Goal: Task Accomplishment & Management: Complete application form

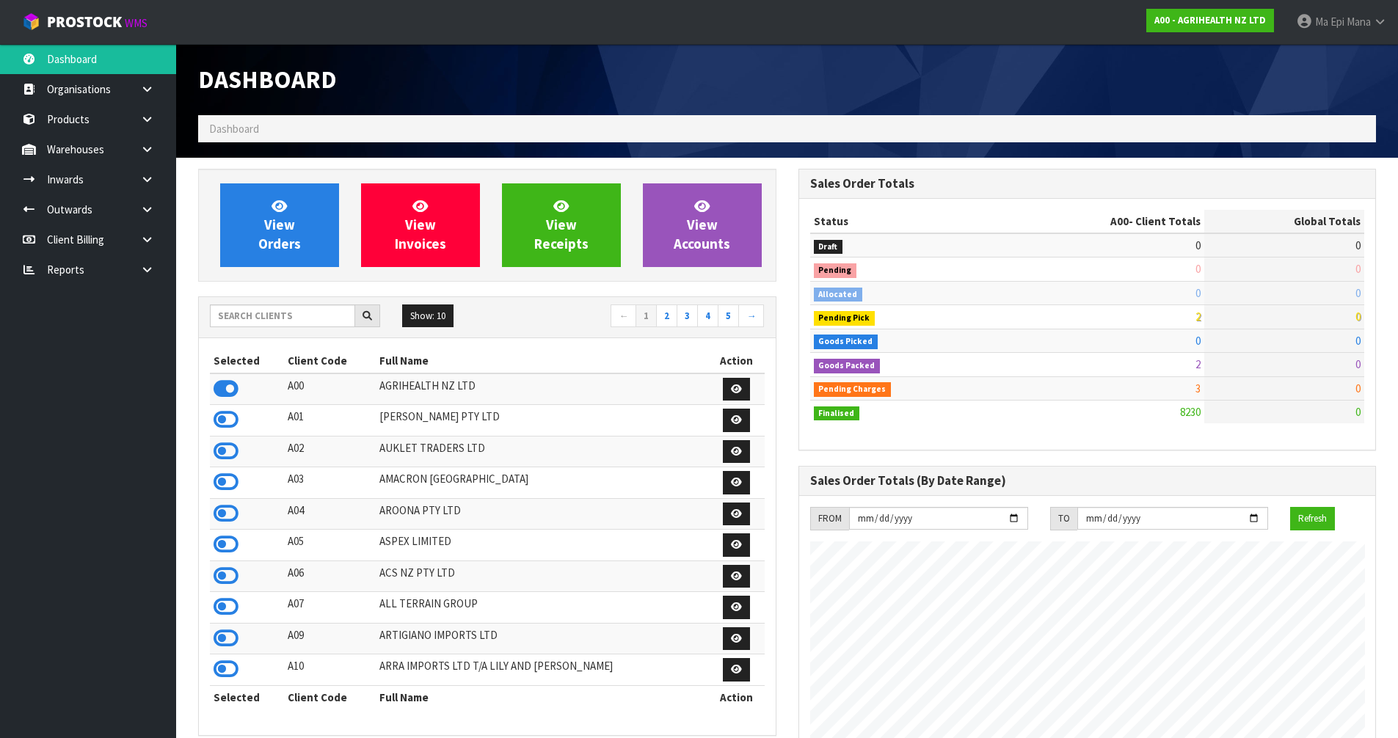
scroll to position [1112, 600]
click at [302, 318] on input "text" at bounding box center [282, 316] width 145 height 23
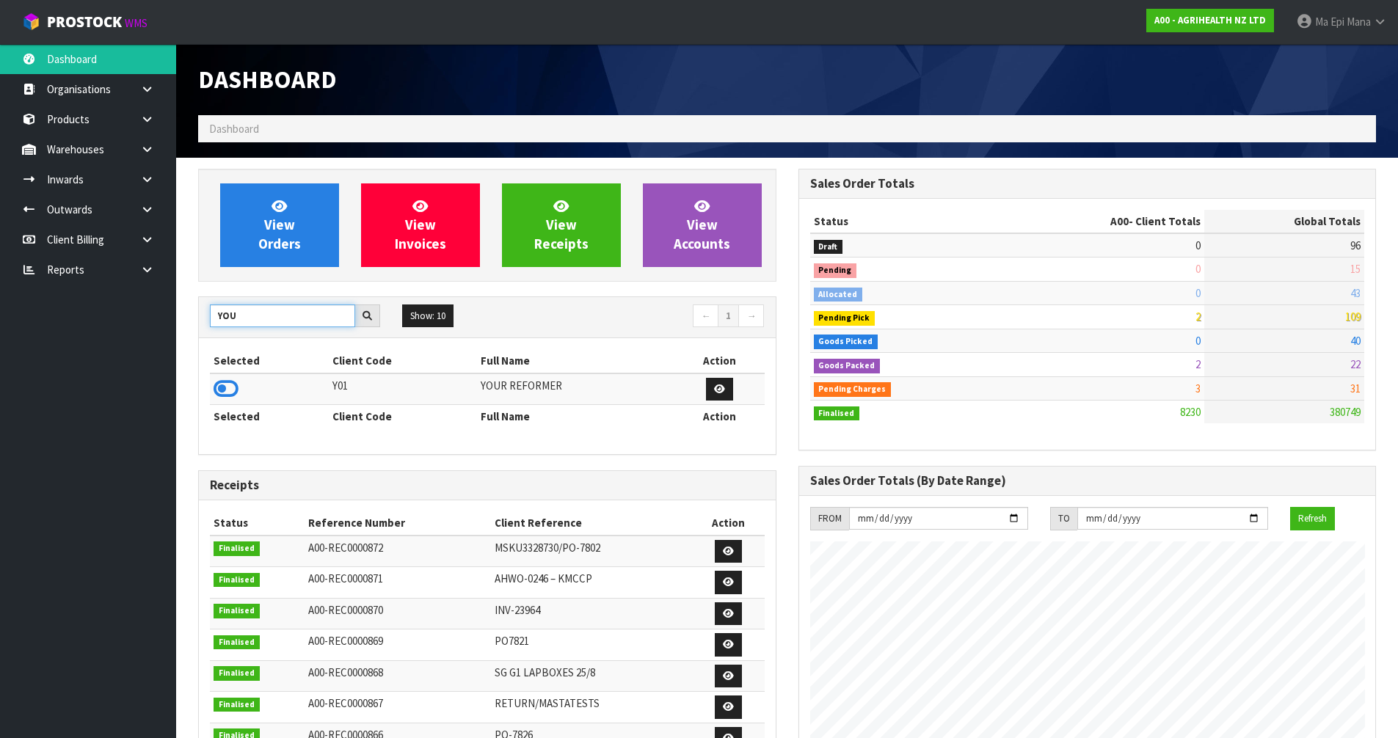
type input "YOU"
click at [243, 390] on td at bounding box center [269, 390] width 119 height 32
click at [214, 388] on icon at bounding box center [226, 389] width 25 height 22
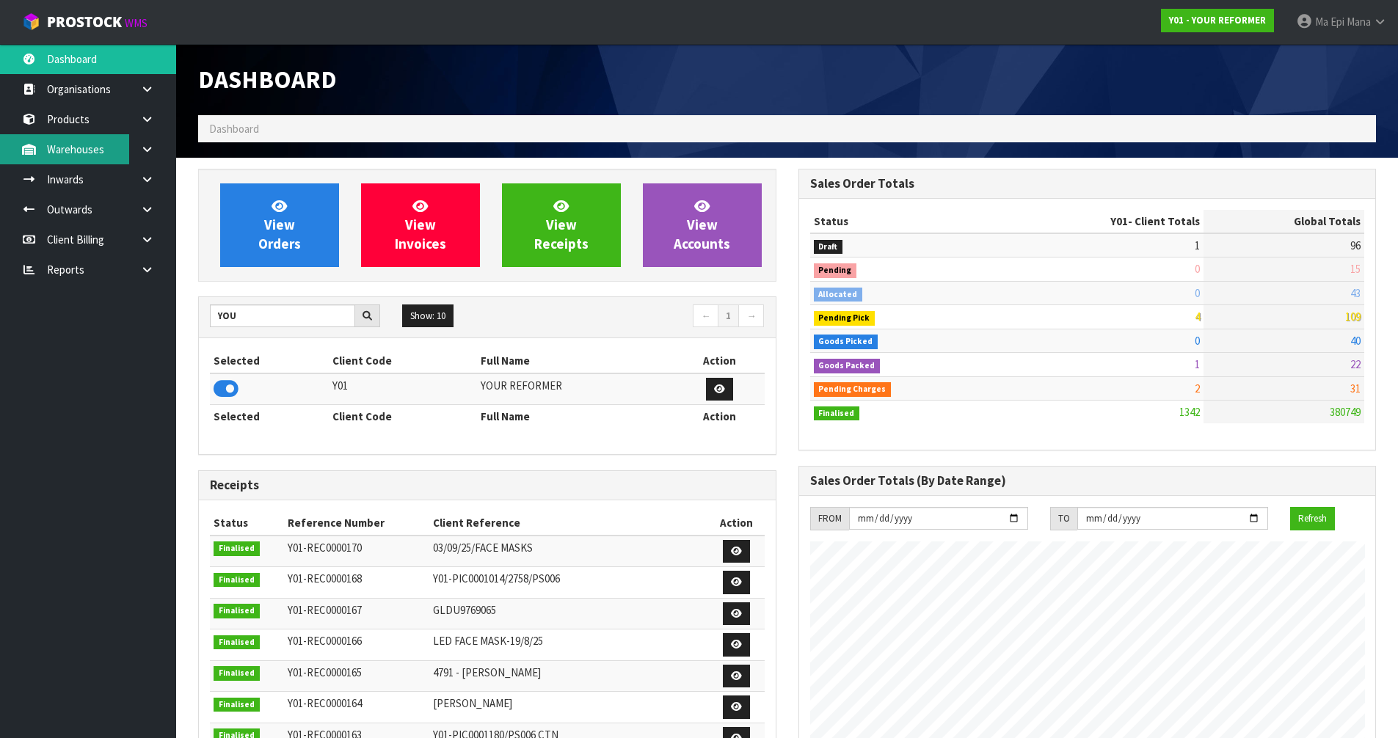
click at [103, 145] on link "Warehouses" at bounding box center [88, 149] width 176 height 30
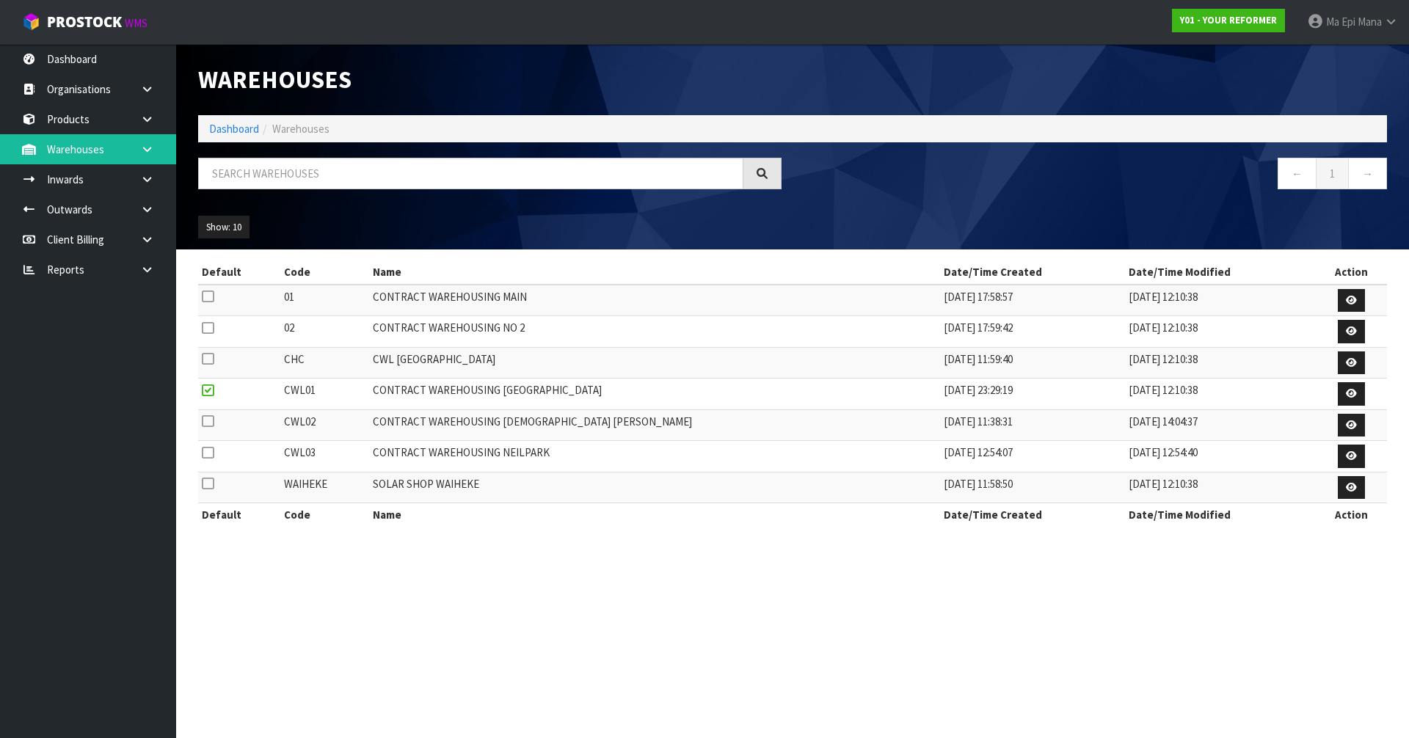
click at [142, 147] on icon at bounding box center [147, 149] width 14 height 11
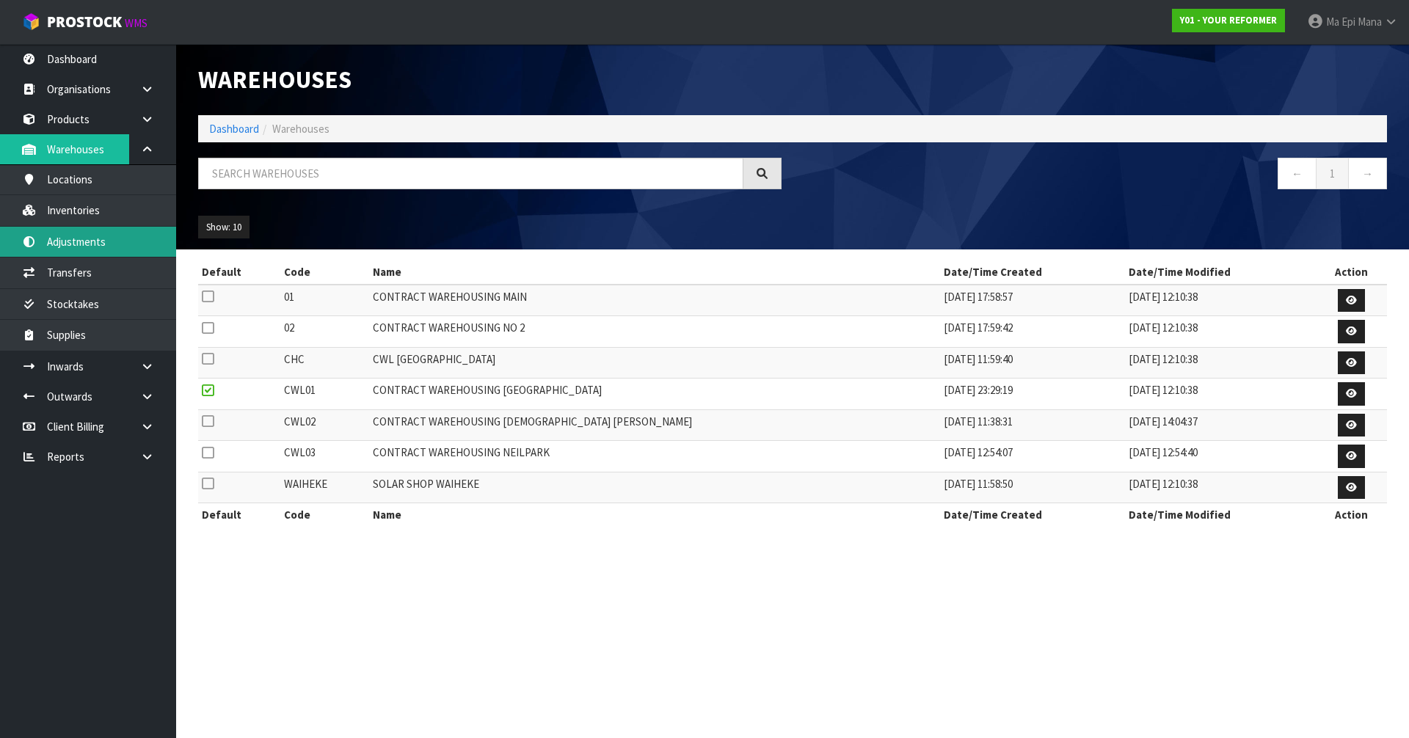
click at [110, 247] on link "Adjustments" at bounding box center [88, 242] width 176 height 30
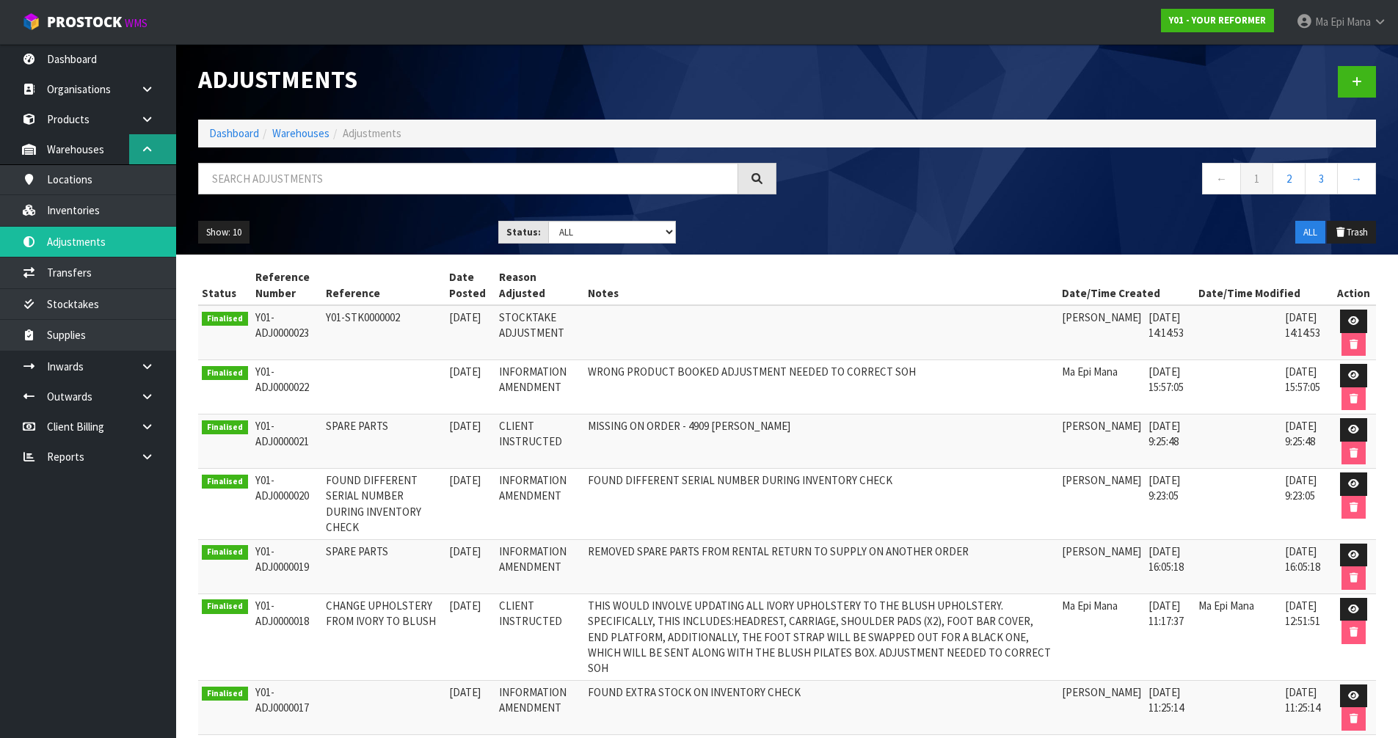
click at [146, 149] on icon at bounding box center [147, 149] width 14 height 11
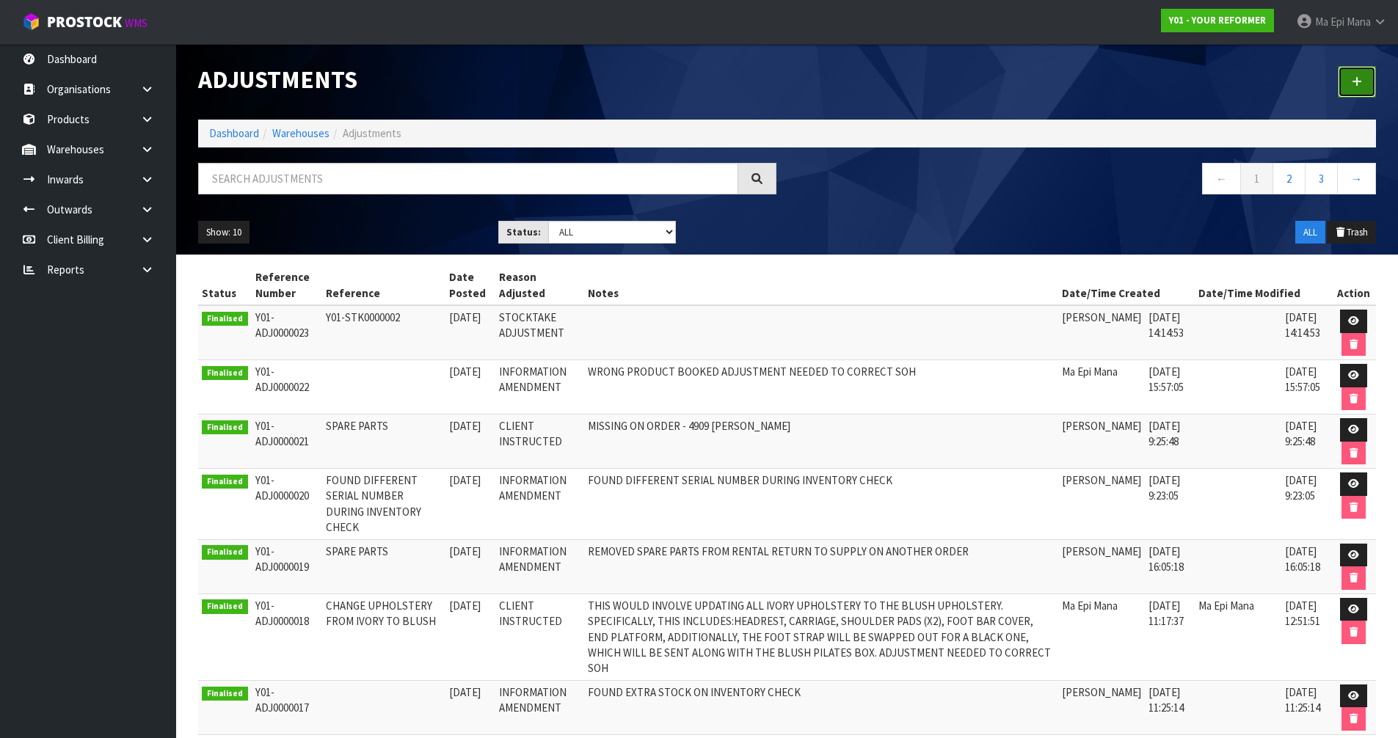
click at [1371, 79] on link at bounding box center [1357, 82] width 38 height 32
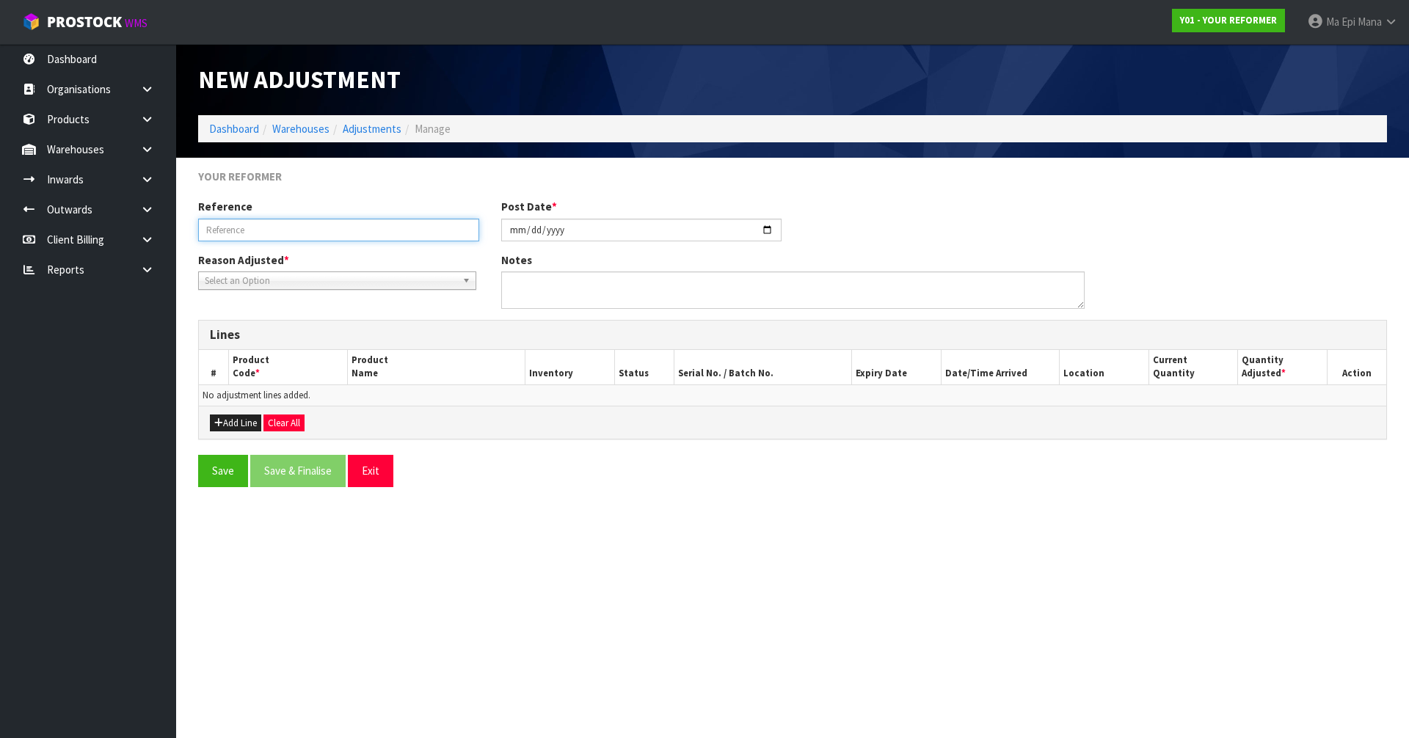
click at [341, 231] on input "text" at bounding box center [338, 230] width 281 height 23
type input "STOCKTAKE AMENDMENT"
click at [361, 226] on input "STOCKTAKE AMENDMENT" at bounding box center [338, 230] width 281 height 23
click at [345, 286] on span "Select an Option" at bounding box center [331, 281] width 252 height 18
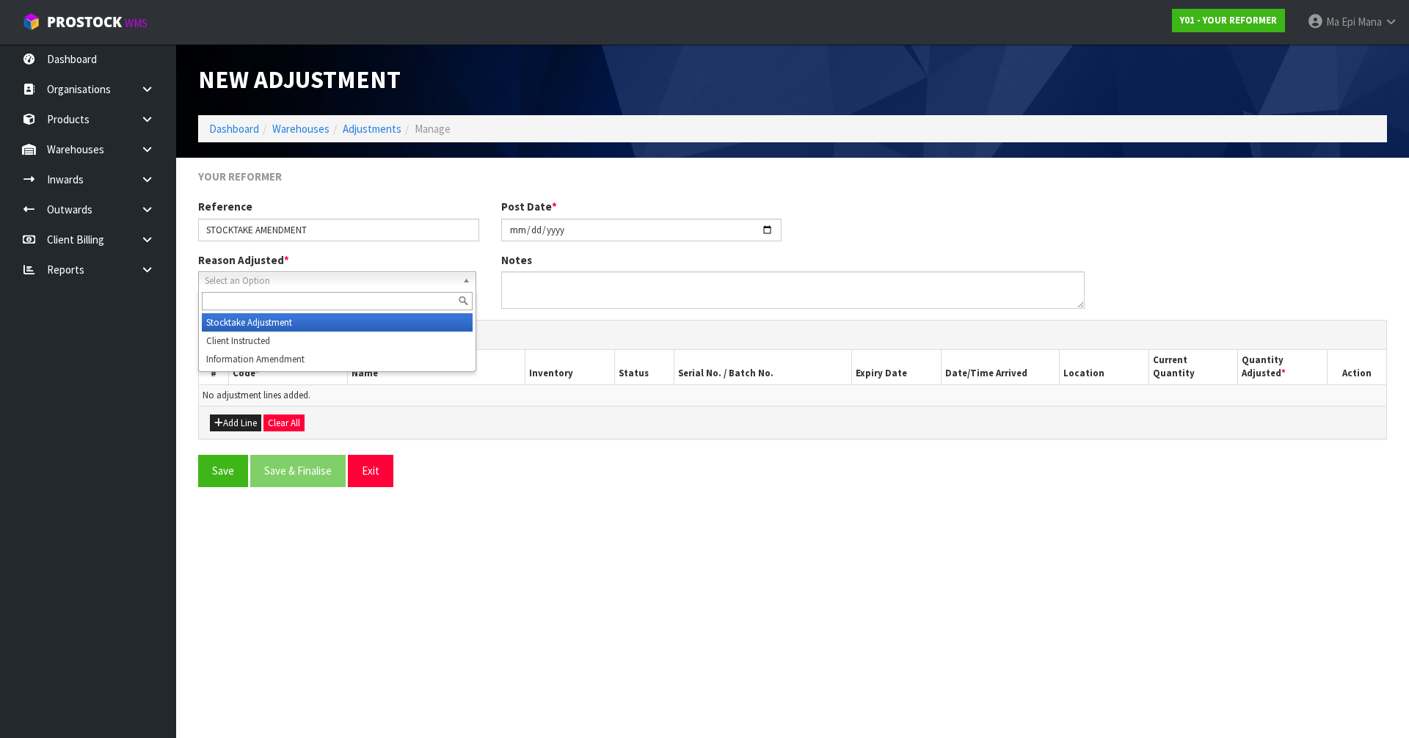
click at [308, 320] on li "Stocktake Adjustment" at bounding box center [337, 322] width 271 height 18
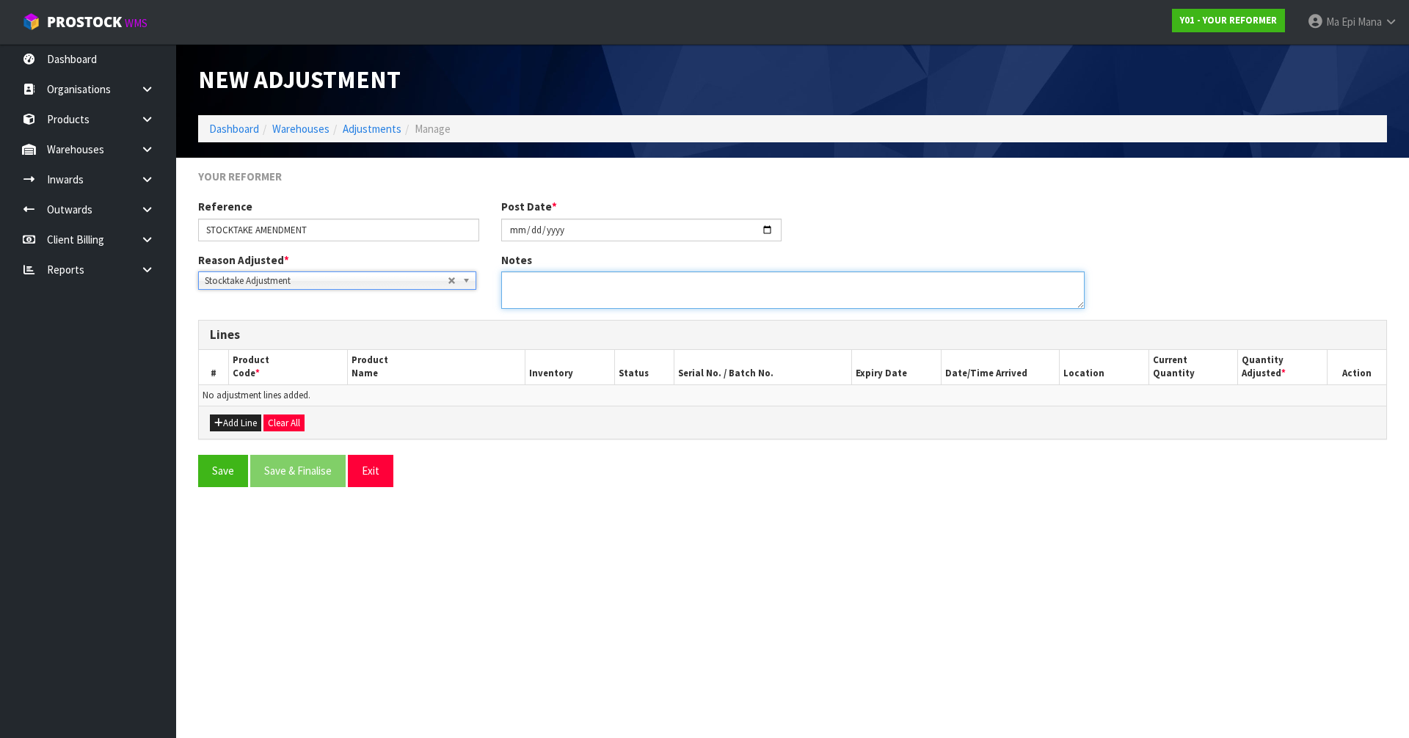
click at [672, 299] on textarea at bounding box center [793, 290] width 584 height 37
type textarea "FOUND STOCK AFTER STOCKTAKE ADJUSTMENT NEEDED TO CORRECT STOCK ON HAND"
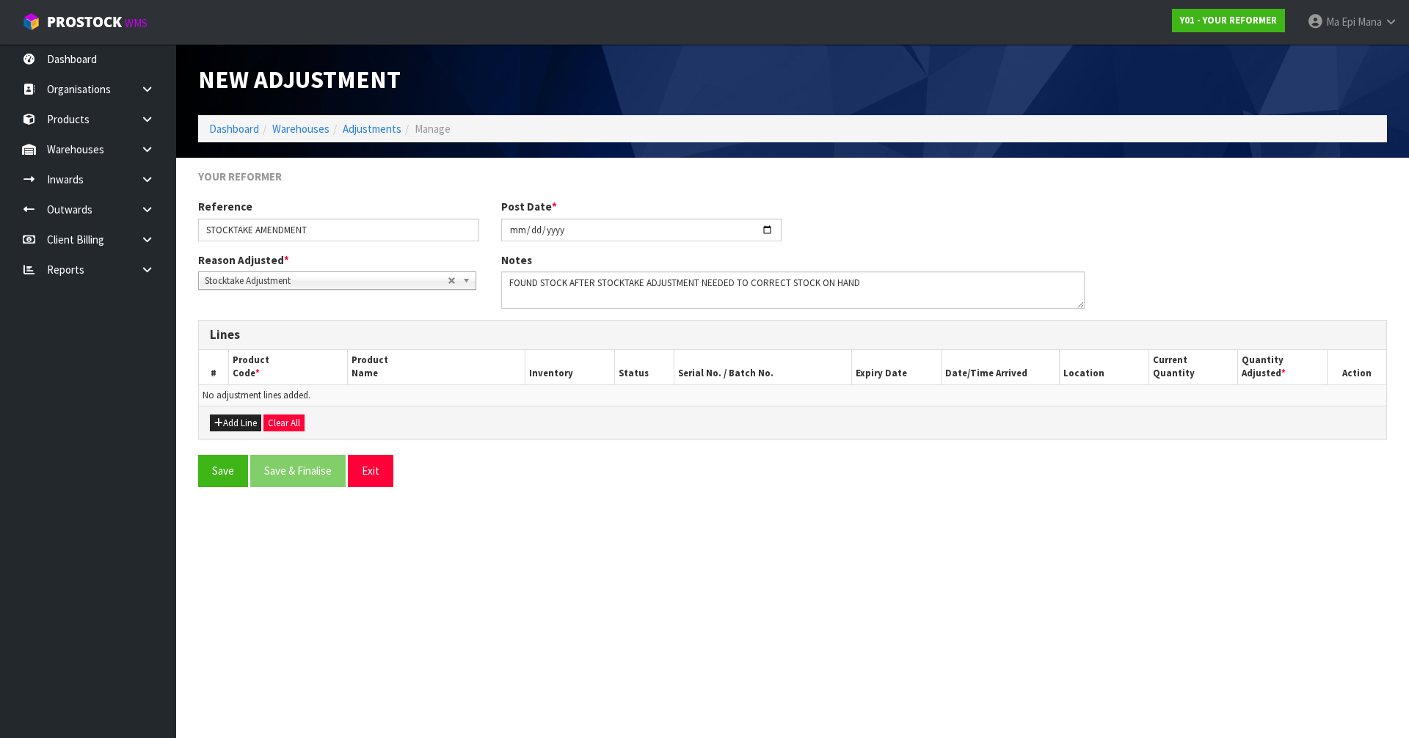
click at [932, 201] on div "Reference STOCKTAKE AMENDMENT Post Date * 2025-09-11" at bounding box center [792, 225] width 1211 height 53
click at [237, 474] on button "Save" at bounding box center [223, 471] width 50 height 32
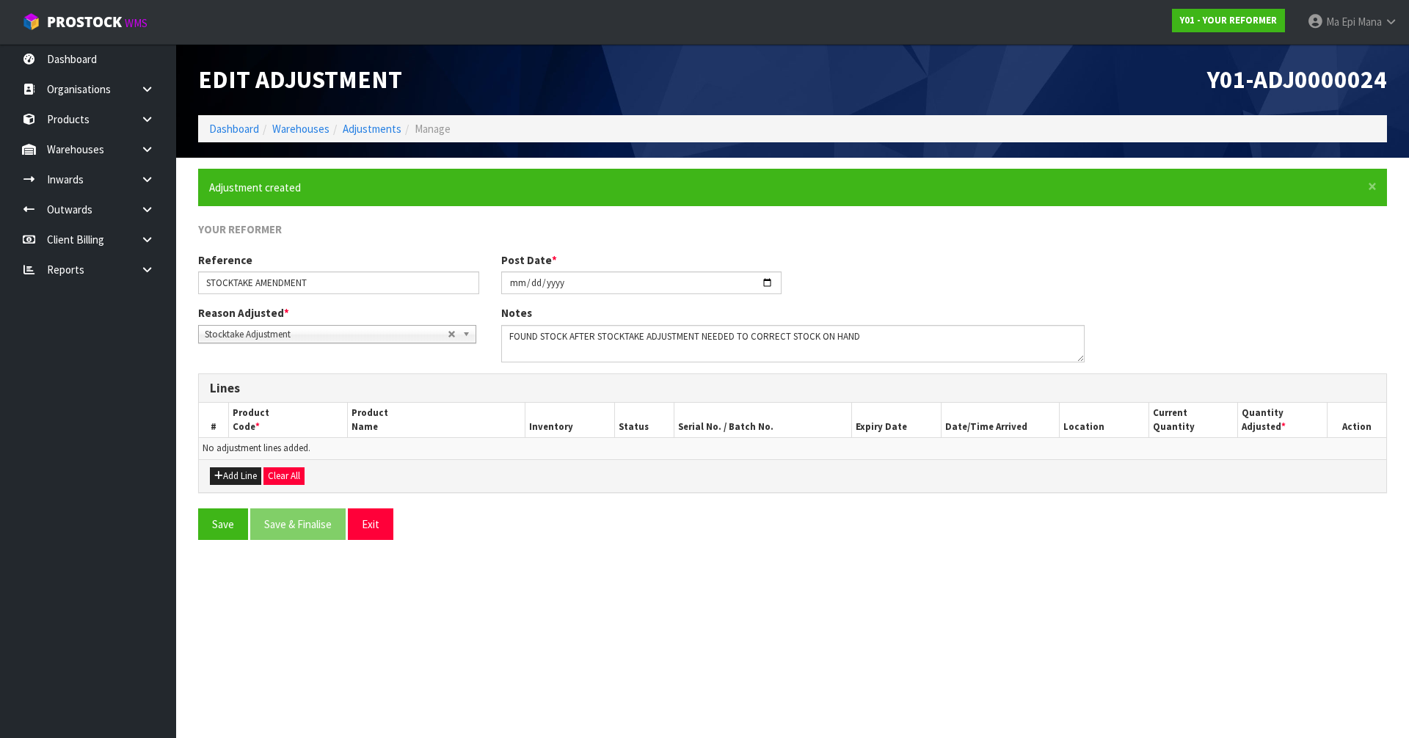
click at [637, 547] on div "Save Save & Finalise Exit" at bounding box center [792, 530] width 1211 height 43
click at [227, 479] on button "Add Line" at bounding box center [235, 477] width 51 height 18
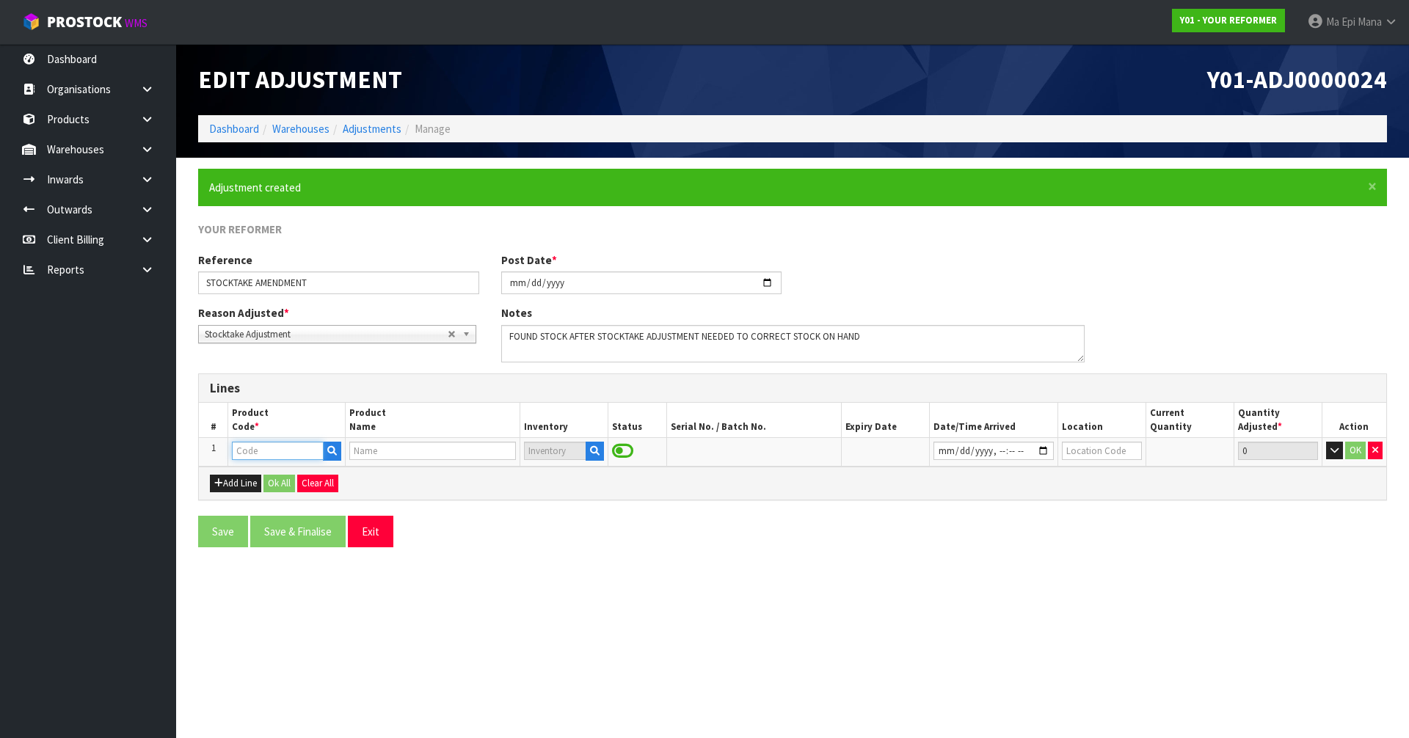
click at [277, 459] on input "text" at bounding box center [277, 451] width 91 height 18
type input "ENVY-"
click at [300, 493] on link "ENVY- RENT-01" at bounding box center [292, 496] width 119 height 20
type input "ENVY-RENT-01"
type input "ENVY RENTAL"
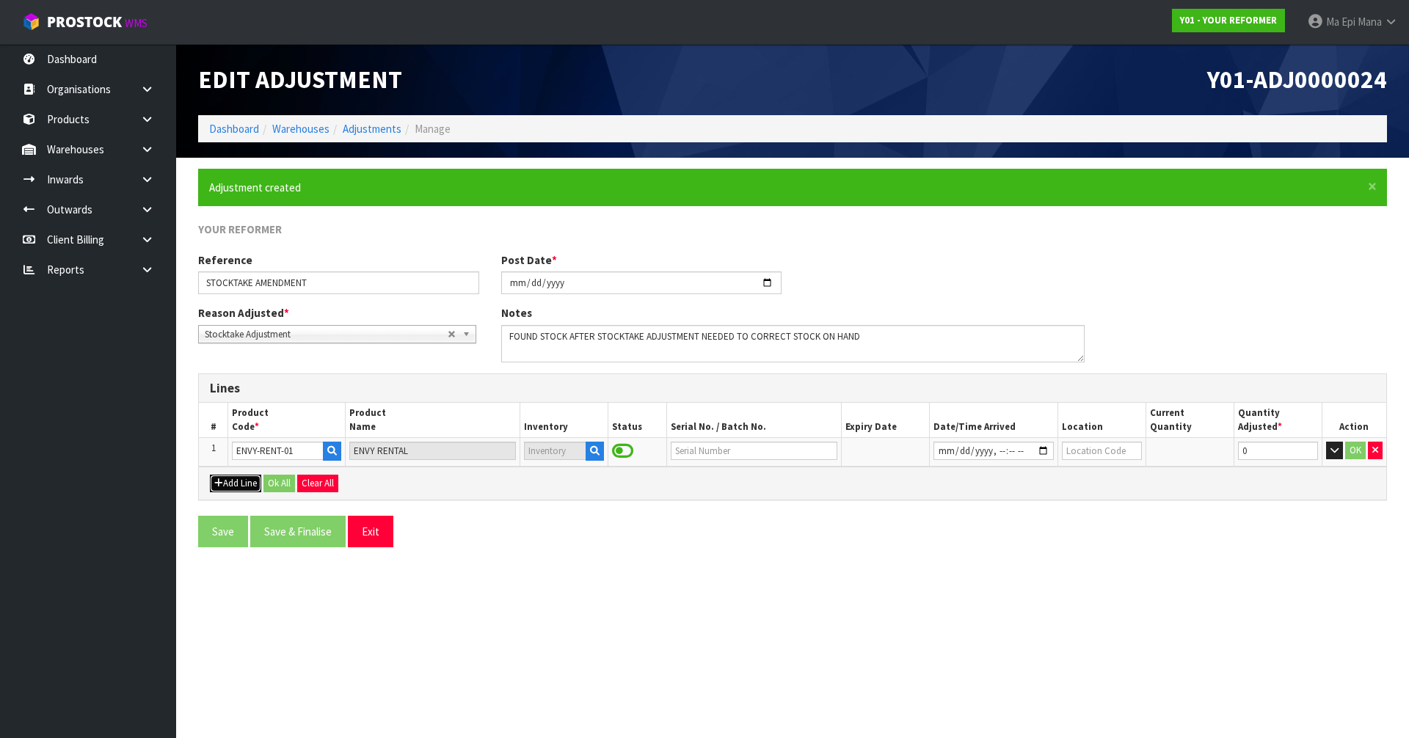
click at [220, 489] on button "Add Line" at bounding box center [235, 484] width 51 height 18
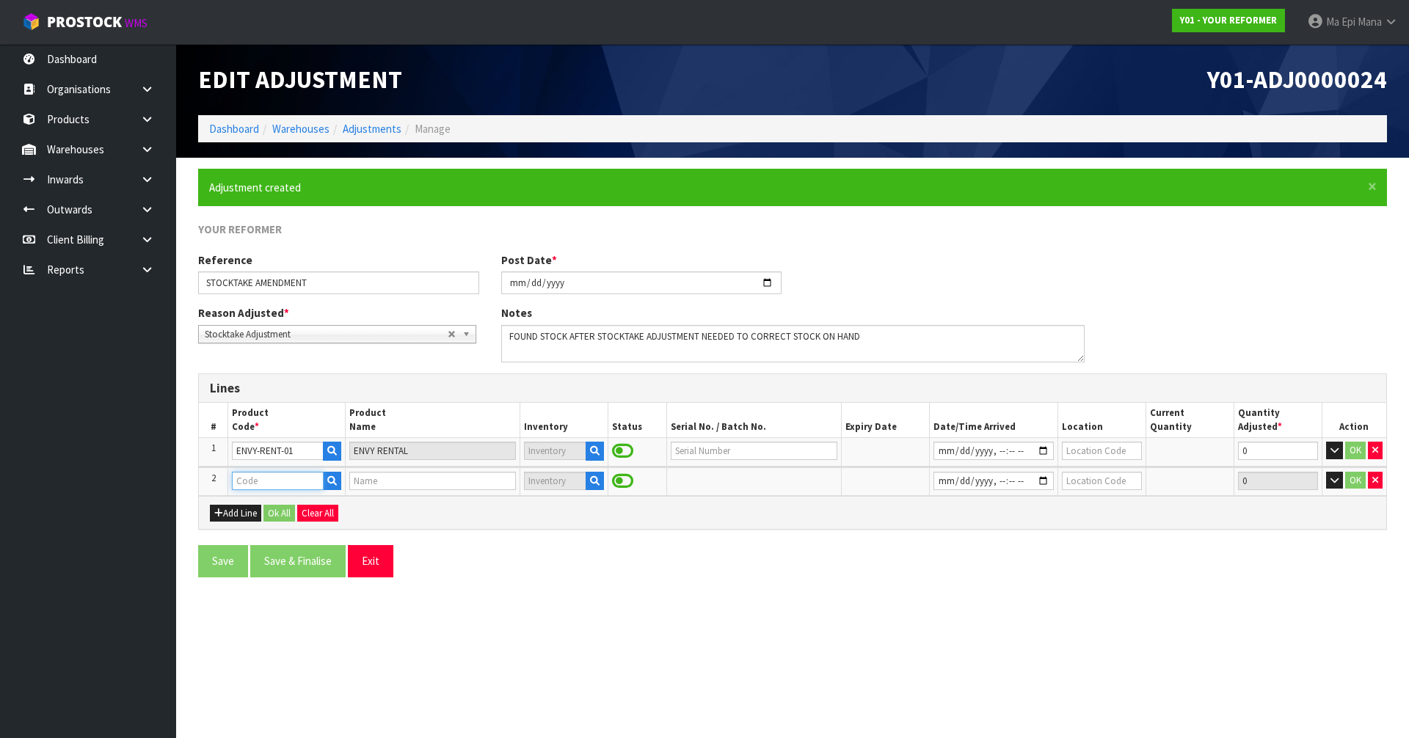
click at [268, 472] on input "text" at bounding box center [277, 481] width 91 height 18
type input "ENV"
drag, startPoint x: 288, startPoint y: 542, endPoint x: 429, endPoint y: 562, distance: 142.3
click at [288, 542] on link "ENV Y-RENT-01-ASS" at bounding box center [291, 547] width 117 height 20
type input "ENVY-RENT-01-ASS"
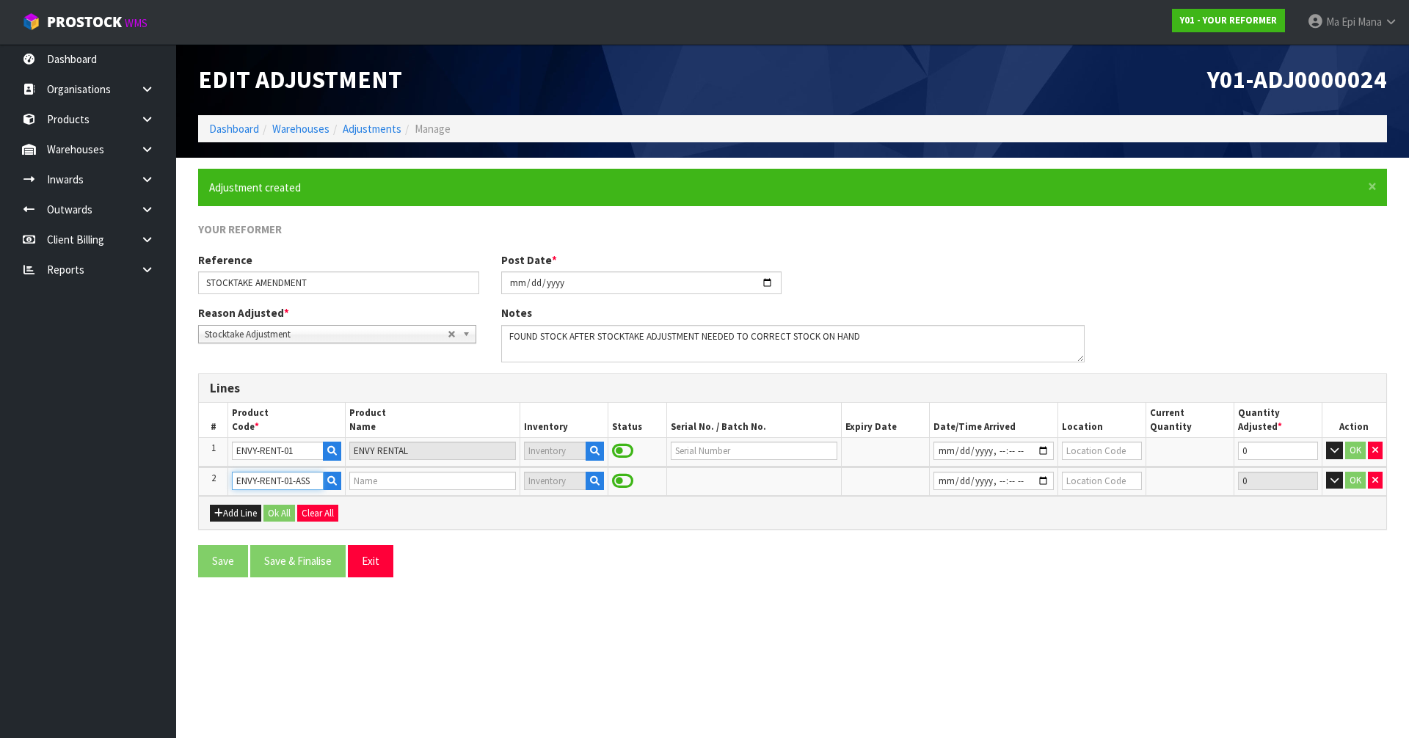
type input "ENVY RENTAL ASSEMBLED"
click at [541, 573] on div "Save Save & Finalise Exit" at bounding box center [490, 561] width 606 height 32
click at [715, 455] on input "text" at bounding box center [754, 451] width 167 height 18
type input "YRENV240012011"
click at [727, 489] on input "text" at bounding box center [754, 481] width 167 height 18
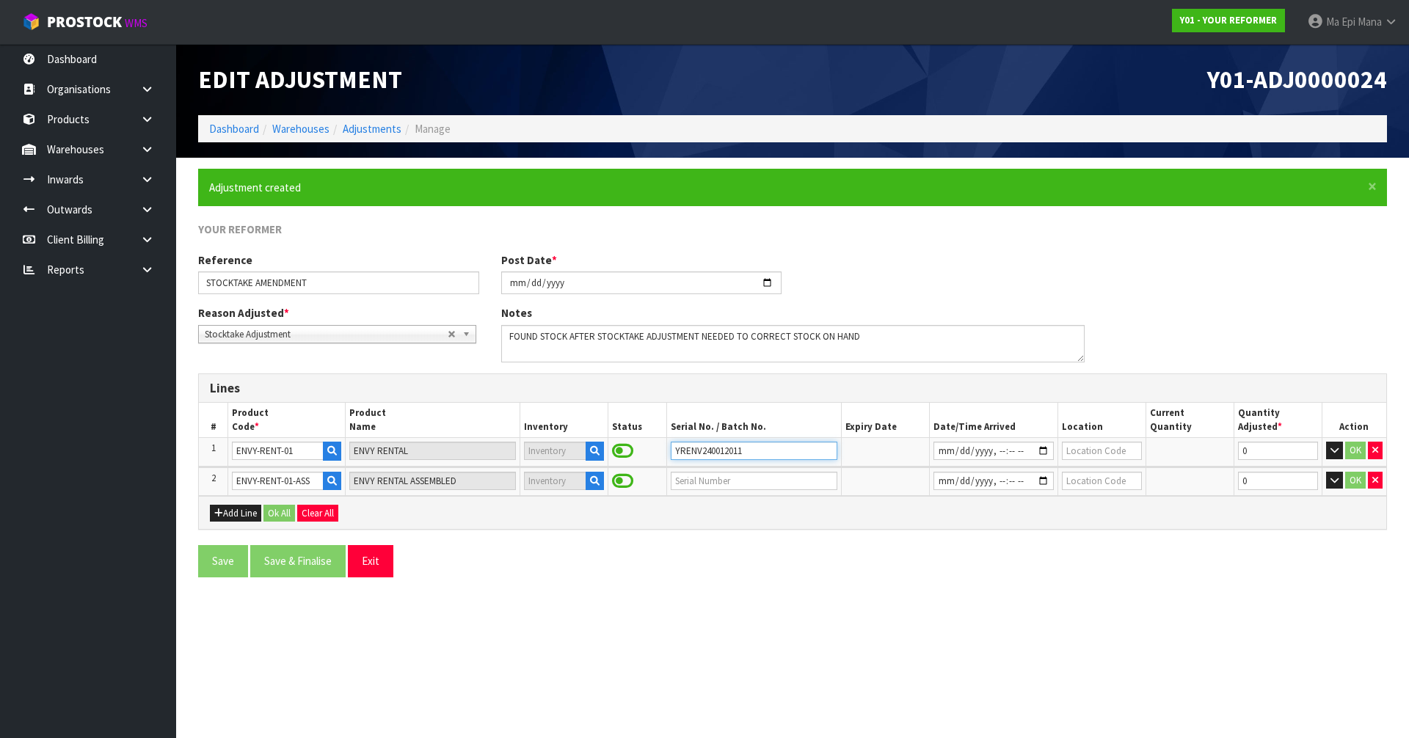
drag, startPoint x: 727, startPoint y: 451, endPoint x: 653, endPoint y: 452, distance: 74.1
click at [654, 452] on tr "1 ENVY-RENT-01 ENVY RENTAL YRENV240012011 0 OK" at bounding box center [793, 452] width 1188 height 28
click at [707, 483] on input "text" at bounding box center [754, 481] width 167 height 18
paste input "YRENV24001"
type input "YRENV240011980"
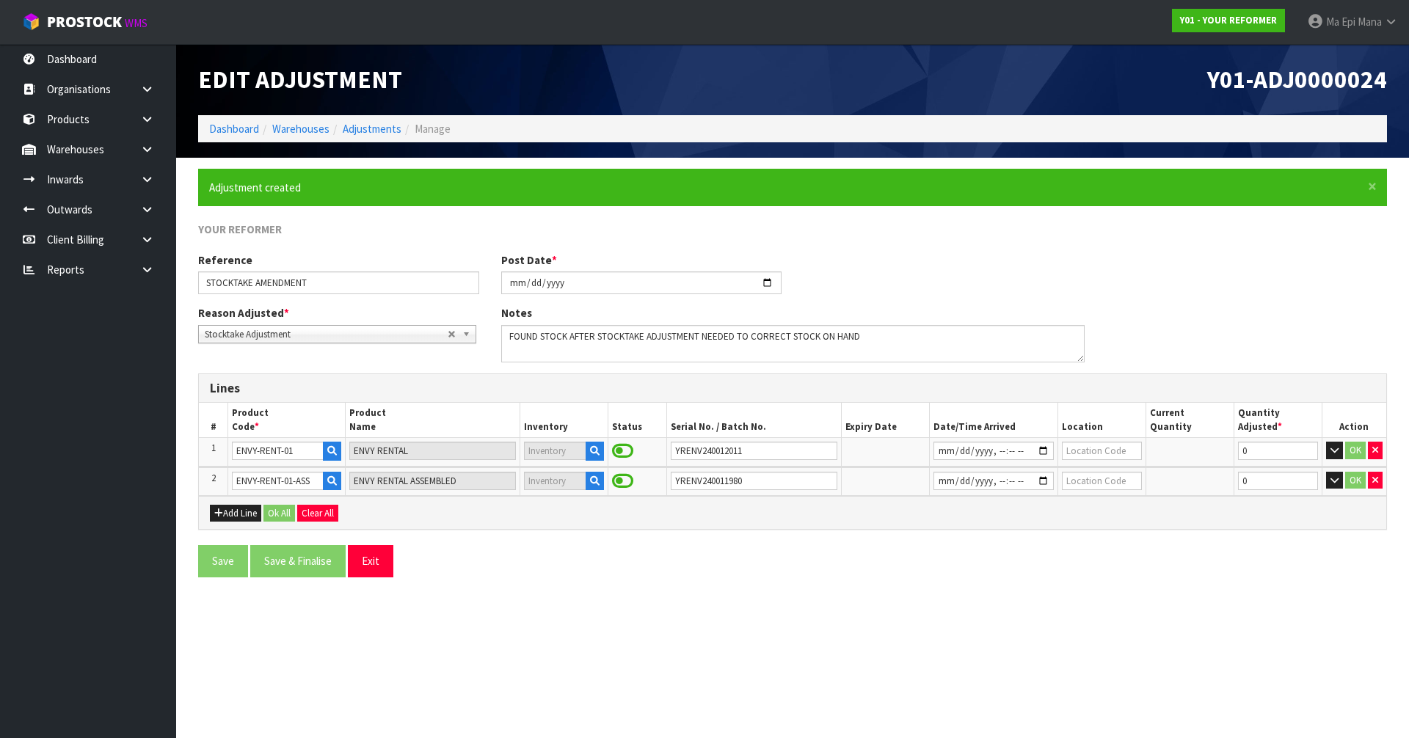
click at [763, 573] on div "Save Save & Finalise Exit" at bounding box center [490, 561] width 606 height 32
click at [794, 573] on div "Save Save & Finalise Exit" at bounding box center [792, 566] width 1211 height 43
click at [984, 438] on td at bounding box center [993, 452] width 128 height 28
click at [978, 449] on input "datetime-local" at bounding box center [994, 451] width 120 height 18
click at [1027, 446] on input "datetime-local" at bounding box center [994, 451] width 120 height 18
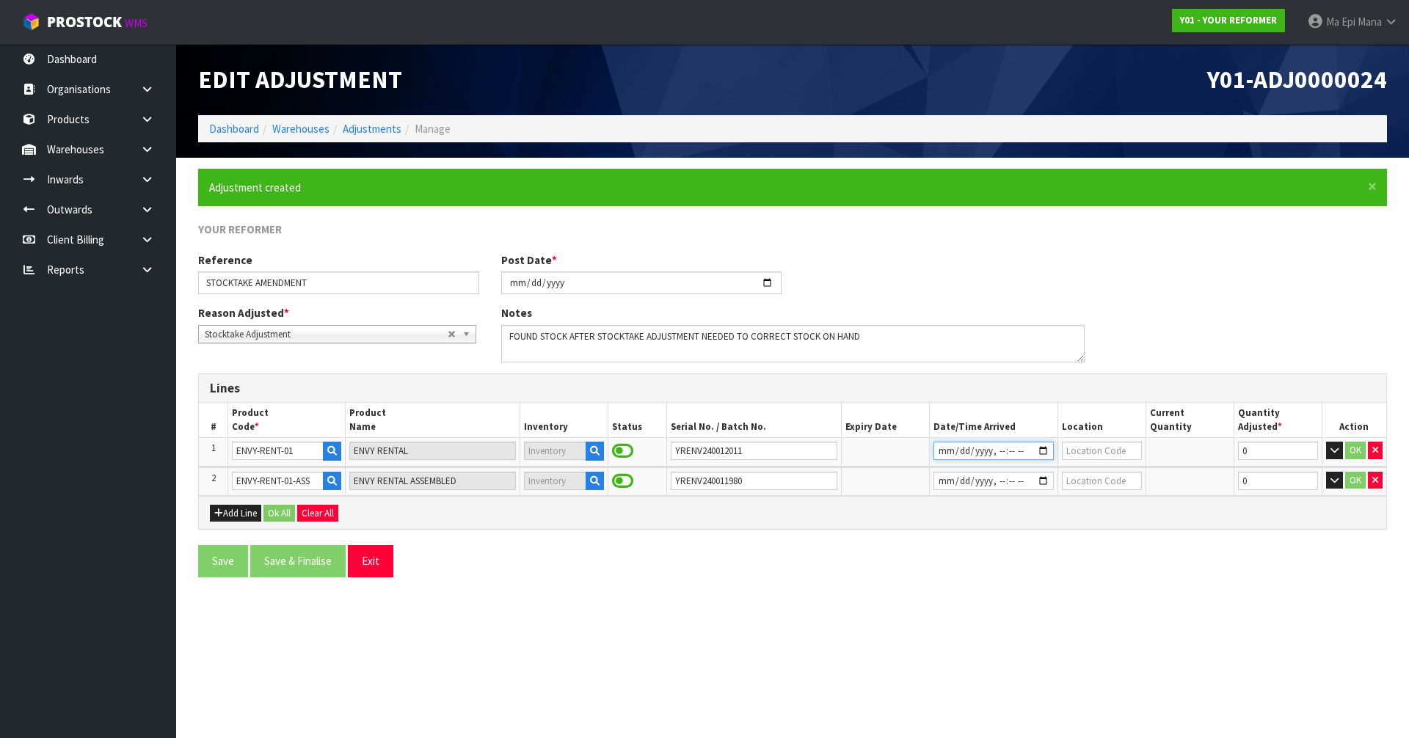
click at [1034, 448] on input "datetime-local" at bounding box center [994, 451] width 120 height 18
click at [1042, 450] on input "datetime-local" at bounding box center [994, 451] width 120 height 18
type input "2025-09-11T11:24"
click at [840, 644] on section "Edit Adjustment Y01-ADJ0000024 Dashboard Warehouses Adjustments Manage × Close …" at bounding box center [704, 369] width 1409 height 738
click at [1047, 481] on input "datetime-local" at bounding box center [994, 481] width 120 height 18
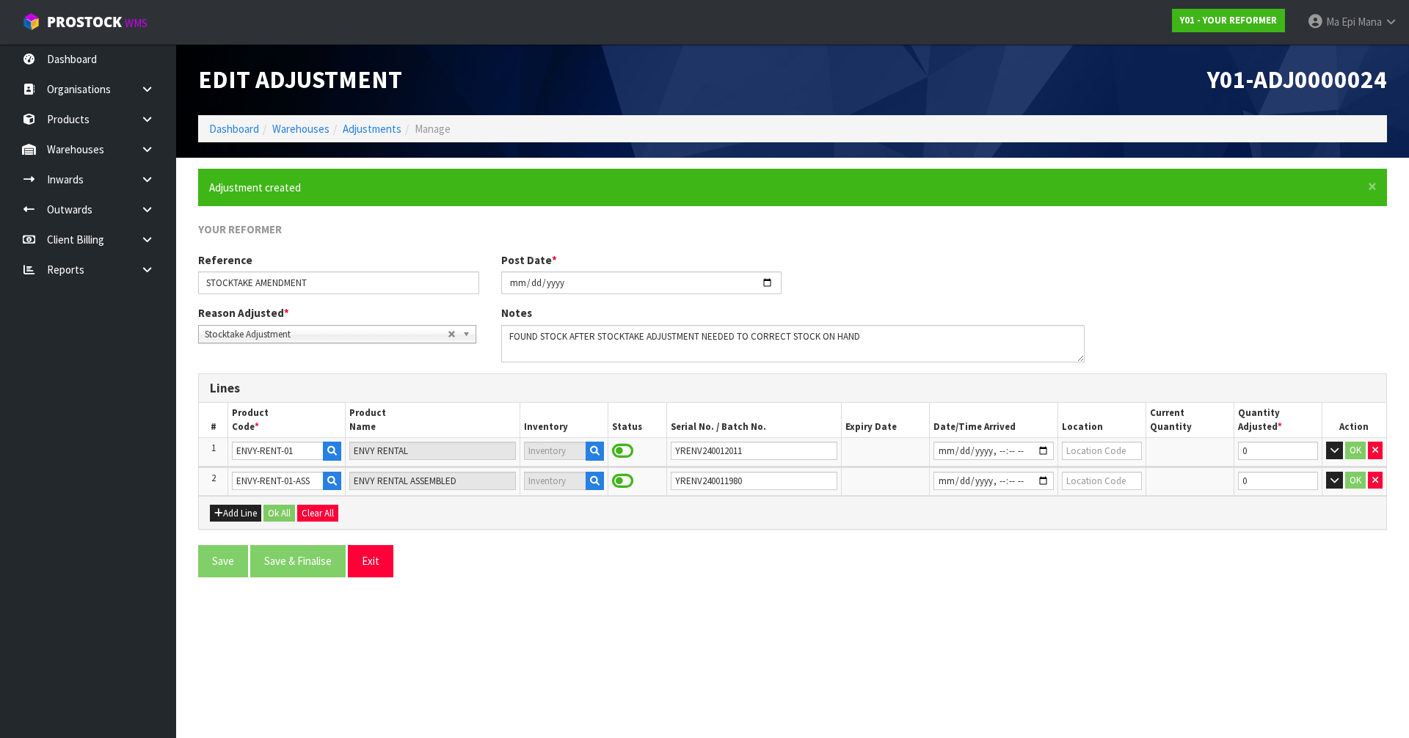
type input "2025-09-11T11:24"
click at [902, 641] on section "Edit Adjustment Y01-ADJ0000024 Dashboard Warehouses Adjustments Manage × Close …" at bounding box center [704, 369] width 1409 height 738
click at [1124, 576] on div "Save Save & Finalise Exit" at bounding box center [792, 566] width 1211 height 43
click at [1101, 455] on input "text" at bounding box center [1102, 451] width 80 height 18
type input "36-41"
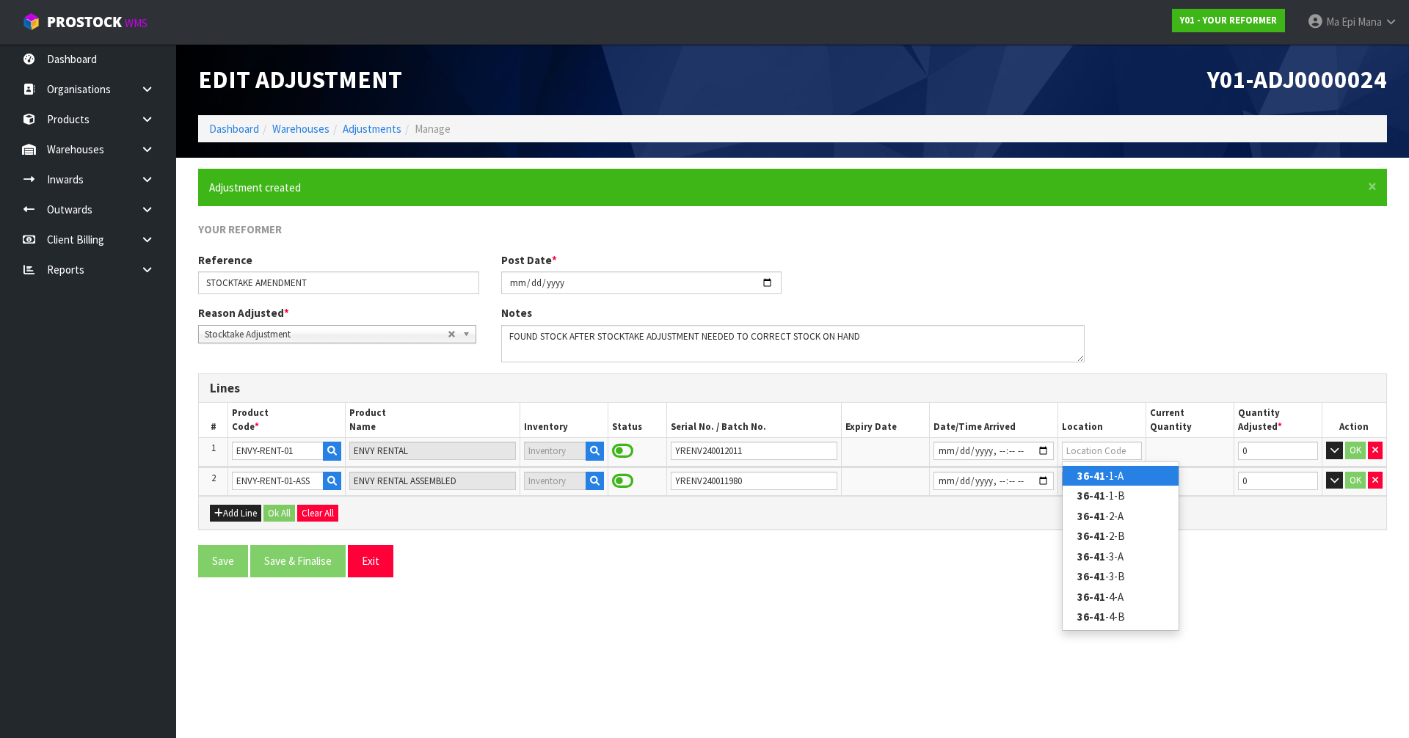
click at [1129, 482] on link "36-41 -1-A" at bounding box center [1121, 476] width 116 height 20
type input "36-41-1-A"
click at [1108, 475] on input "text" at bounding box center [1102, 481] width 80 height 18
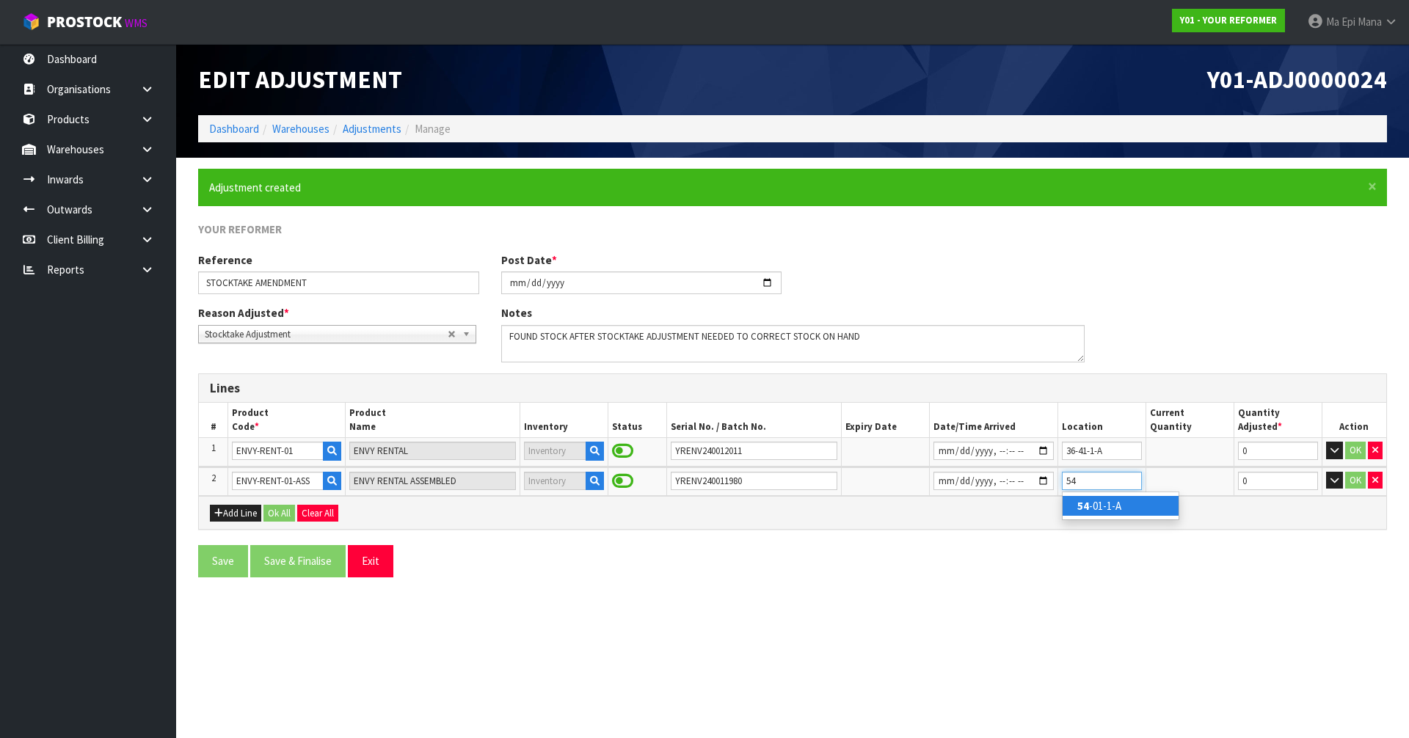
type input "54"
click at [1122, 512] on link "54 -01-1-A" at bounding box center [1121, 506] width 116 height 20
type input "54-01-1-A"
click at [1201, 546] on div "Save Save & Finalise Exit" at bounding box center [792, 566] width 1211 height 43
click at [1268, 456] on input "0" at bounding box center [1278, 451] width 80 height 18
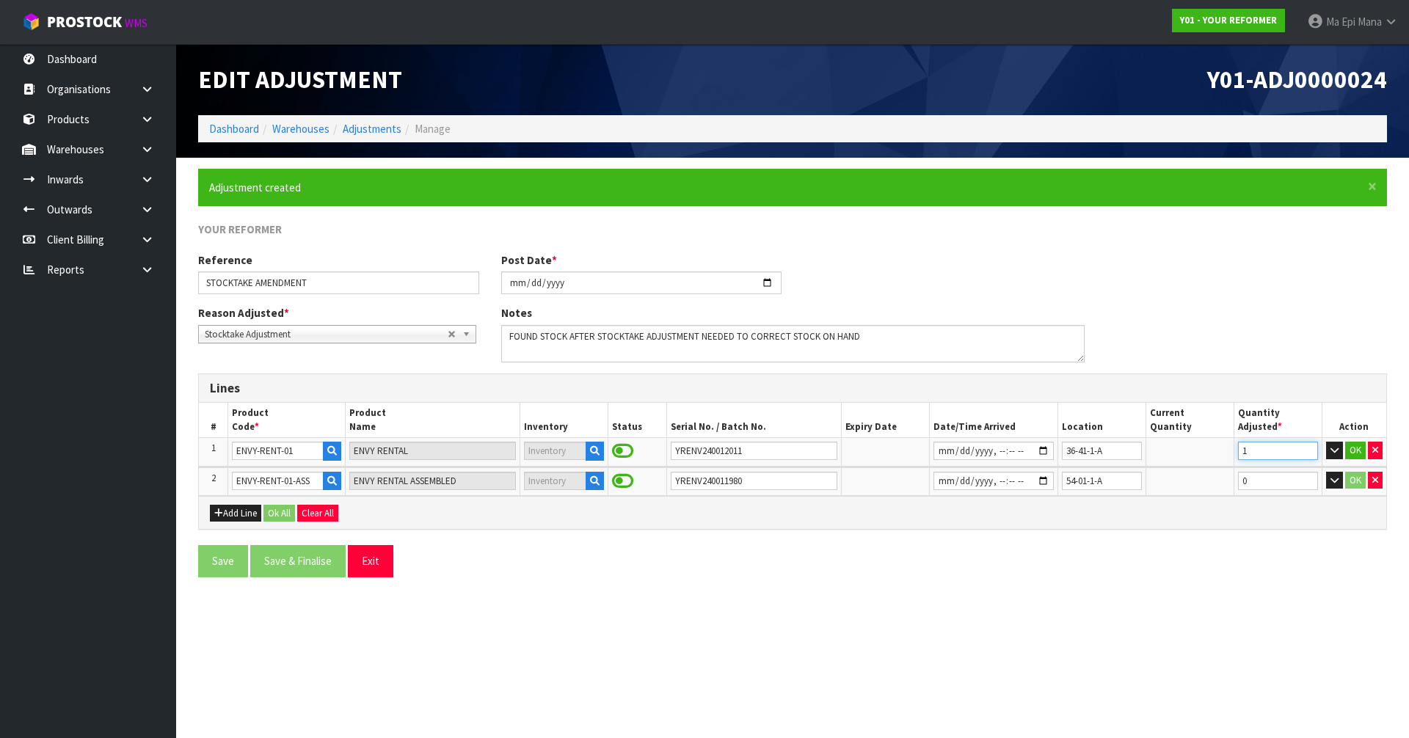
type input "1"
click at [1310, 446] on input "1" at bounding box center [1278, 451] width 80 height 18
type input "1"
click at [1308, 476] on input "1" at bounding box center [1278, 481] width 80 height 18
click at [1235, 571] on div "Save Save & Finalise Exit" at bounding box center [792, 566] width 1211 height 43
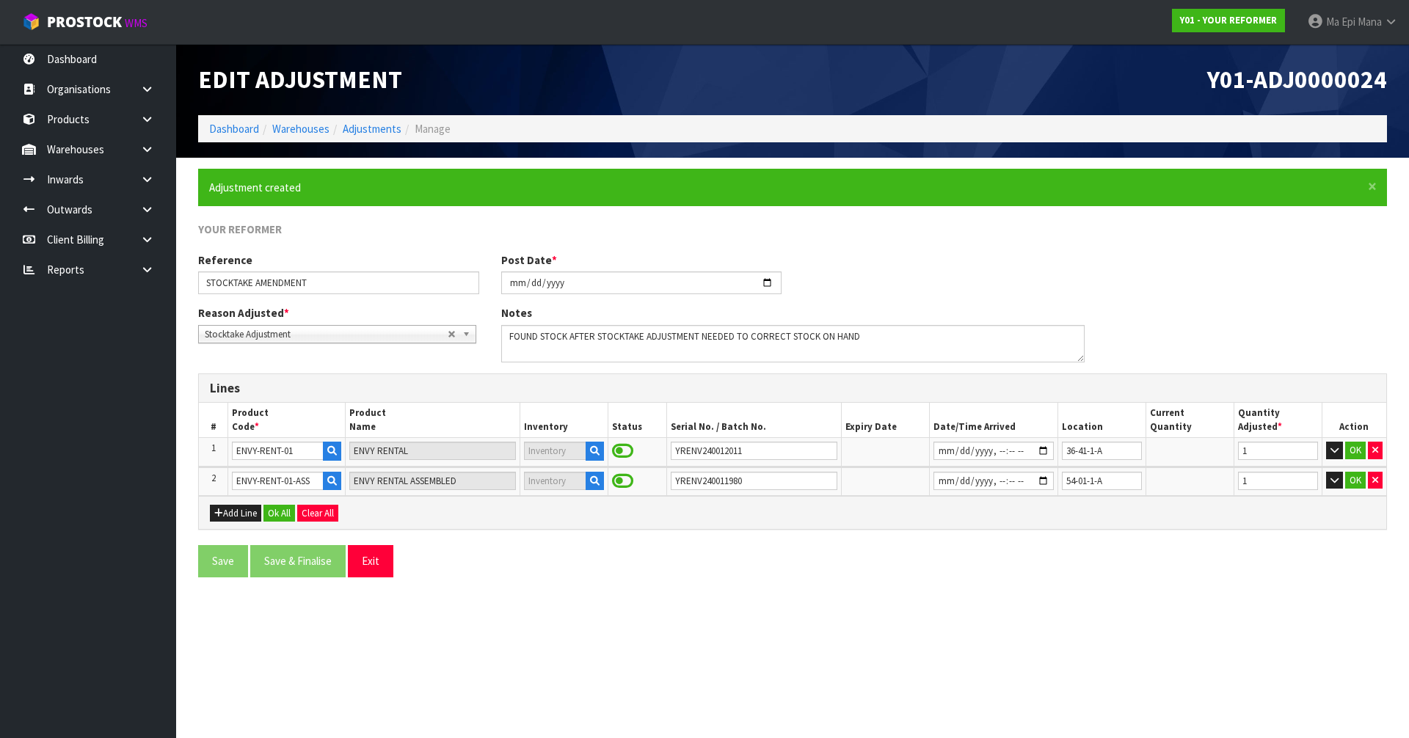
click at [1235, 571] on div "Save Save & Finalise Exit" at bounding box center [792, 566] width 1211 height 43
click at [1356, 449] on button "OK" at bounding box center [1355, 451] width 21 height 18
click at [1354, 481] on button "OK" at bounding box center [1353, 481] width 21 height 18
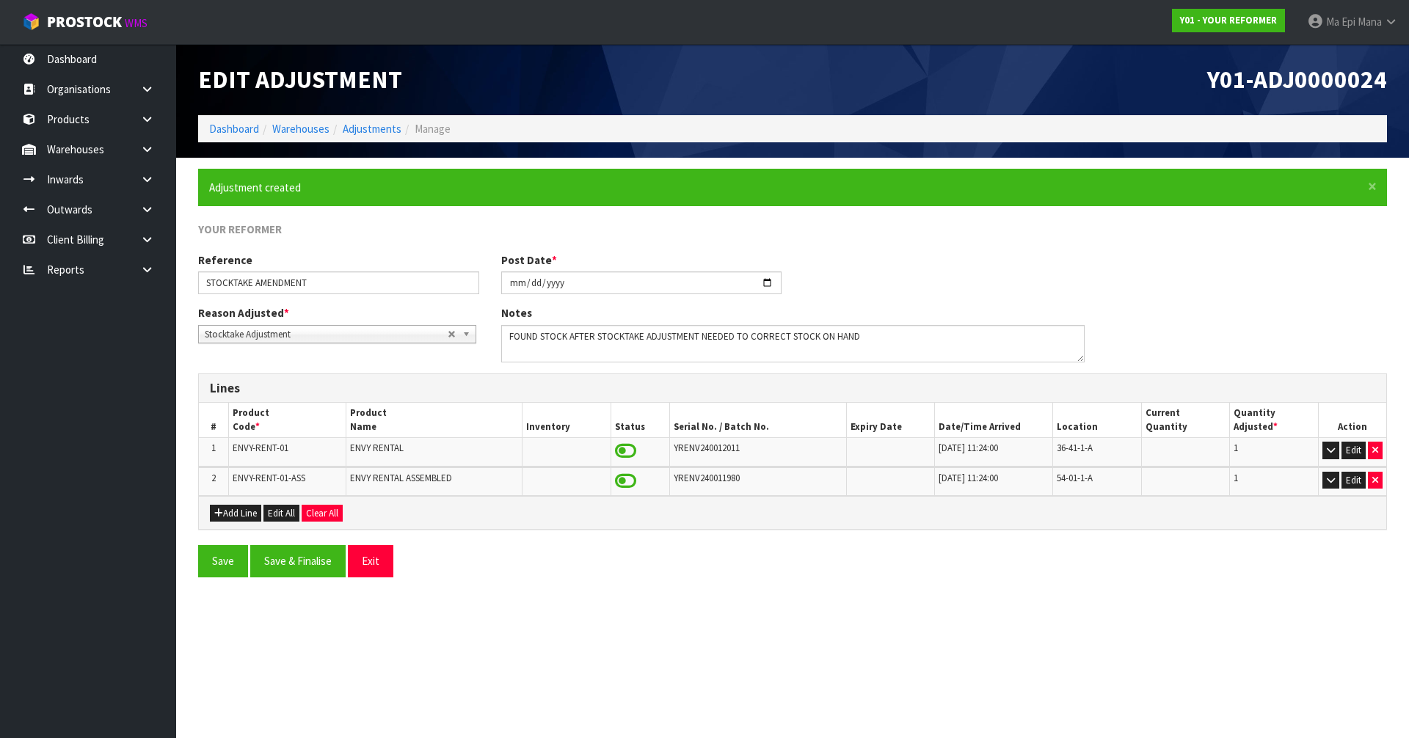
click at [1122, 597] on section "× Close Adjustment created YOUR REFORMER Reference STOCKTAKE AMENDMENT Post Dat…" at bounding box center [792, 379] width 1233 height 442
click at [233, 513] on button "Add Line" at bounding box center [235, 514] width 51 height 18
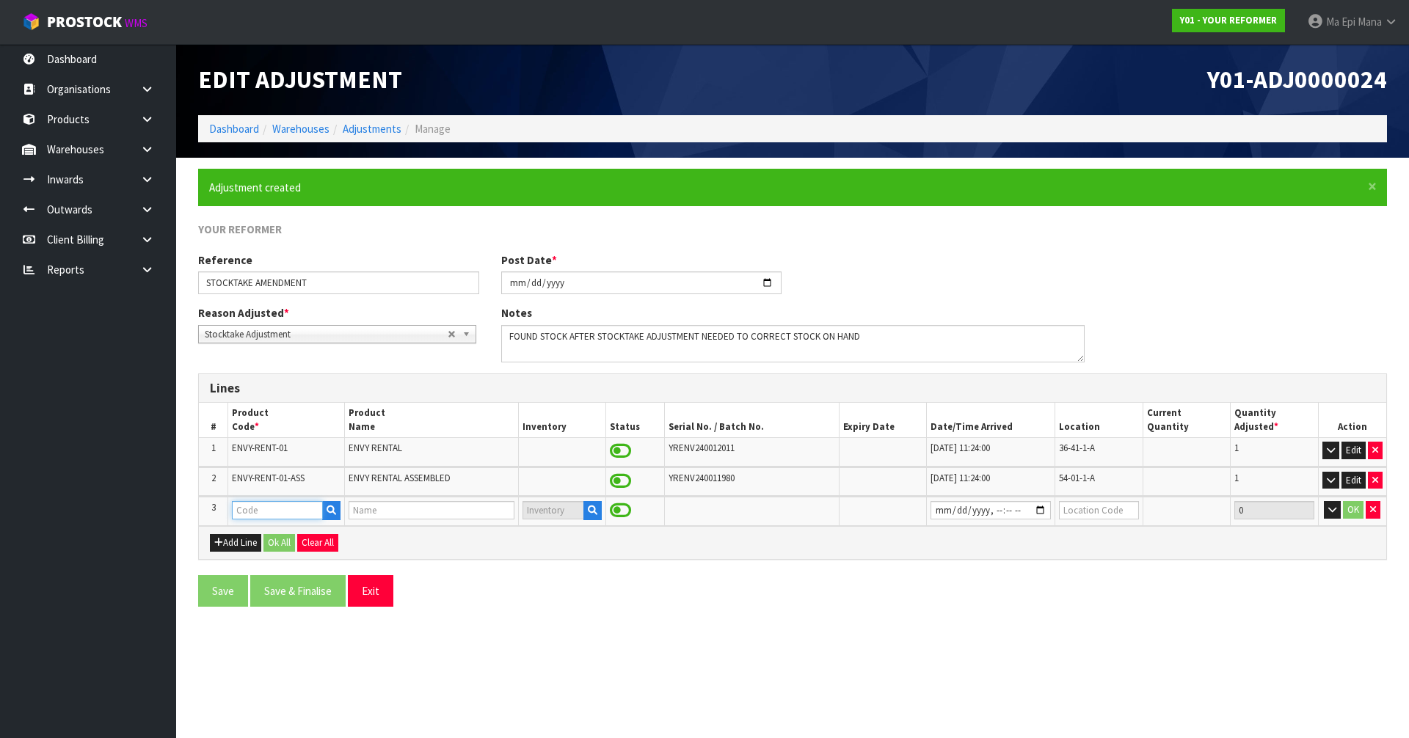
click at [240, 510] on input "text" at bounding box center [277, 510] width 90 height 18
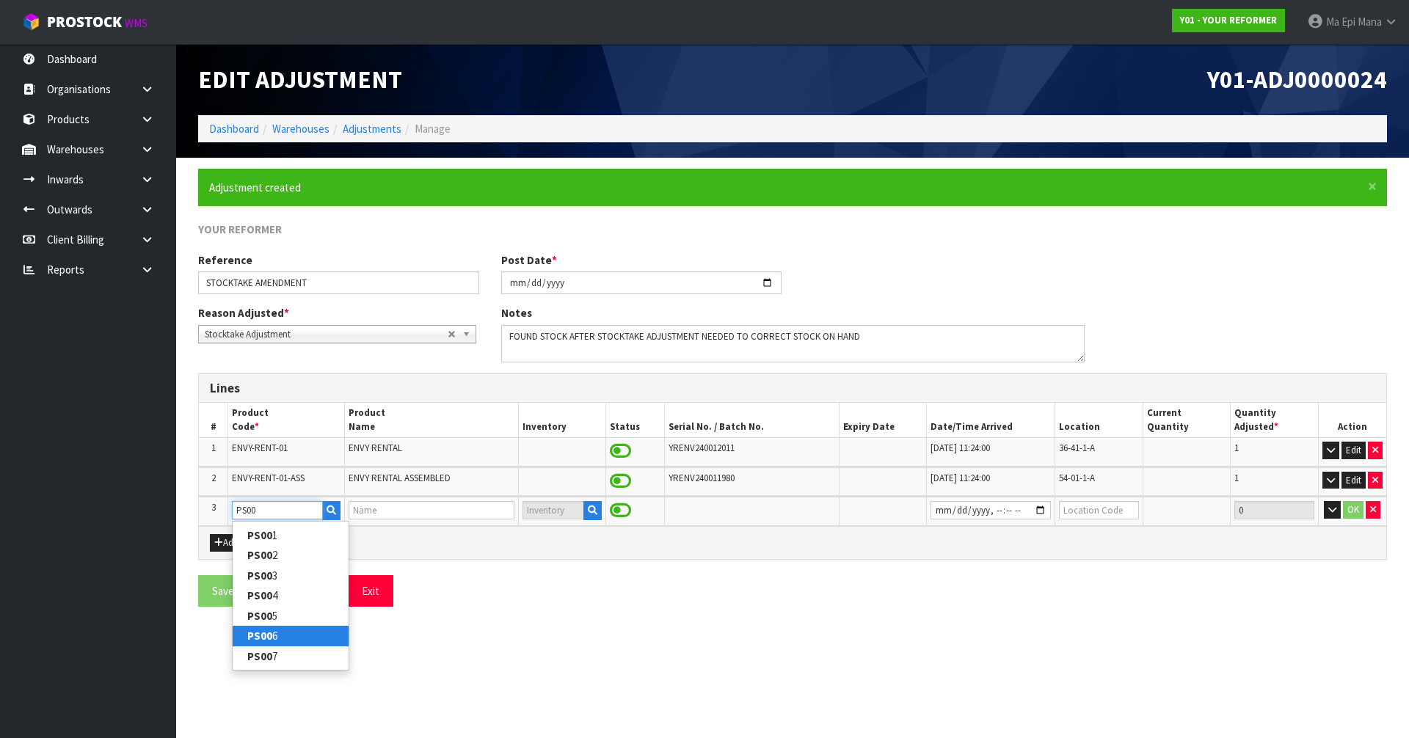
type input "PS00"
click at [260, 635] on strong "PS00" at bounding box center [259, 636] width 25 height 14
type input "PS006"
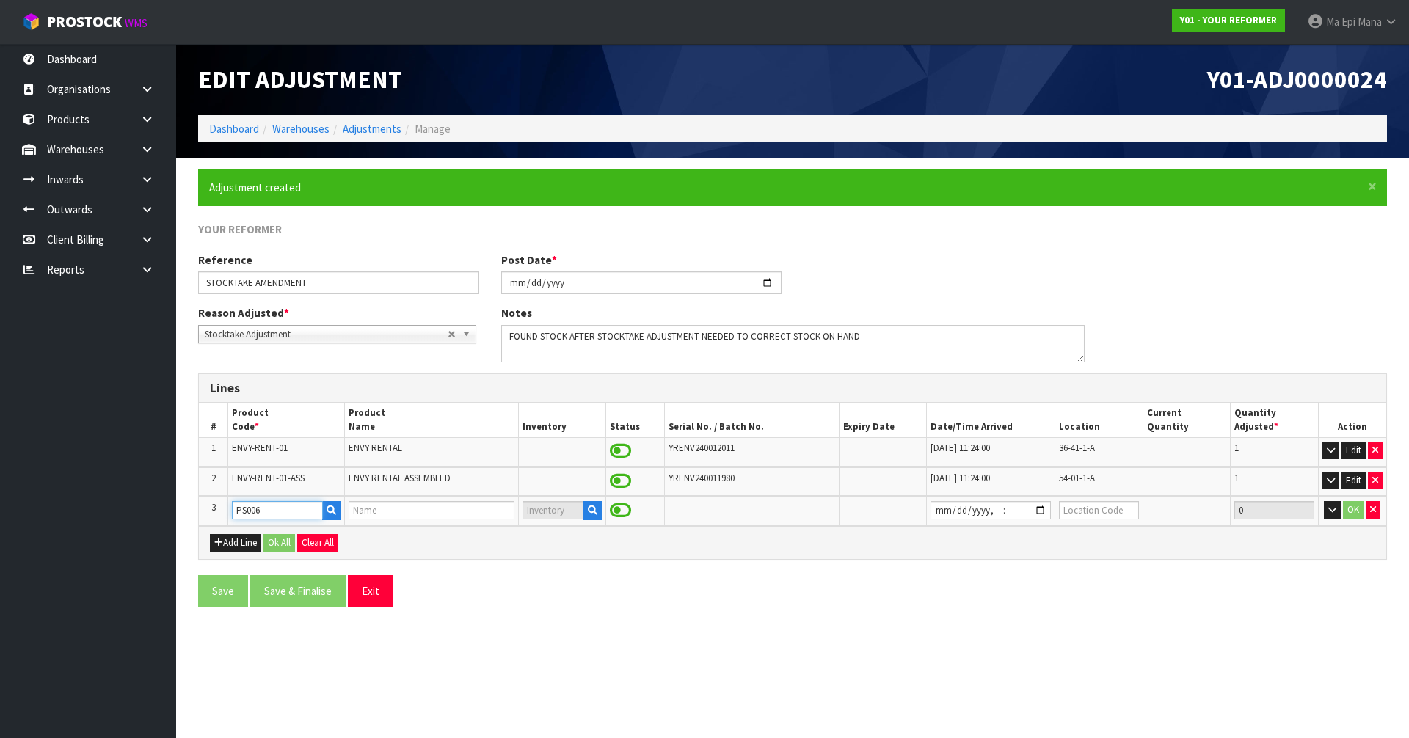
type input "PROP STARTER PACK - BLACK/BLACK"
click at [590, 633] on section "Edit Adjustment Y01-ADJ0000024 Dashboard Warehouses Adjustments Manage × Close …" at bounding box center [704, 369] width 1409 height 738
click at [588, 509] on icon "button" at bounding box center [593, 511] width 10 height 10
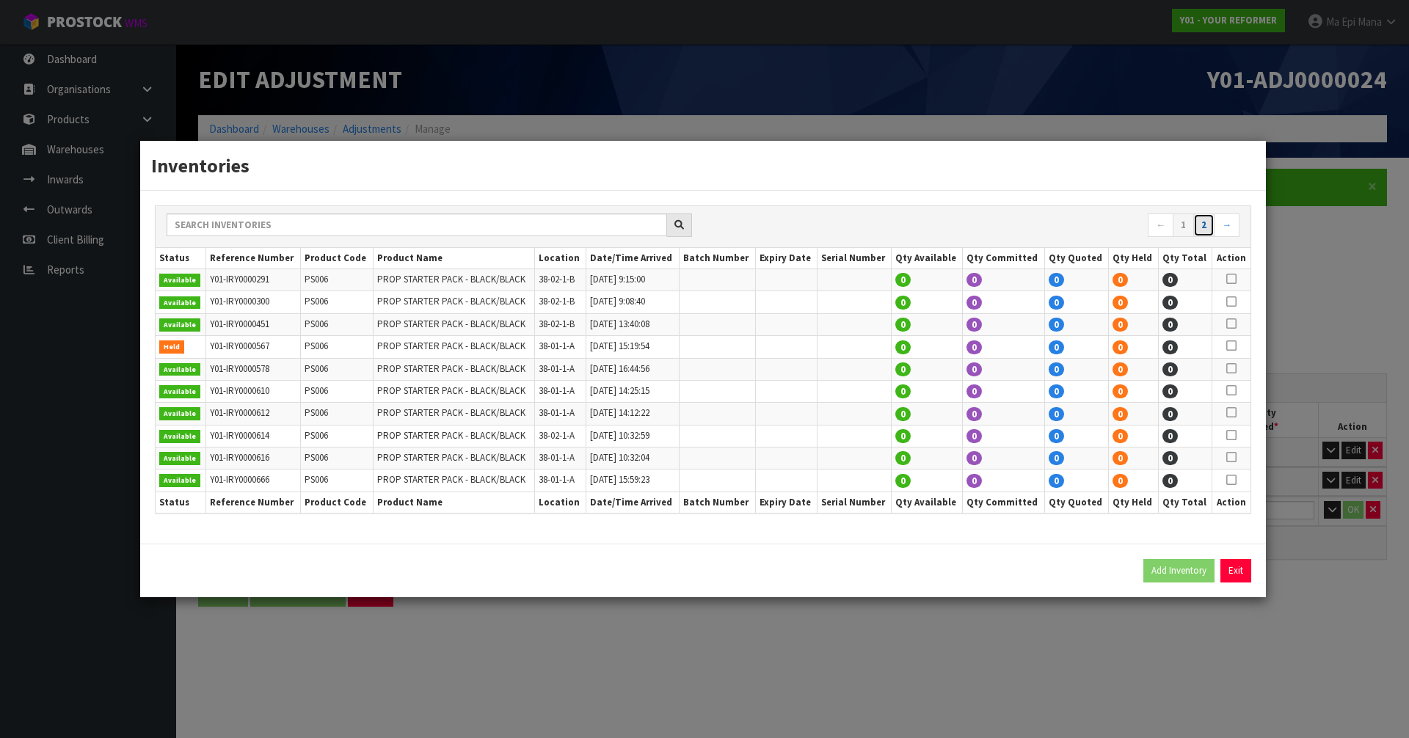
click at [1202, 225] on link "2" at bounding box center [1203, 225] width 21 height 23
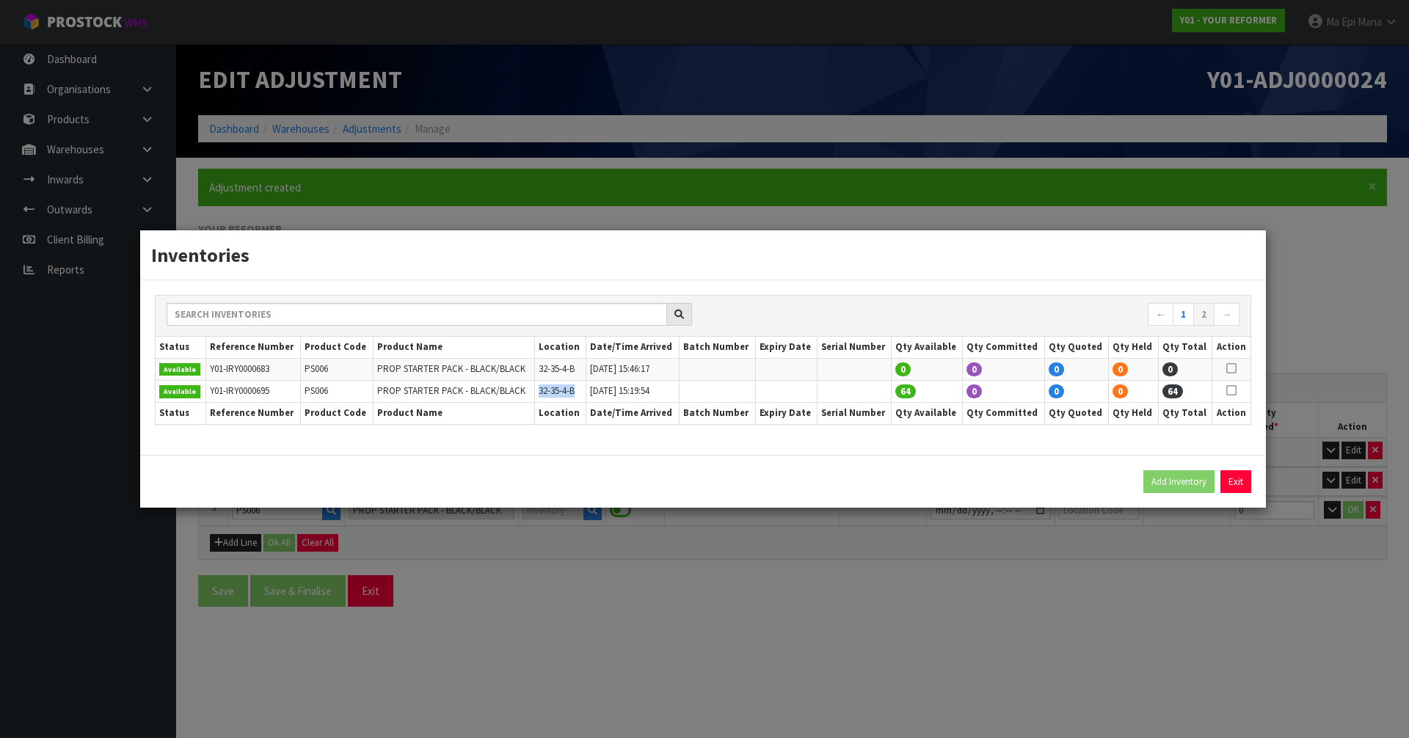
drag, startPoint x: 540, startPoint y: 391, endPoint x: 602, endPoint y: 394, distance: 61.7
click at [584, 389] on tr "Available Y01-IRY0000695 PS006 PROP STARTER PACK - BLACK/BLACK 32-35-4-B 07/05/…" at bounding box center [703, 391] width 1095 height 22
copy tr "32-35-4-B"
click at [1238, 480] on button "Exit" at bounding box center [1236, 481] width 31 height 23
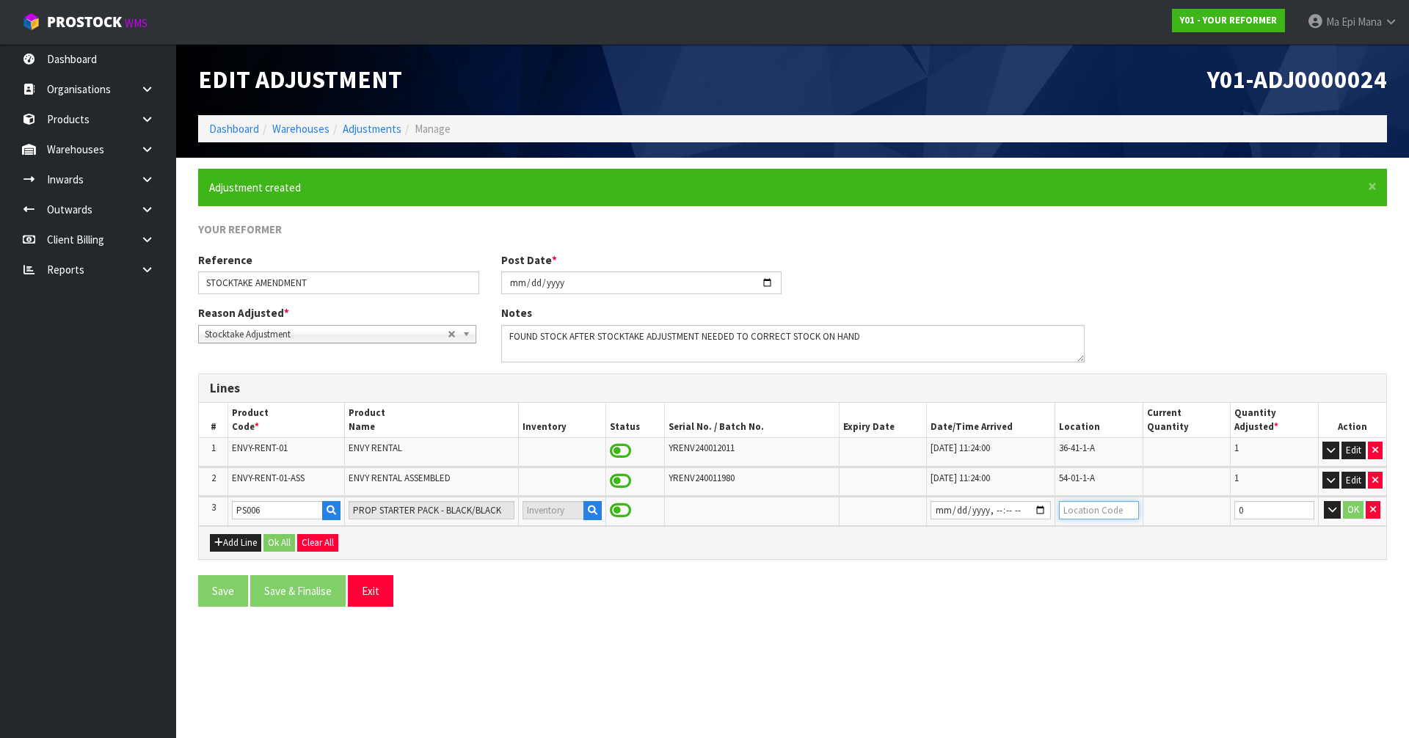
click at [1083, 509] on input "text" at bounding box center [1099, 510] width 80 height 18
paste input "32-35-4-B"
click at [1081, 512] on input "32-35-4-B" at bounding box center [1099, 510] width 80 height 18
type input "32-35-4-B"
click at [1083, 557] on div "Add Line Ok All Clear All" at bounding box center [793, 542] width 1188 height 33
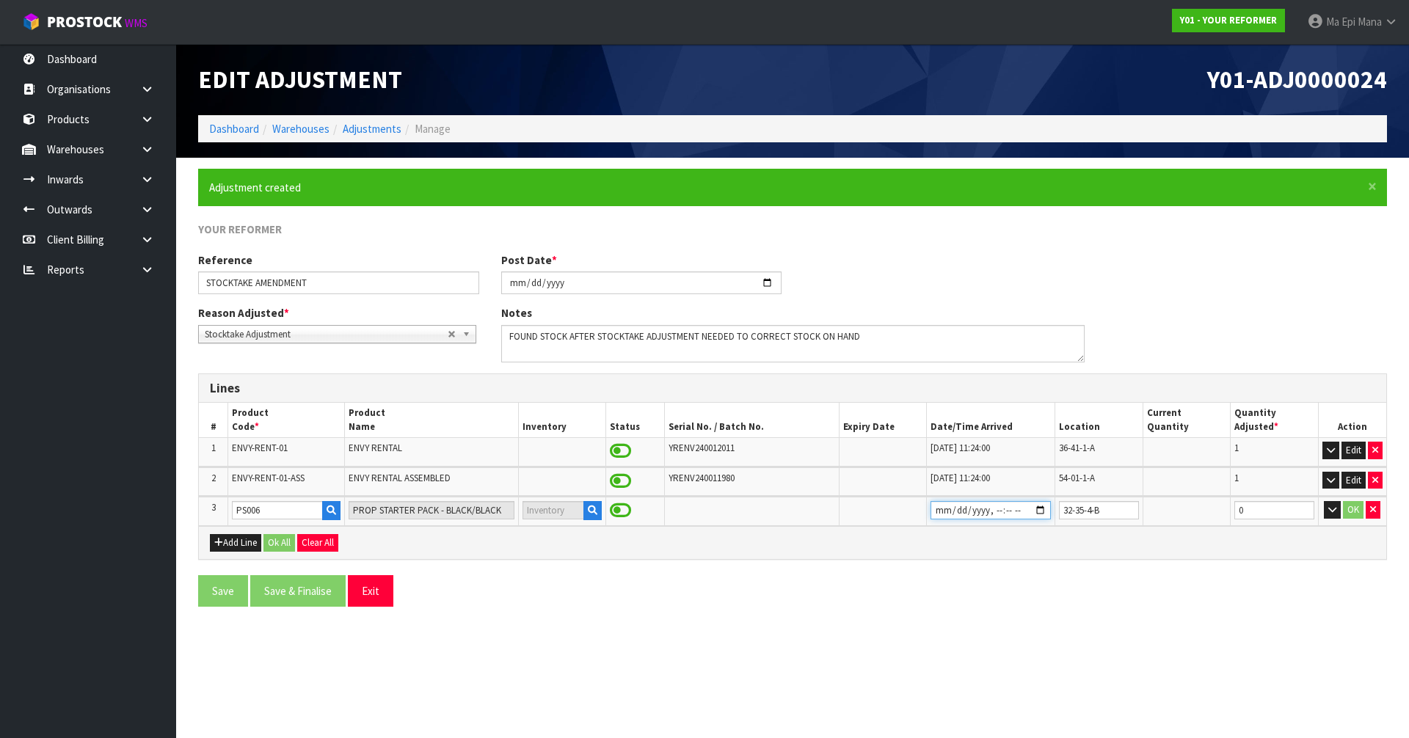
click at [1045, 513] on input "datetime-local" at bounding box center [991, 510] width 120 height 18
type input "2025-09-11T11:26"
click at [839, 611] on div "Save Save & Finalise Exit" at bounding box center [792, 596] width 1211 height 43
type input "1"
click at [1304, 507] on input "1" at bounding box center [1275, 510] width 80 height 18
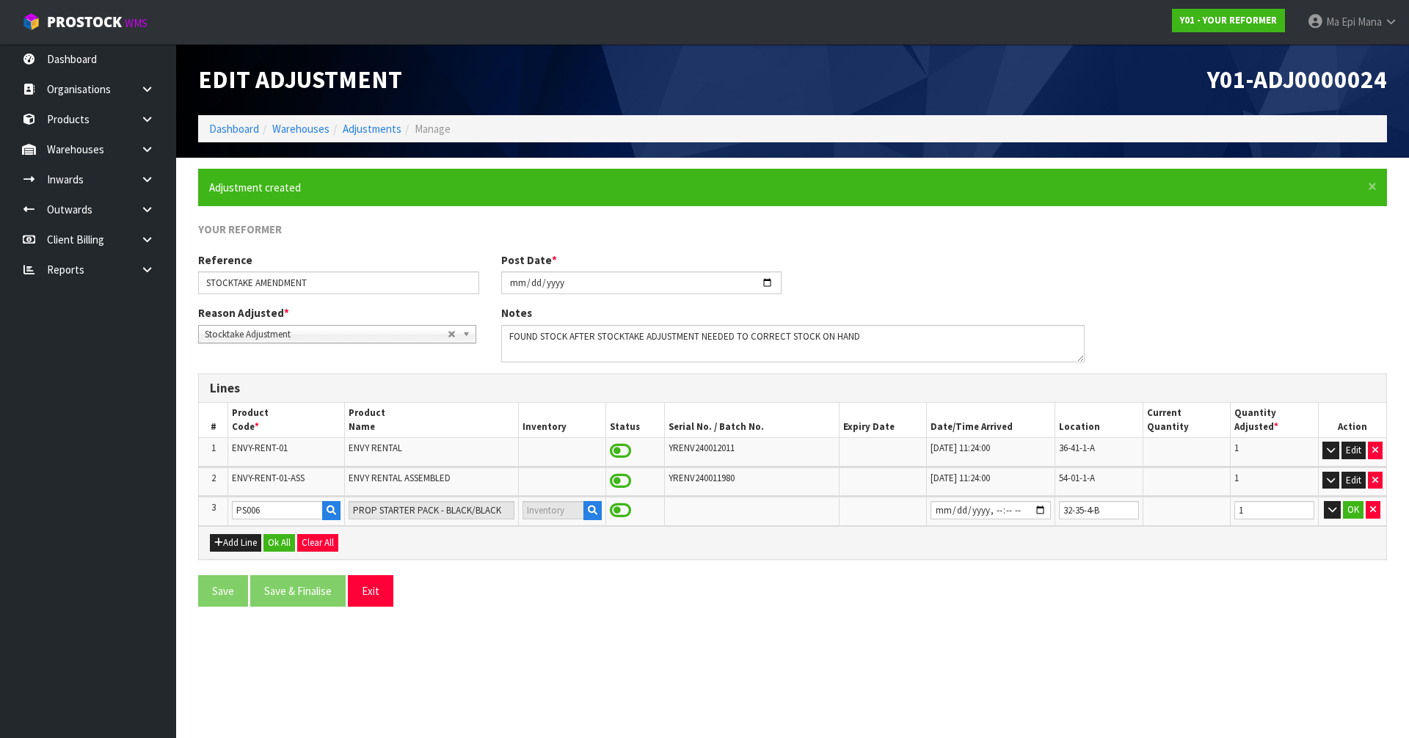
click at [1246, 586] on div "Save Save & Finalise Exit" at bounding box center [792, 596] width 1211 height 43
click at [1351, 515] on button "OK" at bounding box center [1353, 510] width 21 height 18
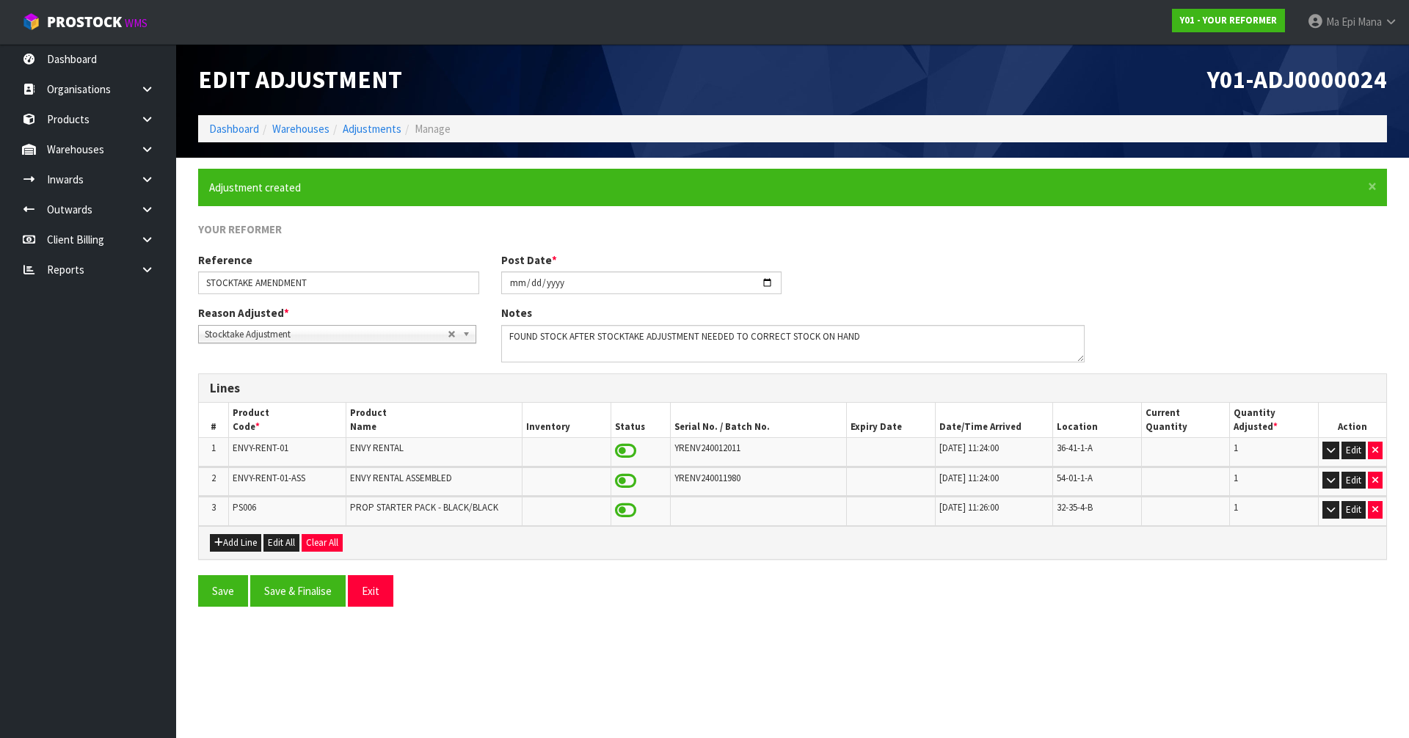
click at [1099, 643] on section "Edit Adjustment Y01-ADJ0000024 Dashboard Warehouses Adjustments Manage × Close …" at bounding box center [704, 369] width 1409 height 738
click at [1042, 615] on div "Save Save & Finalise Exit" at bounding box center [792, 596] width 1211 height 43
click at [230, 602] on button "Save" at bounding box center [223, 591] width 50 height 32
click at [321, 600] on button "Save & Finalise" at bounding box center [297, 591] width 95 height 32
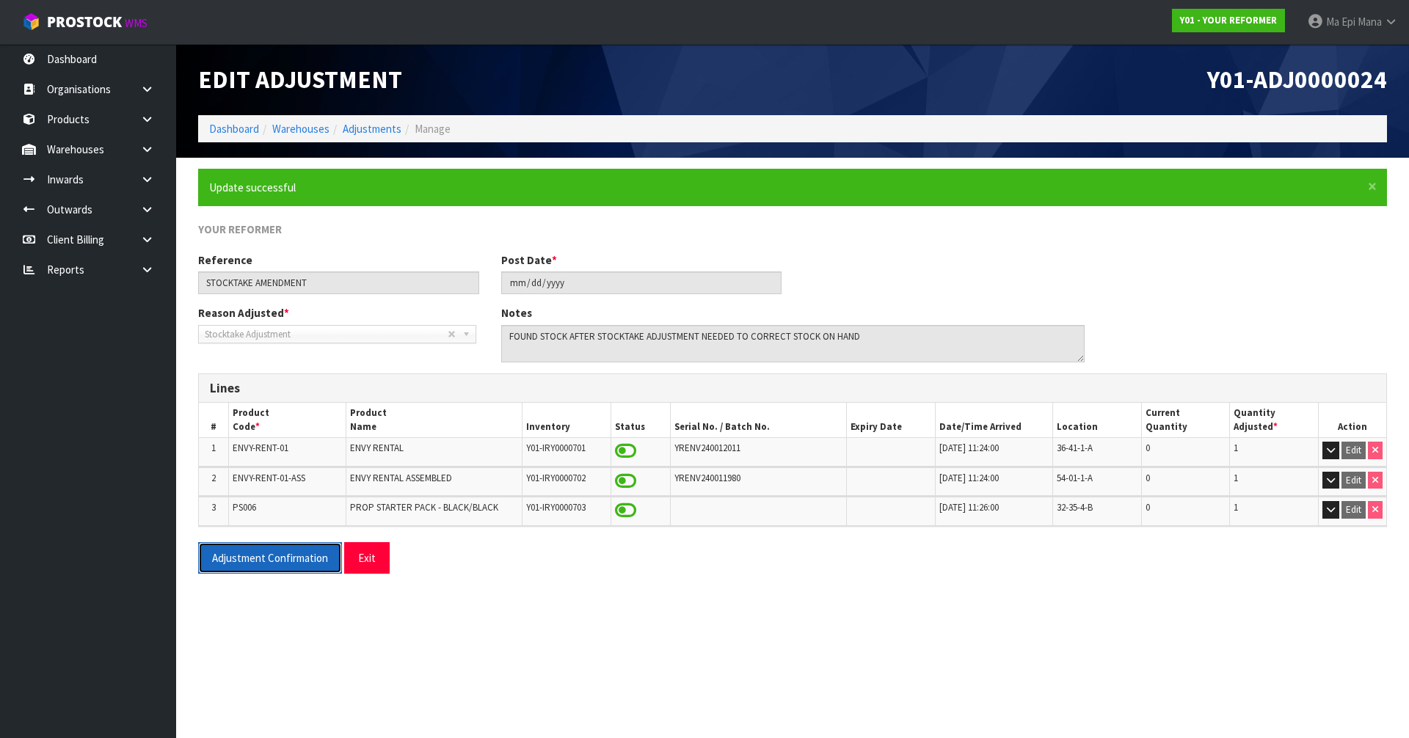
click at [241, 573] on button "Adjustment Confirmation" at bounding box center [270, 558] width 144 height 32
click at [366, 556] on button "Exit" at bounding box center [367, 558] width 46 height 32
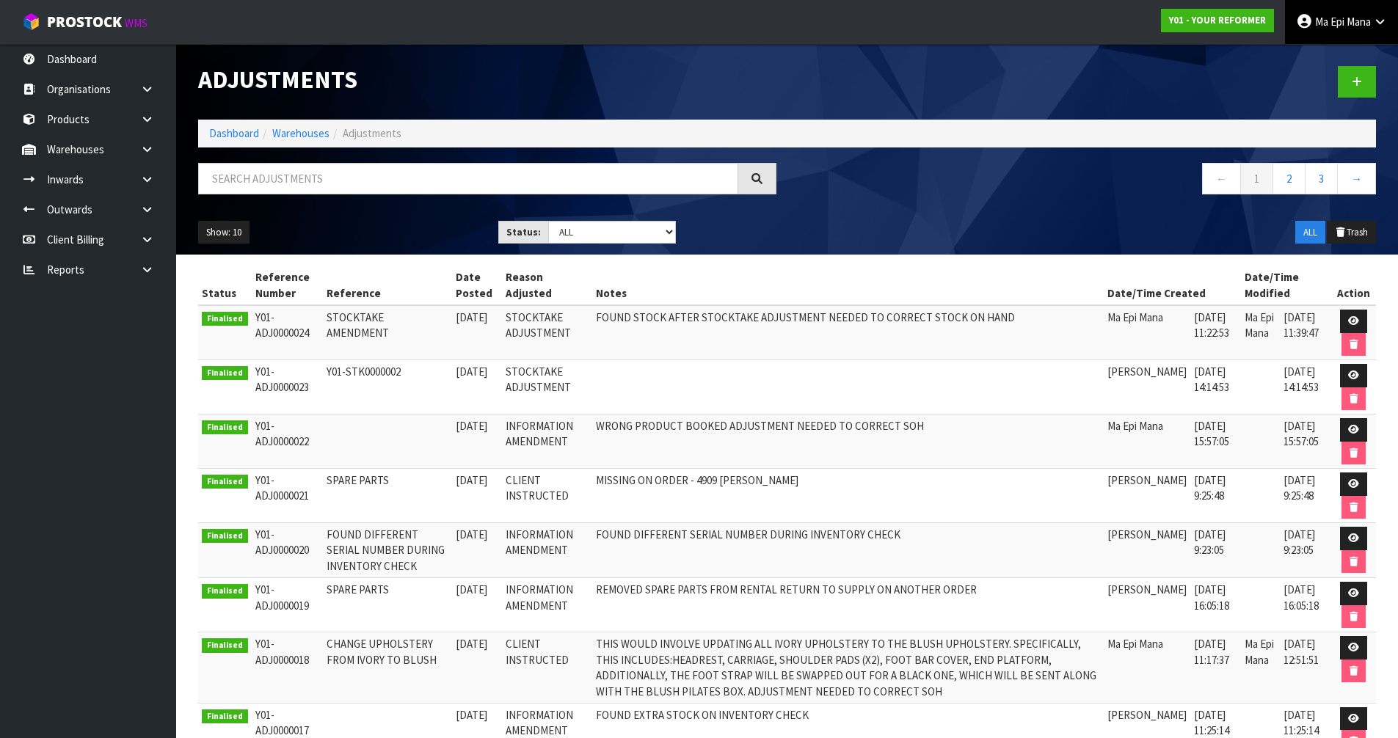
click at [1343, 32] on link "Ma Epi Mana" at bounding box center [1341, 22] width 113 height 44
click at [1337, 55] on link "Logout" at bounding box center [1340, 58] width 116 height 20
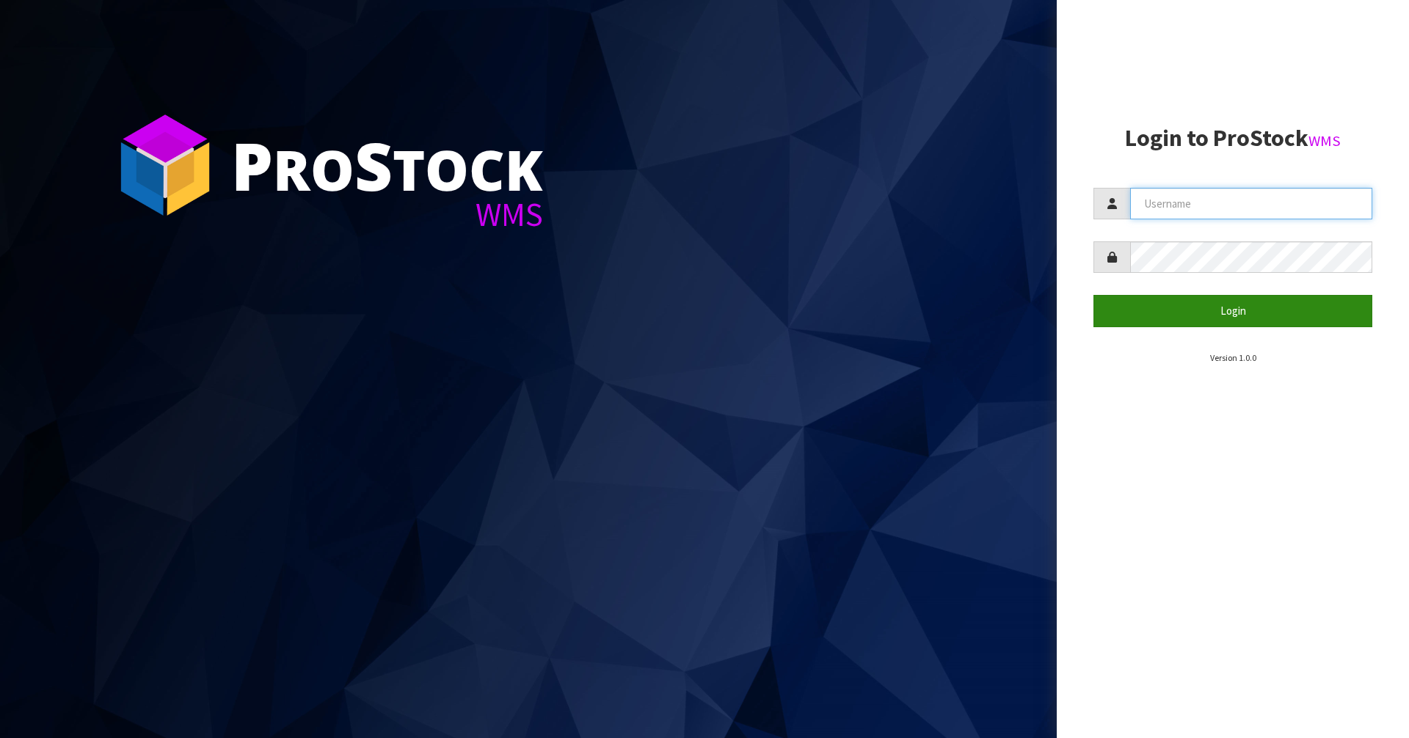
type input "Mana"
click at [1118, 300] on button "Login" at bounding box center [1233, 311] width 279 height 32
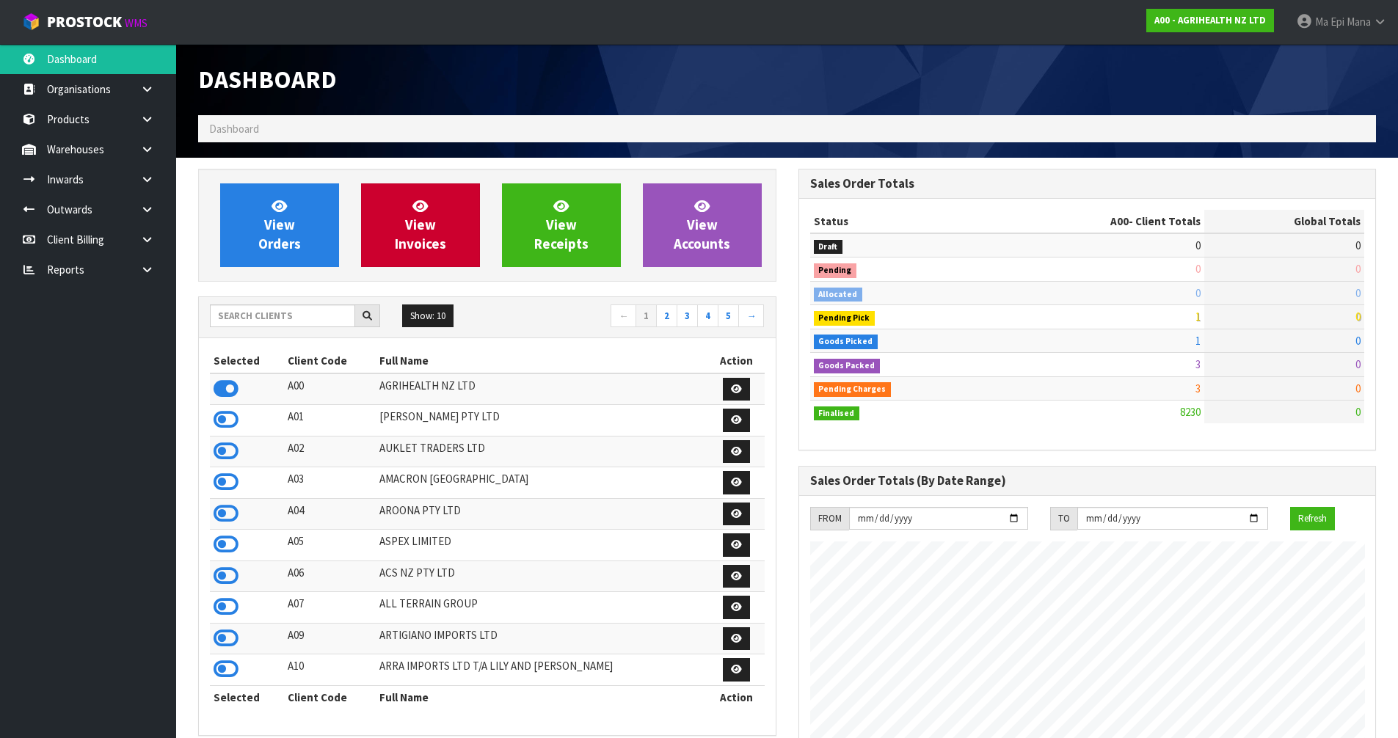
scroll to position [1112, 600]
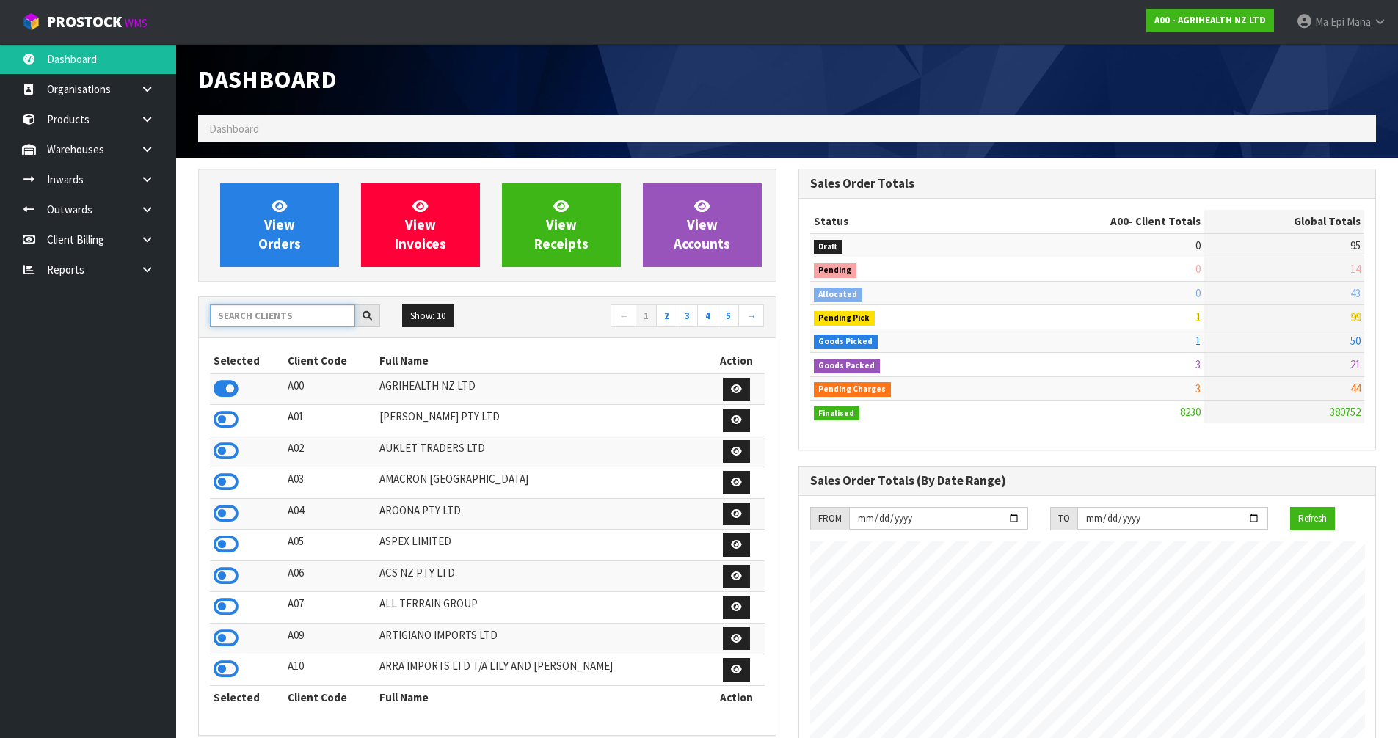
click at [288, 308] on input "text" at bounding box center [282, 316] width 145 height 23
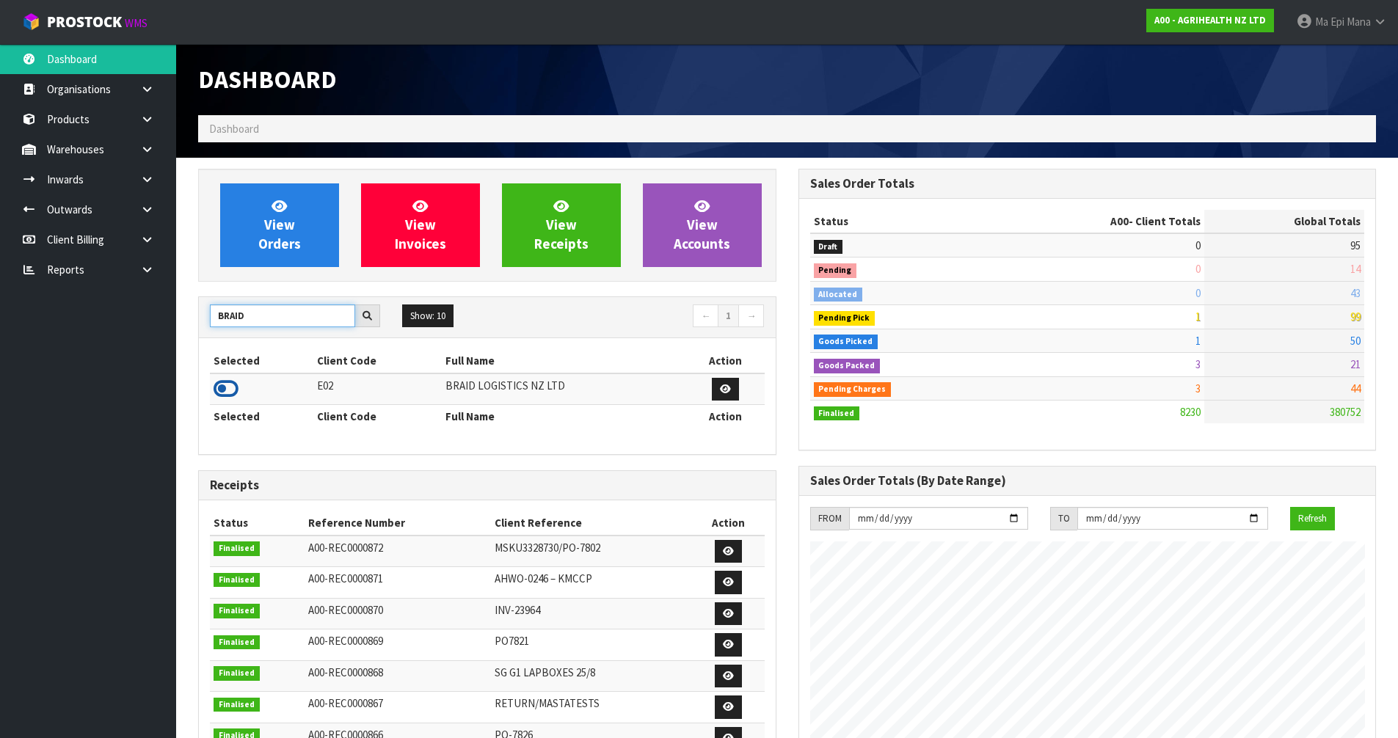
type input "BRAID"
click at [218, 383] on icon at bounding box center [226, 389] width 25 height 22
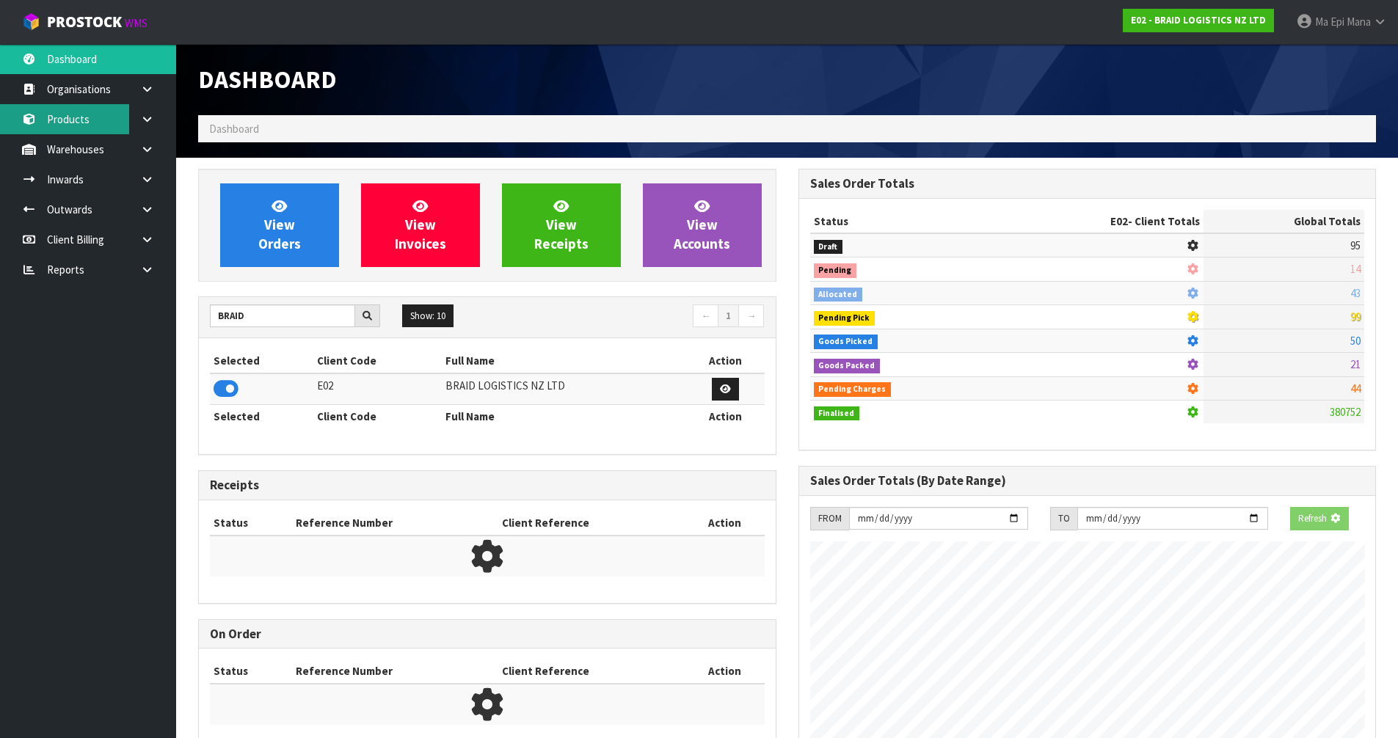
click at [95, 120] on link "Products" at bounding box center [88, 119] width 176 height 30
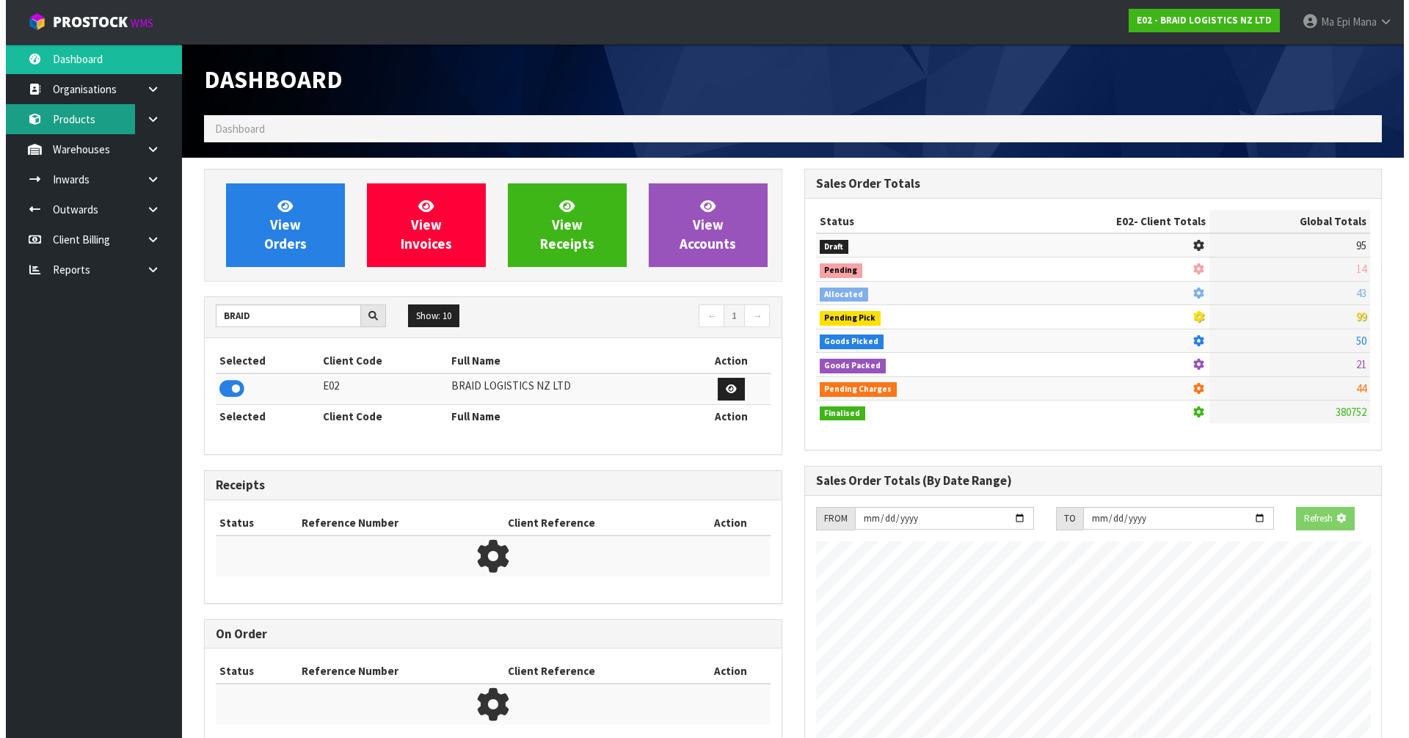
scroll to position [945, 600]
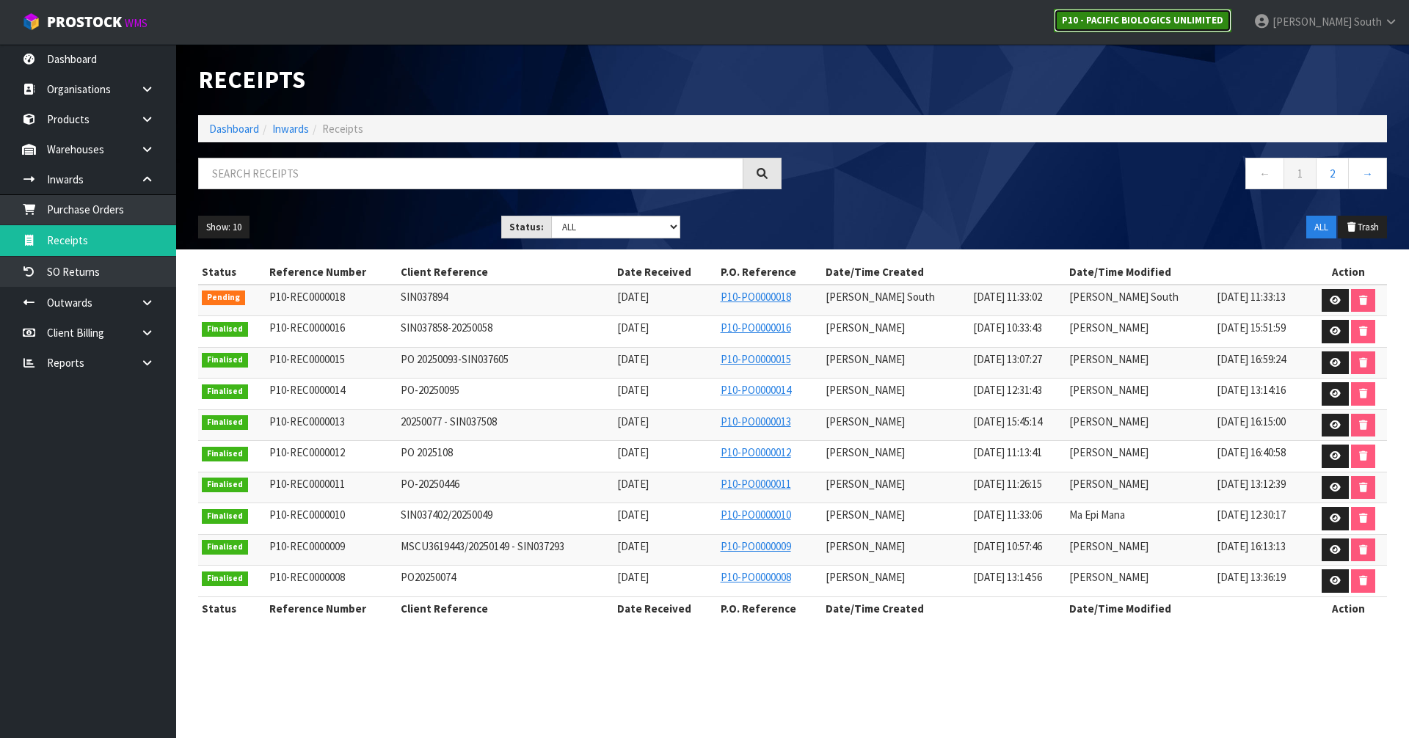
click at [1191, 29] on link "P10 - PACIFIC BIOLOGICS UNLIMITED" at bounding box center [1143, 20] width 178 height 23
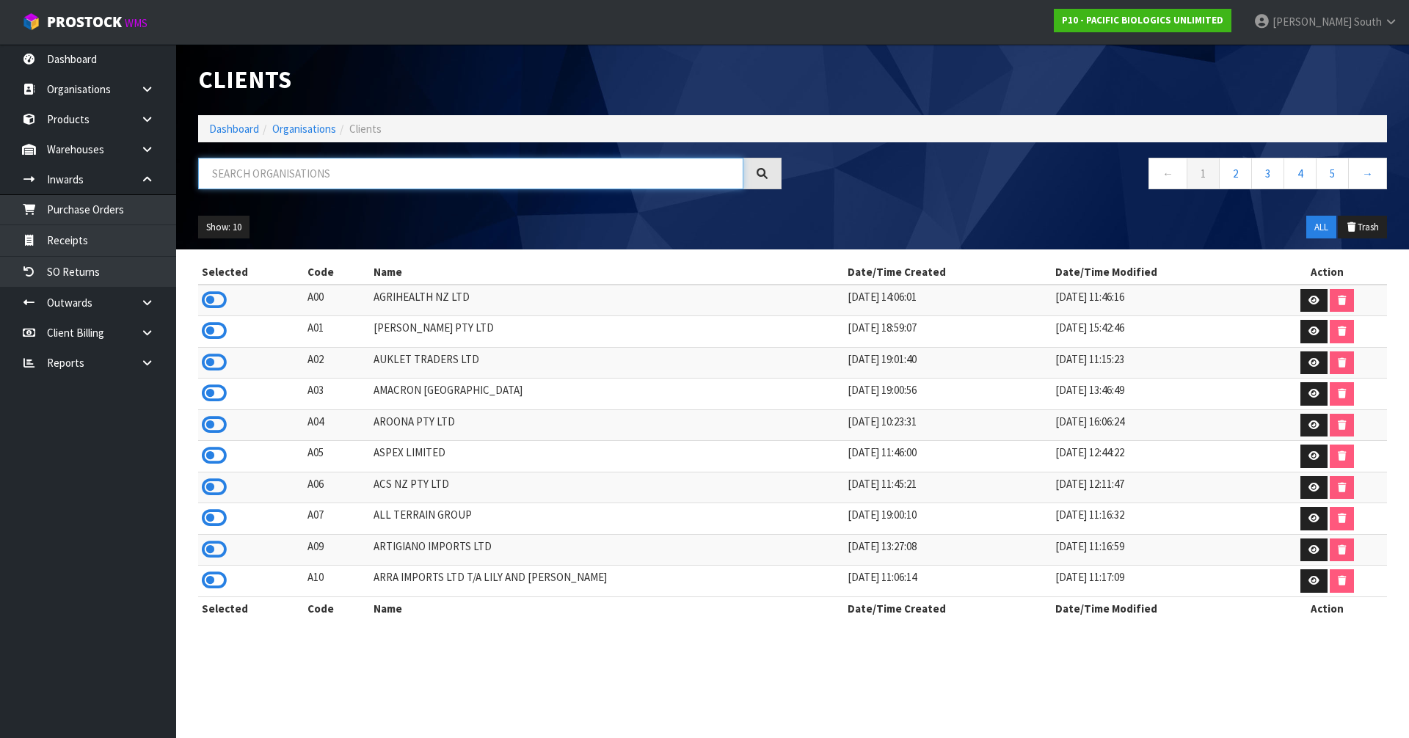
click at [520, 185] on input "text" at bounding box center [470, 174] width 545 height 32
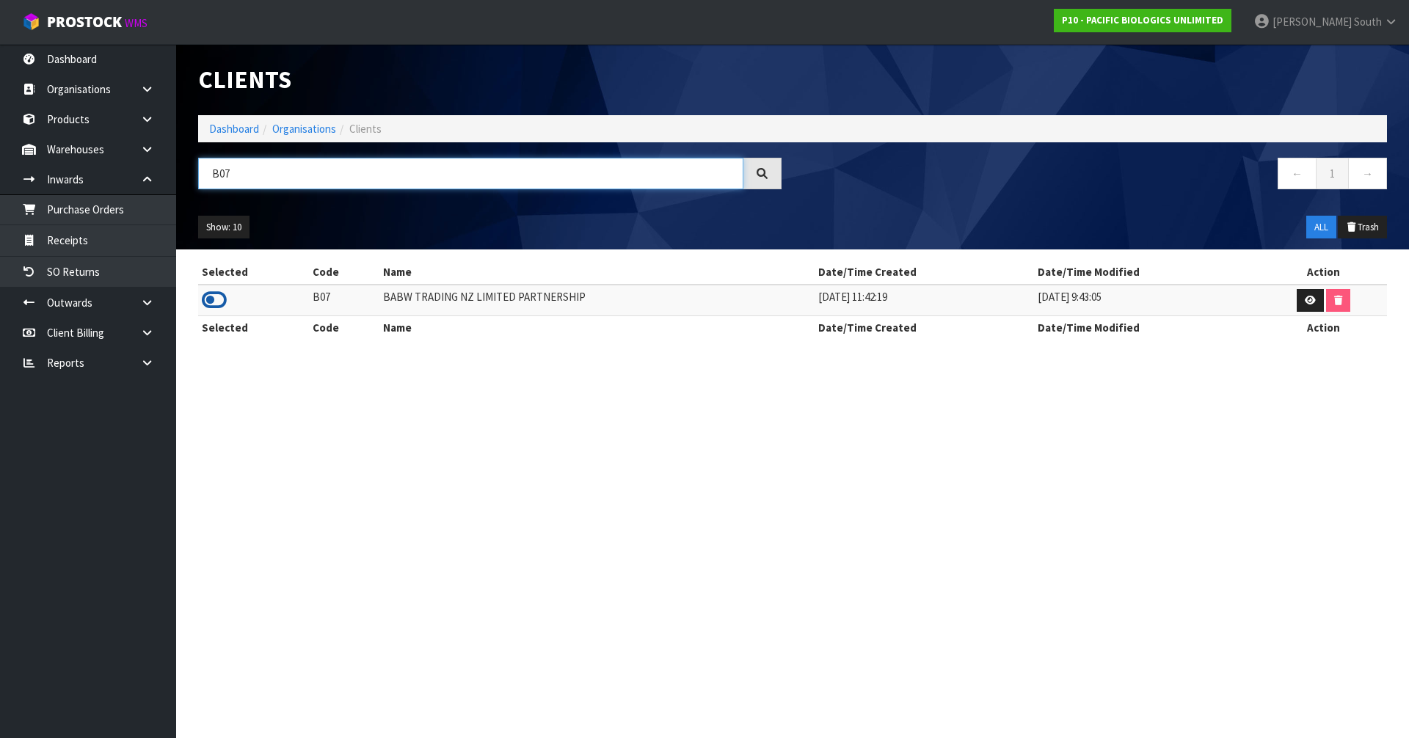
type input "B07"
click at [206, 297] on icon at bounding box center [214, 300] width 25 height 22
click at [156, 154] on link at bounding box center [152, 149] width 47 height 30
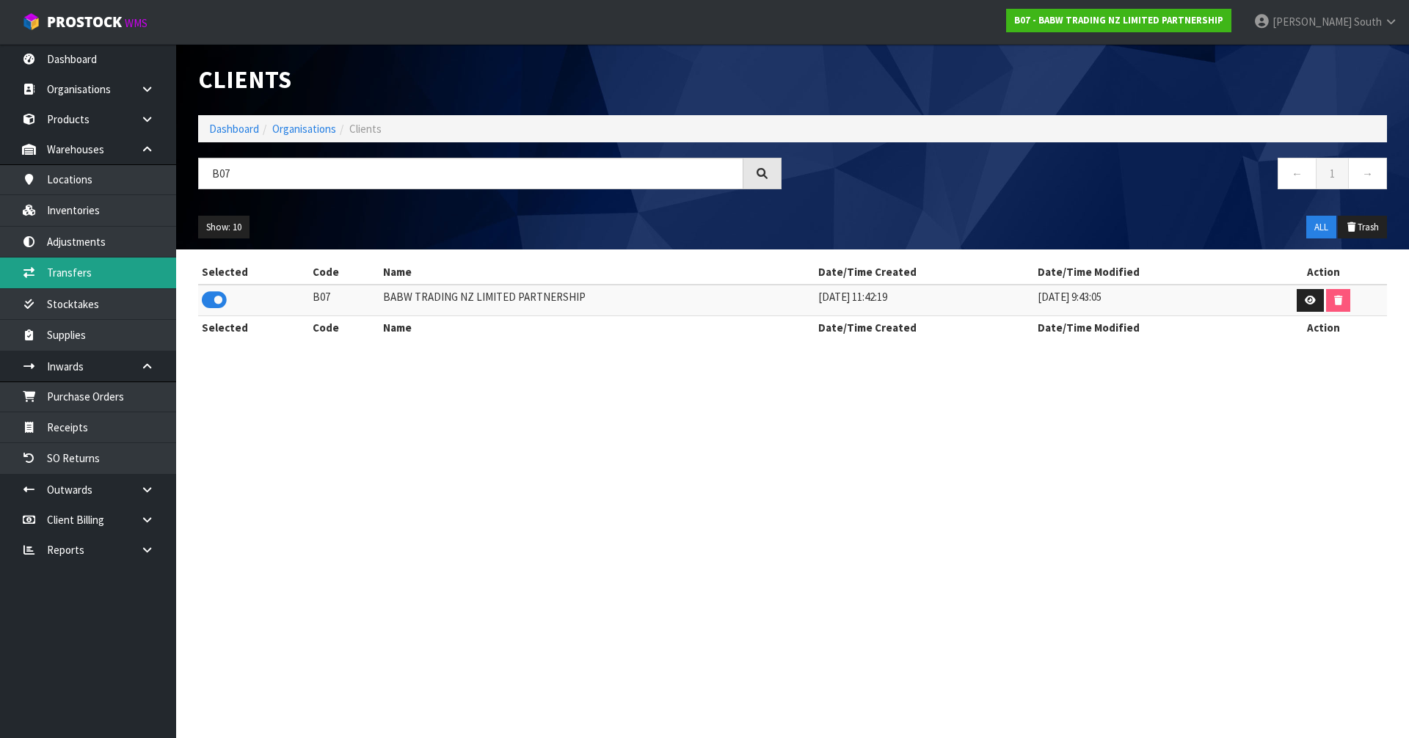
click at [123, 264] on link "Transfers" at bounding box center [88, 273] width 176 height 30
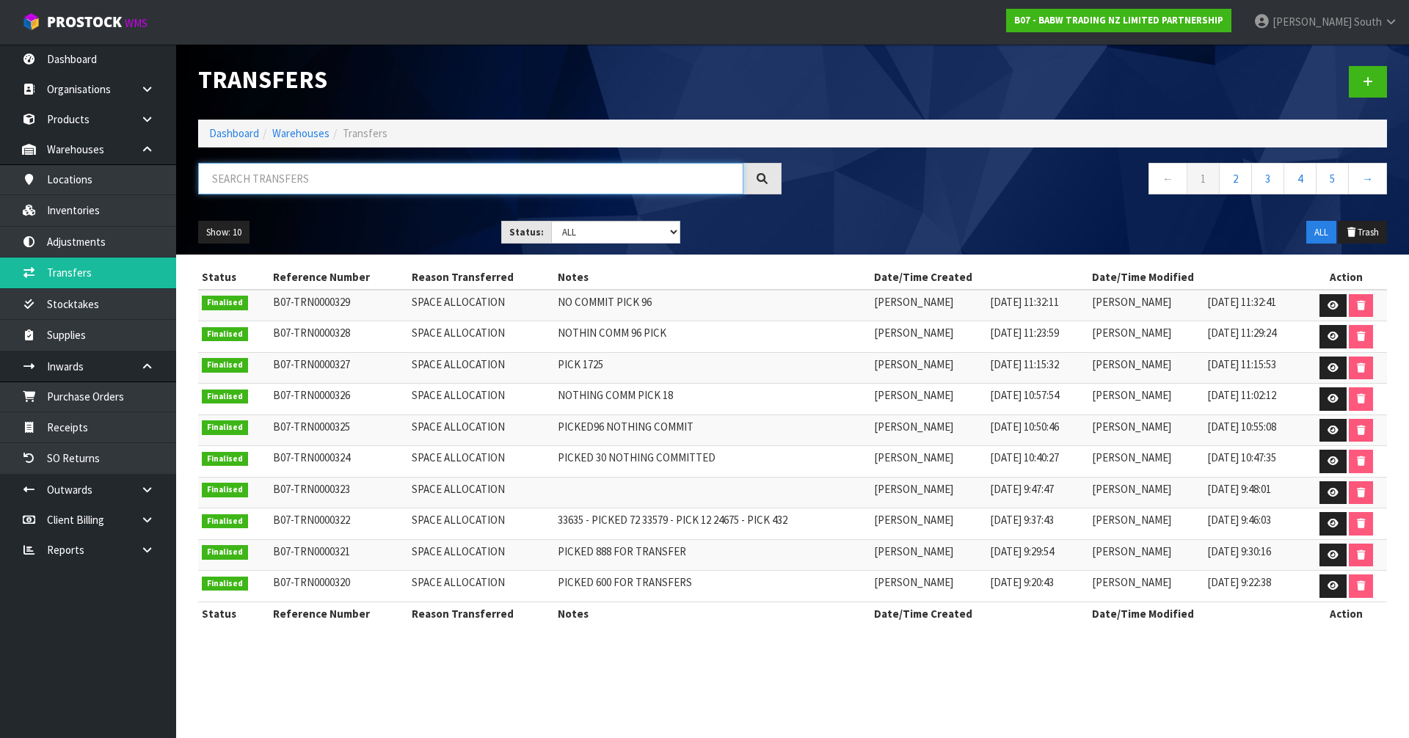
click at [348, 181] on input "text" at bounding box center [470, 179] width 545 height 32
type input "3"
click at [95, 207] on link "Inventories" at bounding box center [88, 210] width 176 height 30
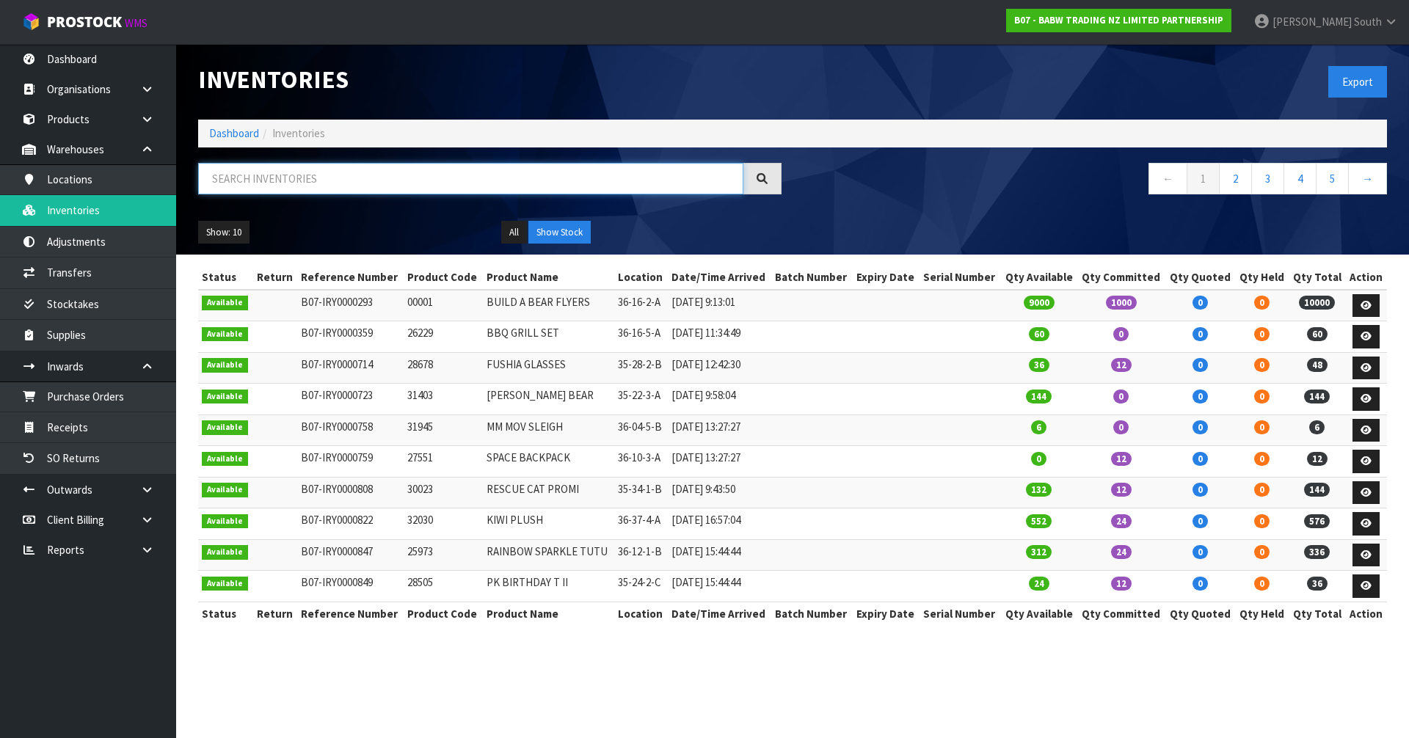
click at [333, 184] on input "text" at bounding box center [470, 179] width 545 height 32
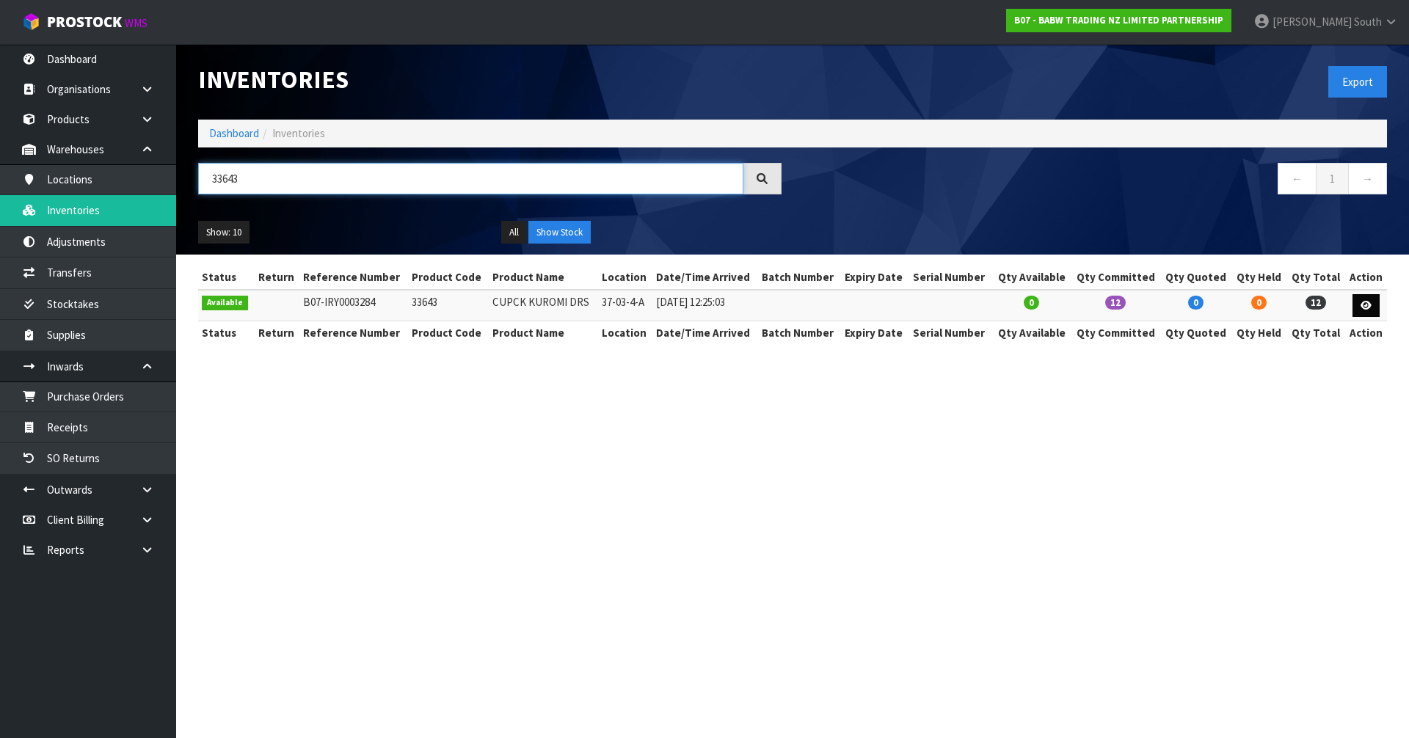
type input "33643"
click at [1361, 306] on icon at bounding box center [1366, 306] width 11 height 10
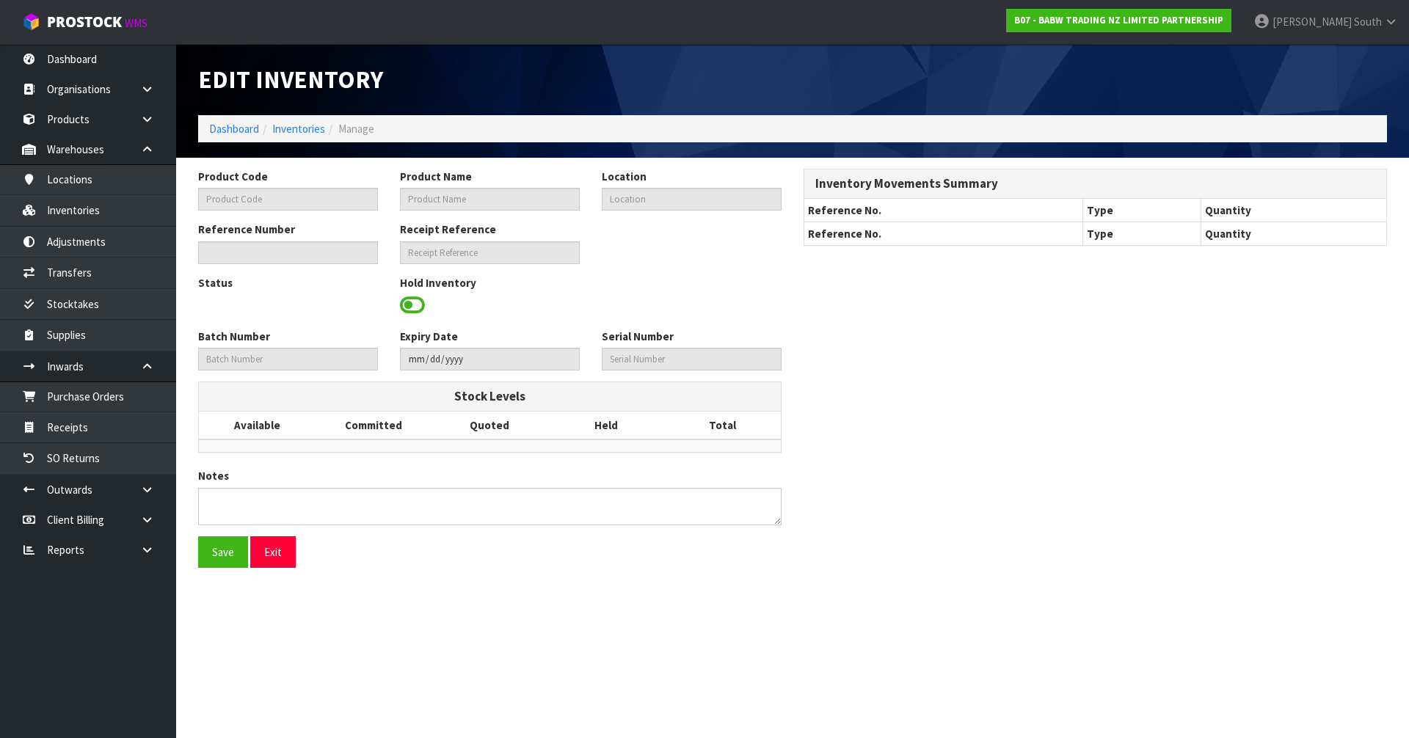
type input "33643"
type input "CUPCK KUROMI DRS"
type input "37-03-4-A"
type input "B07-IRY0003284"
type input "B07-REC0000214"
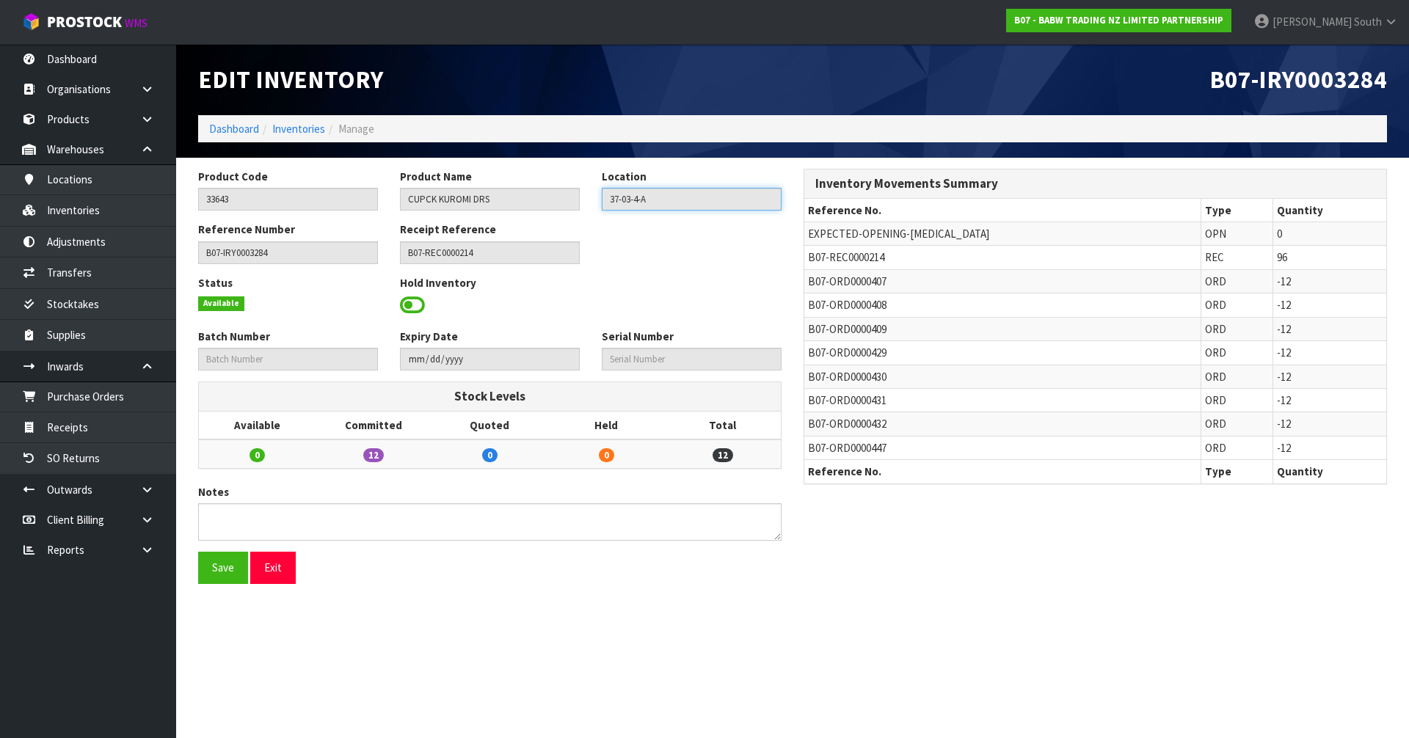
click at [631, 204] on input "37-03-4-A" at bounding box center [692, 199] width 180 height 23
click at [117, 222] on link "Inventories" at bounding box center [88, 210] width 176 height 30
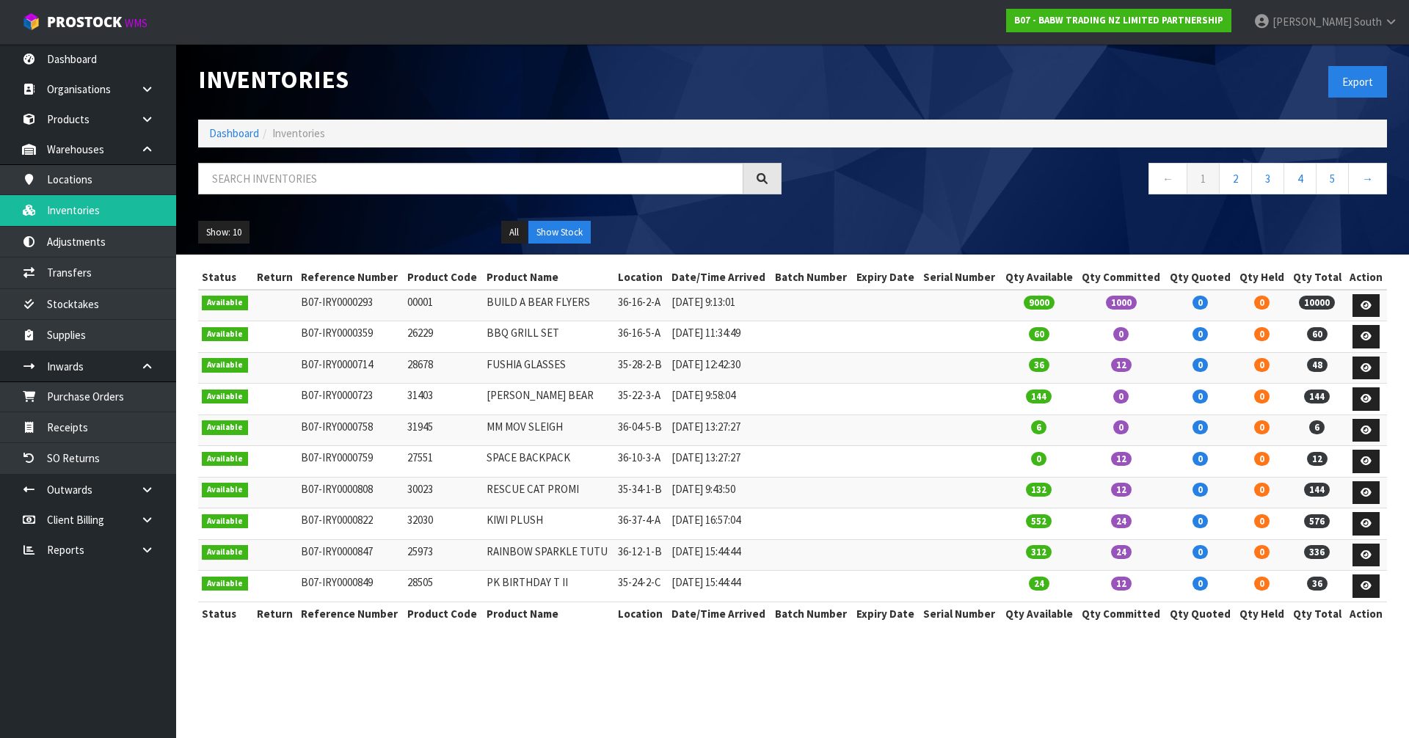
click at [490, 198] on div at bounding box center [490, 184] width 606 height 43
click at [498, 179] on input "text" at bounding box center [470, 179] width 545 height 32
paste input "37-03-4-A"
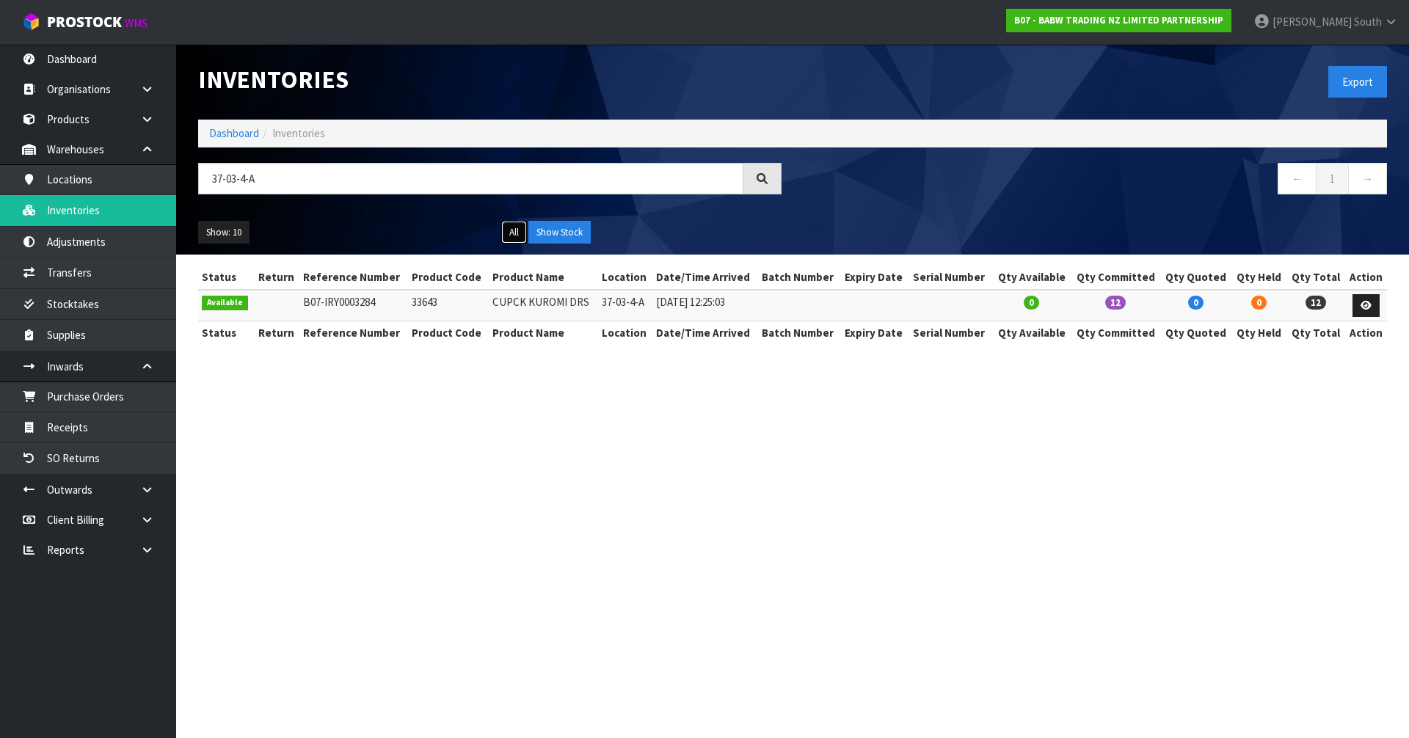
click at [521, 234] on button "All" at bounding box center [514, 232] width 26 height 23
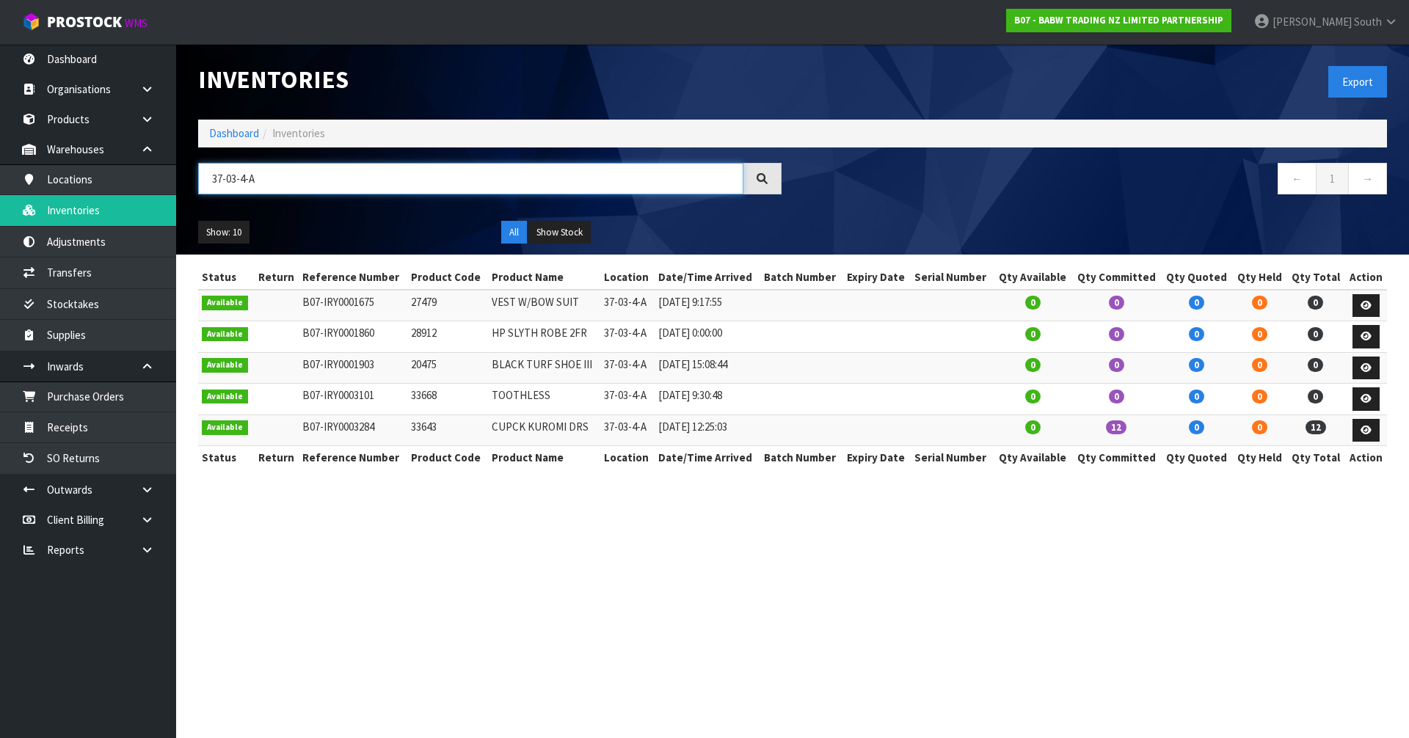
click at [382, 172] on input "37-03-4-A" at bounding box center [470, 179] width 545 height 32
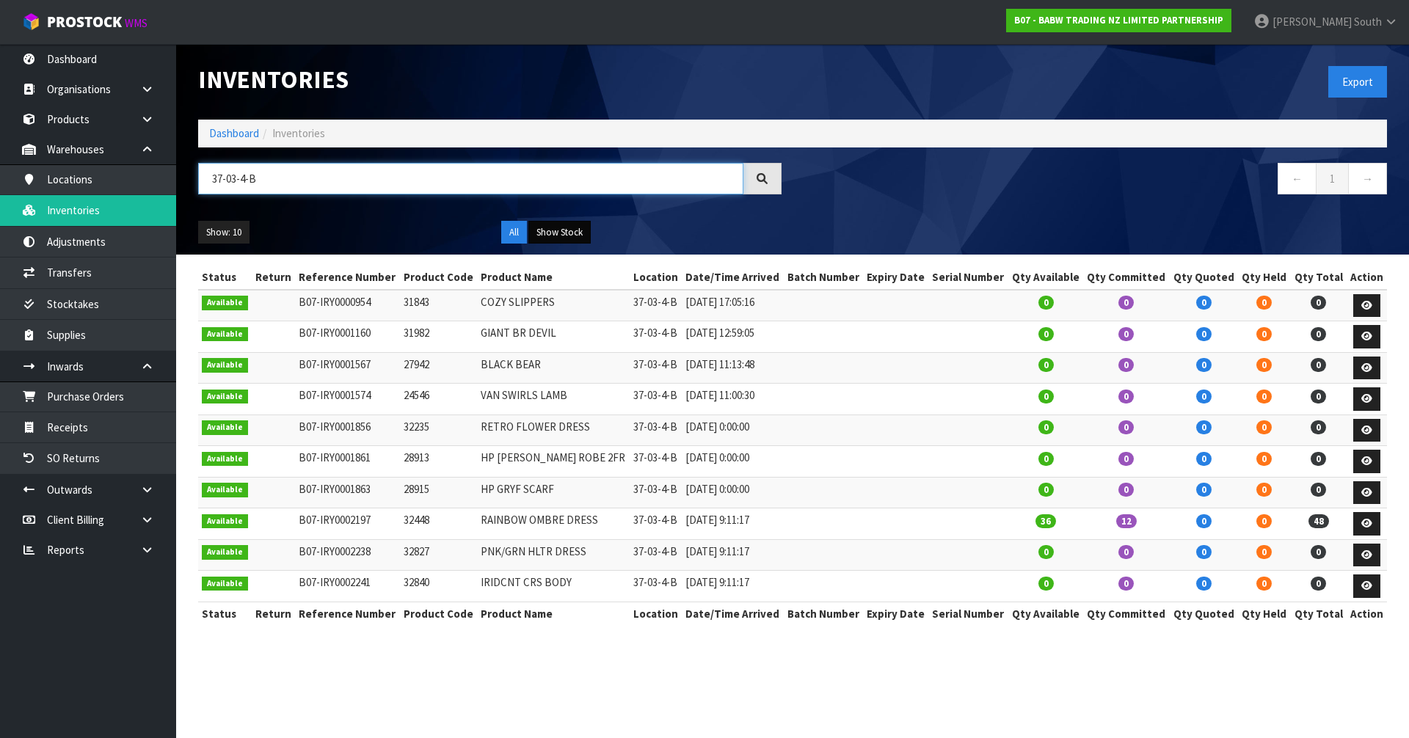
type input "37-03-4-B"
click at [559, 227] on button "Show Stock" at bounding box center [559, 232] width 62 height 23
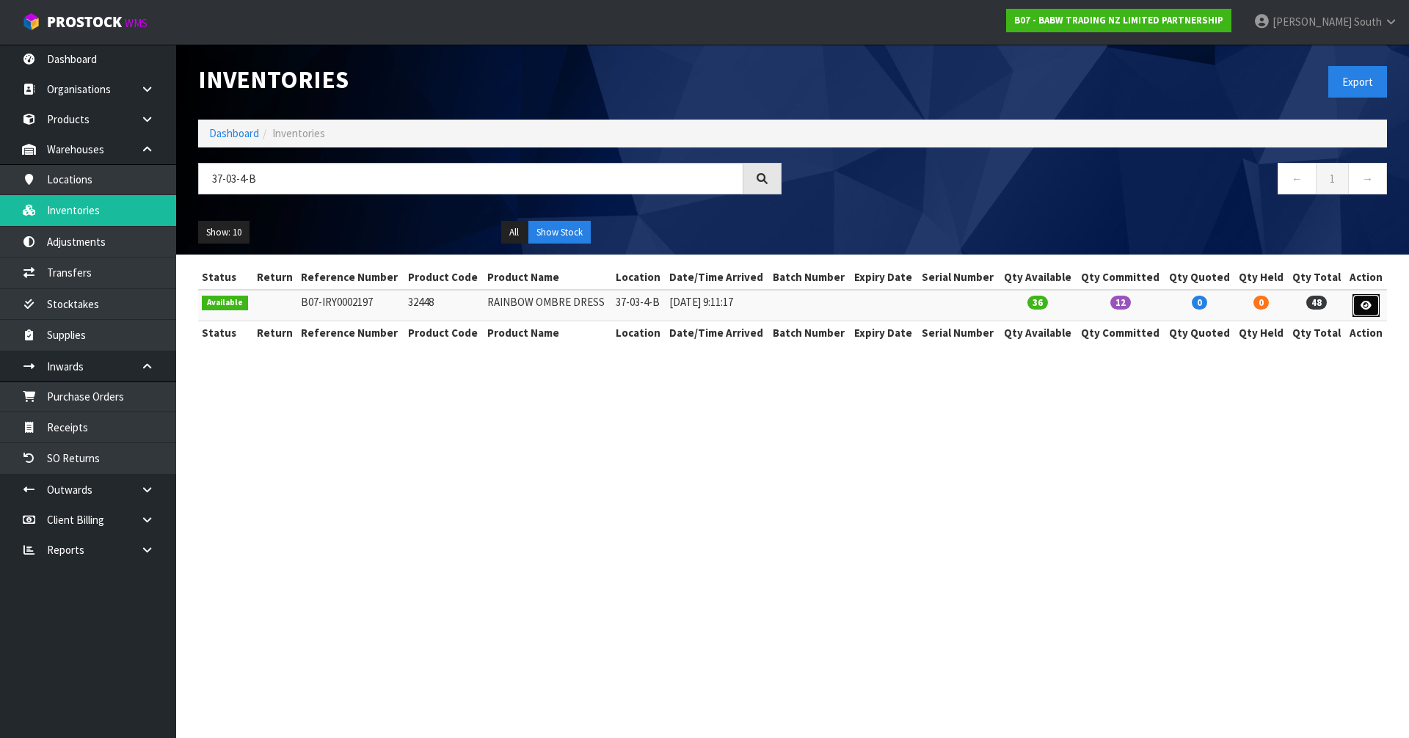
click at [1363, 302] on icon at bounding box center [1366, 306] width 11 height 10
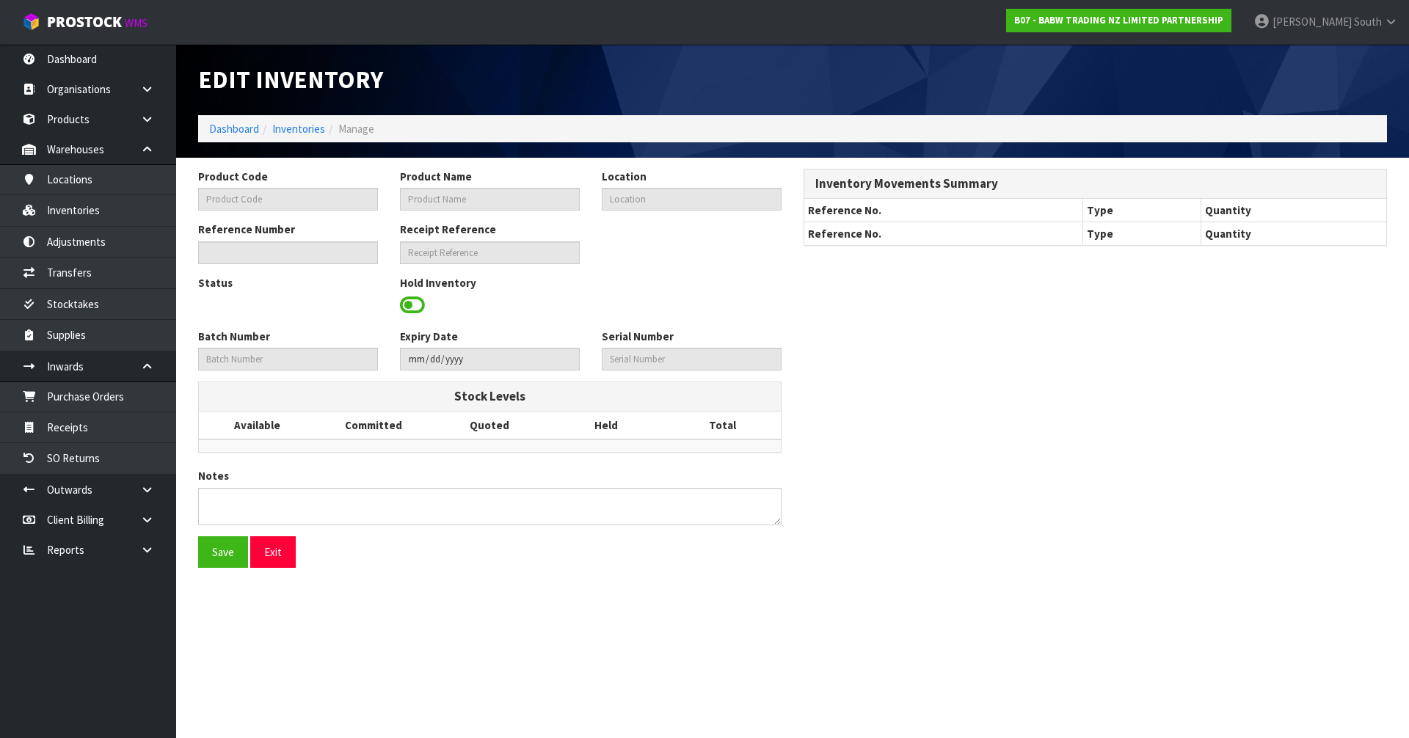
type input "32448"
type input "RAINBOW OMBRE DRESS"
type input "37-03-4-B"
type input "B07-IRY0002197"
type input "B07-REC0000140"
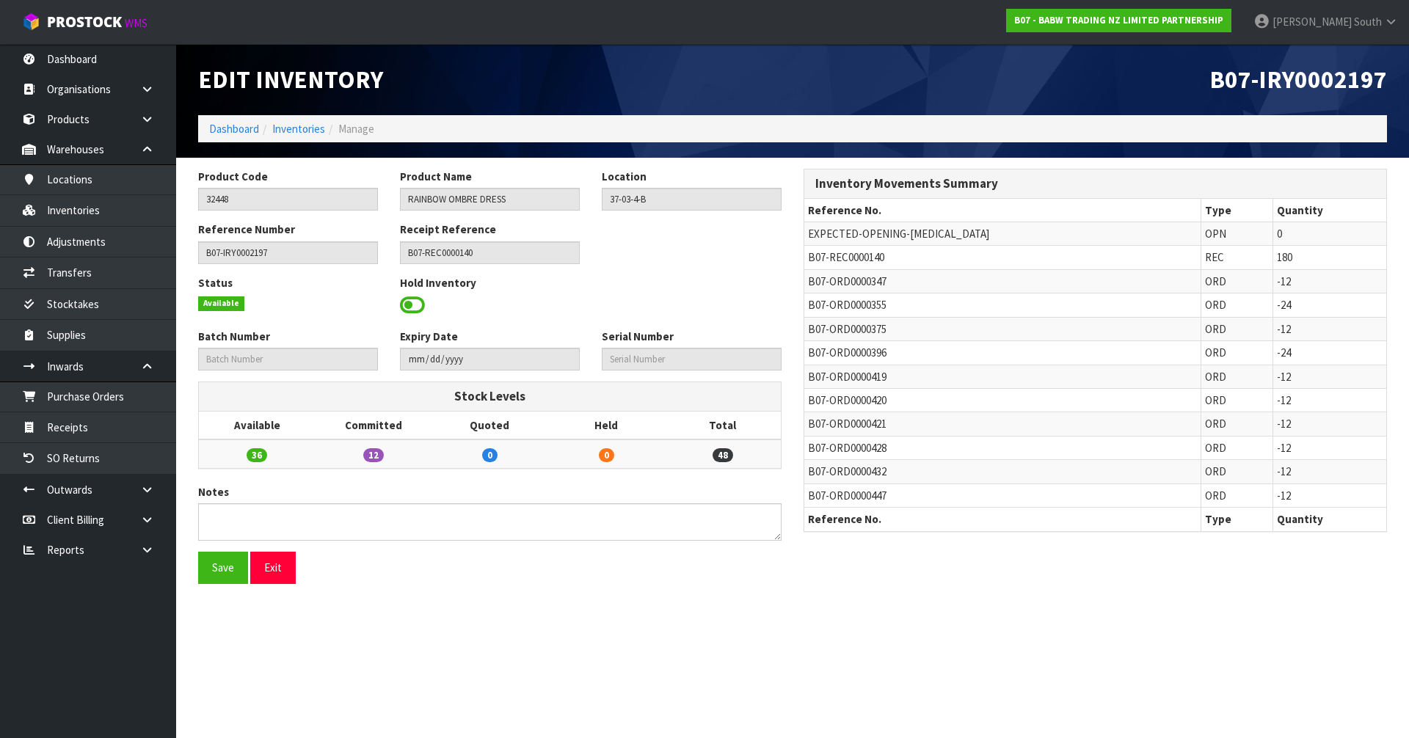
click at [298, 137] on ol "Dashboard Inventories Manage" at bounding box center [792, 128] width 1189 height 27
click at [302, 131] on link "Inventories" at bounding box center [298, 129] width 53 height 14
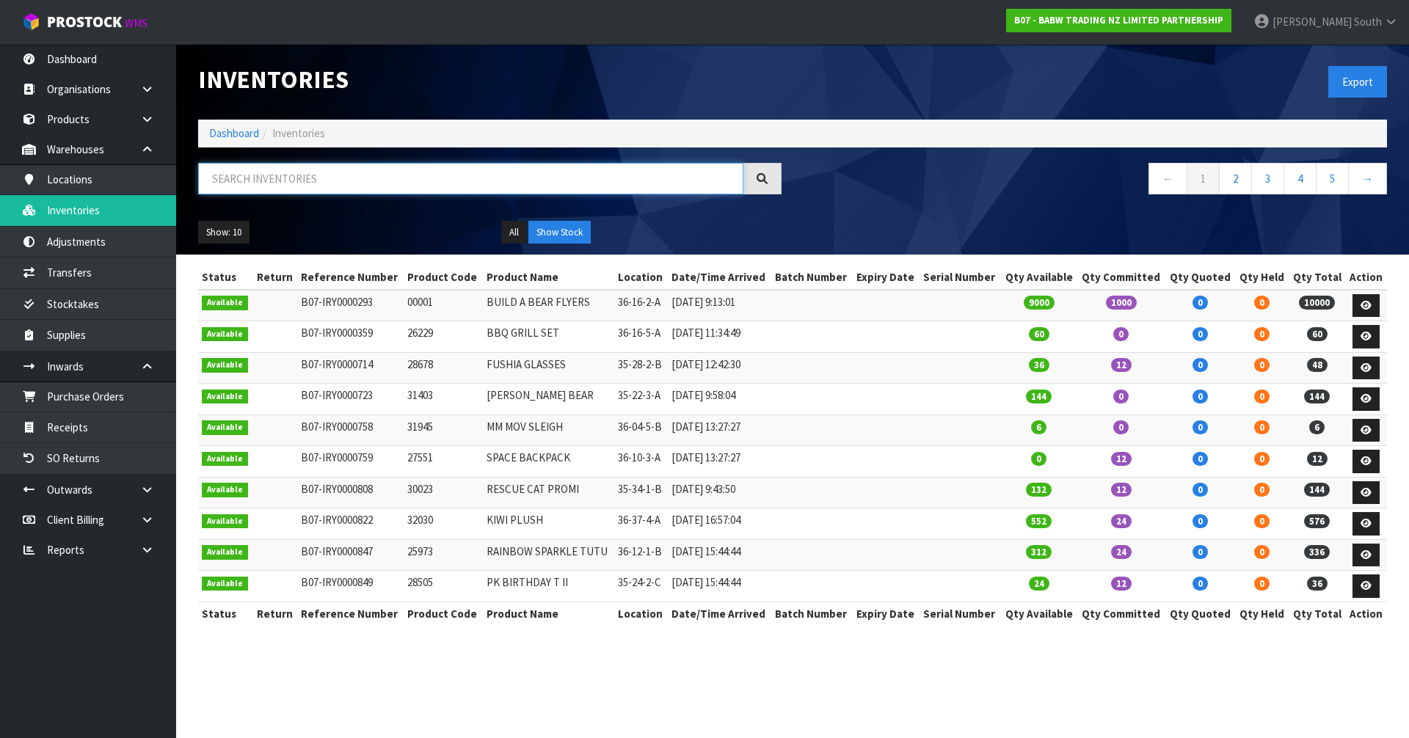
click at [395, 169] on input "text" at bounding box center [470, 179] width 545 height 32
paste input "37-03-4-A"
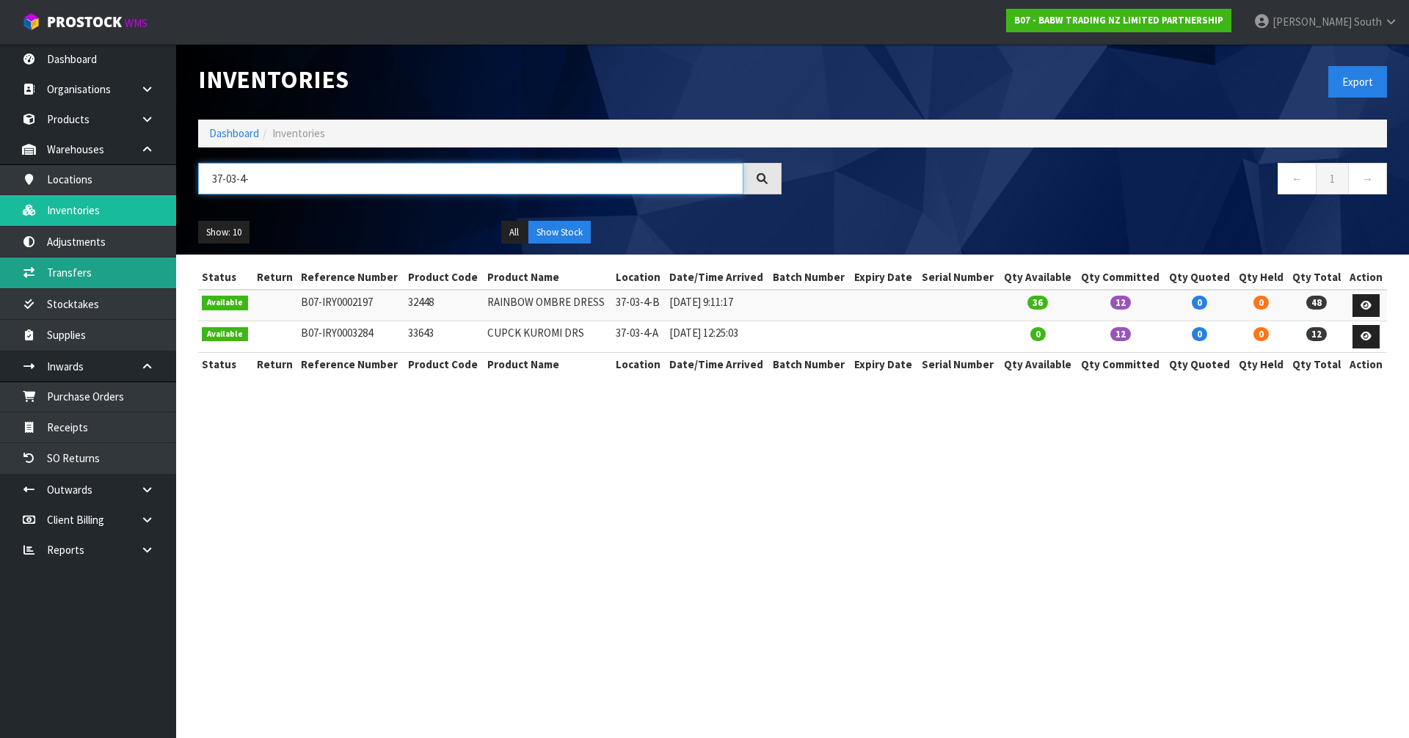
type input "37-03-4-"
click at [117, 281] on link "Transfers" at bounding box center [88, 273] width 176 height 30
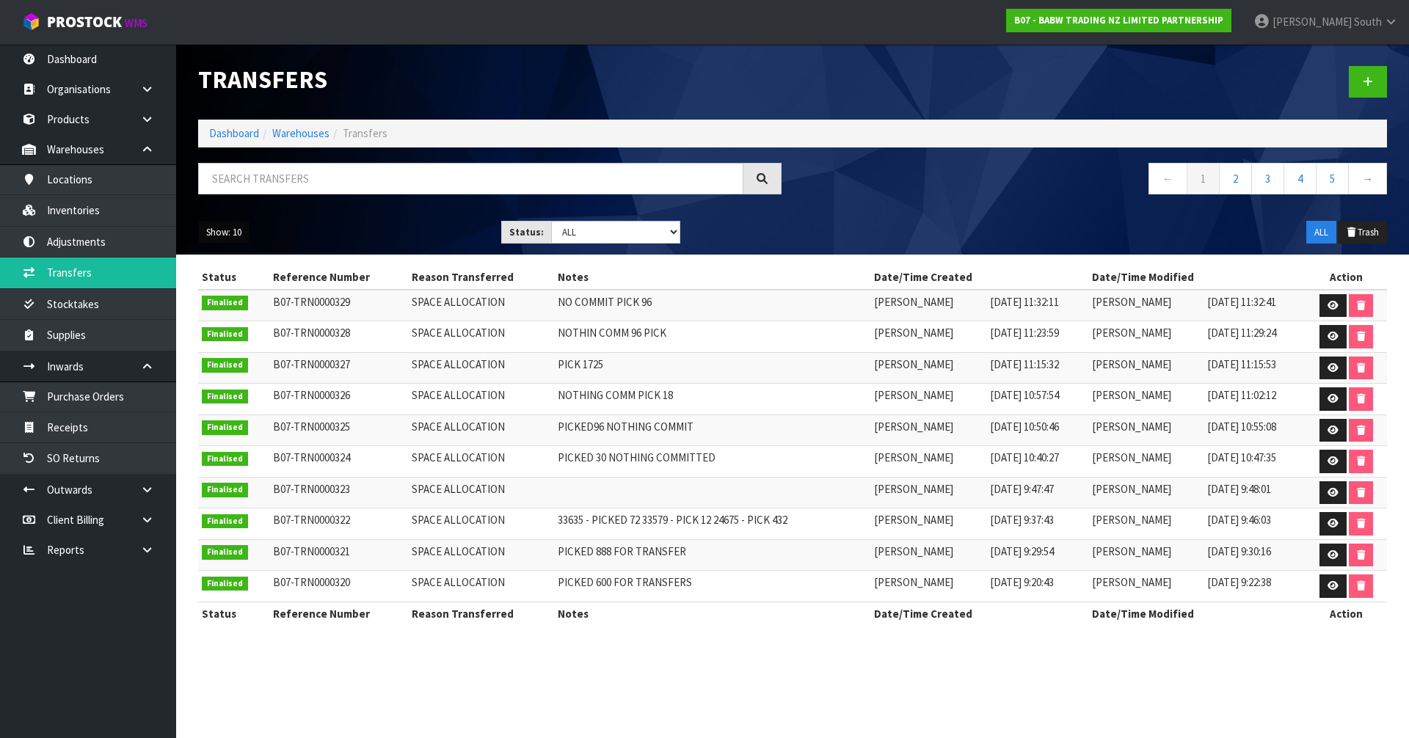
click at [240, 233] on button "Show: 10" at bounding box center [223, 232] width 51 height 23
click at [235, 318] on link "50" at bounding box center [257, 320] width 116 height 20
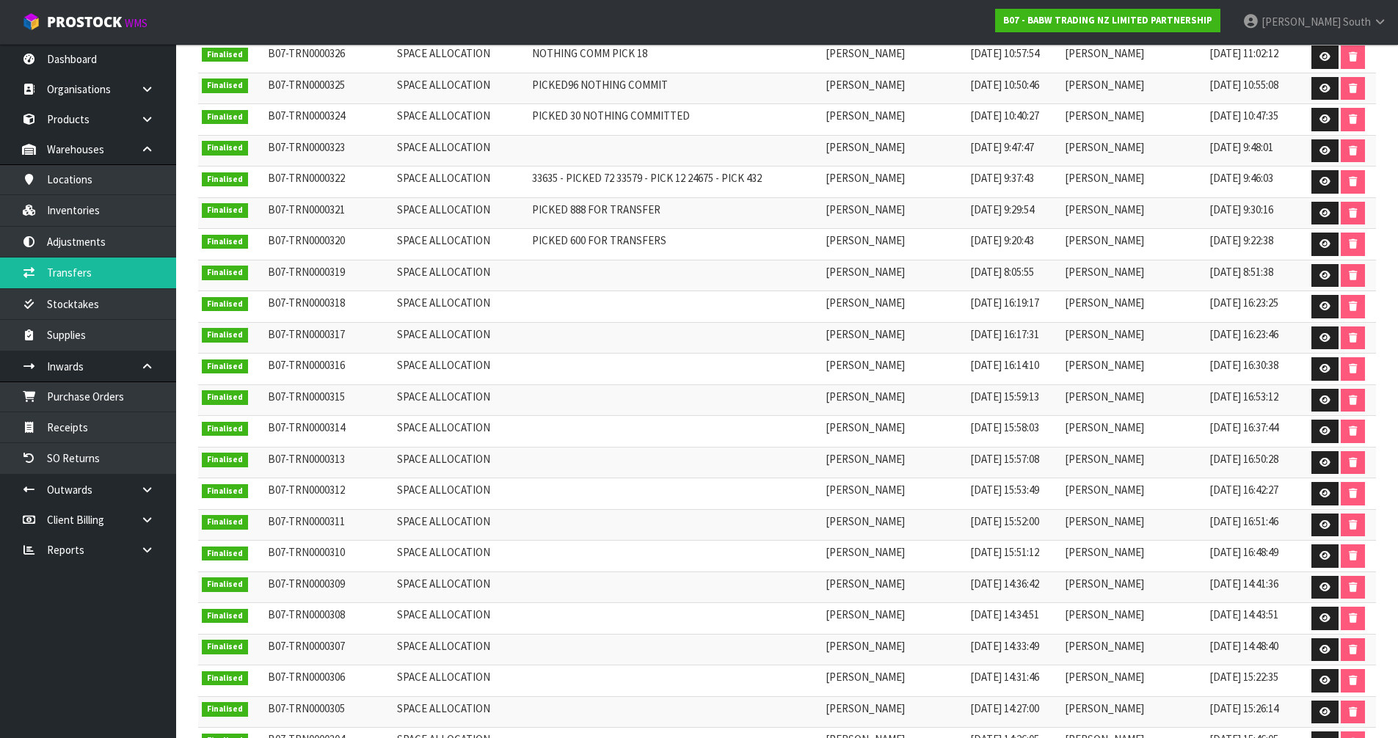
scroll to position [367, 0]
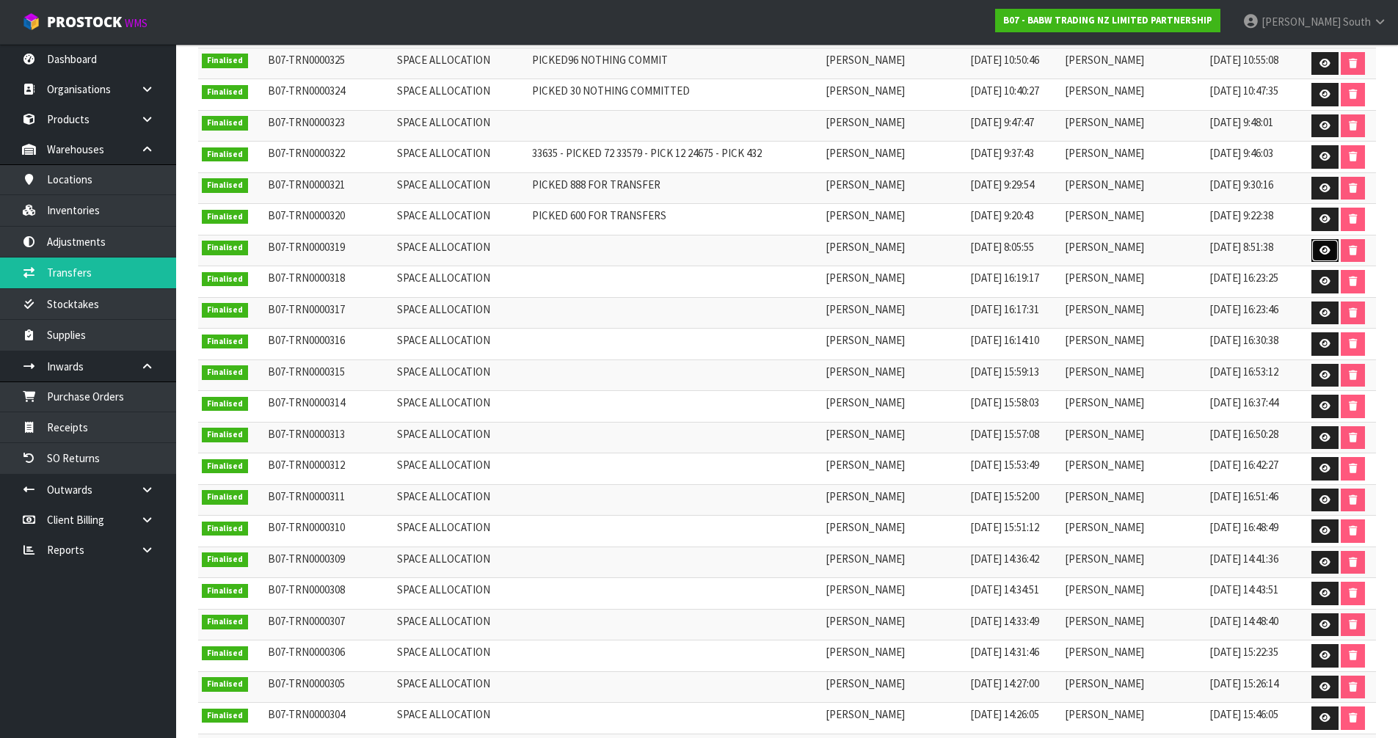
click at [1320, 251] on icon at bounding box center [1325, 251] width 11 height 10
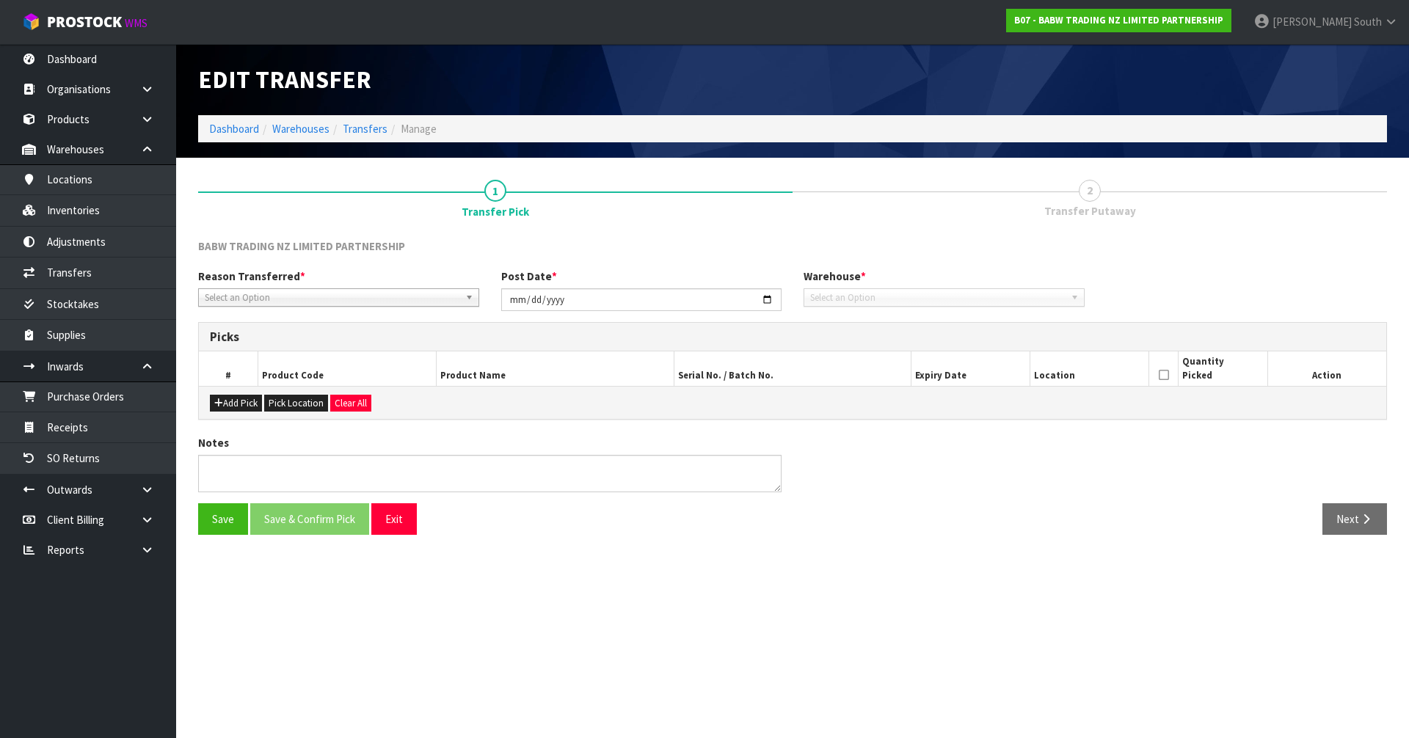
type input "2025-09-09"
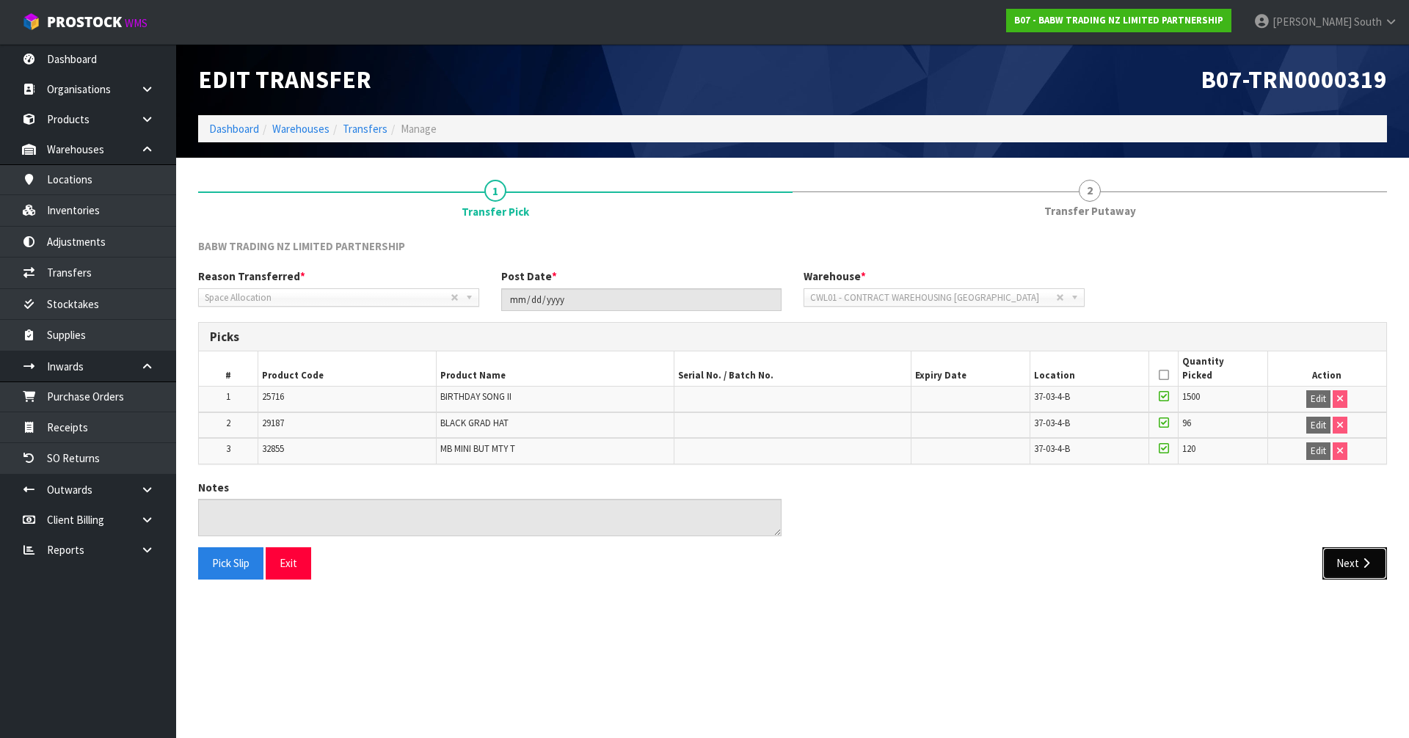
click at [1356, 566] on button "Next" at bounding box center [1355, 564] width 65 height 32
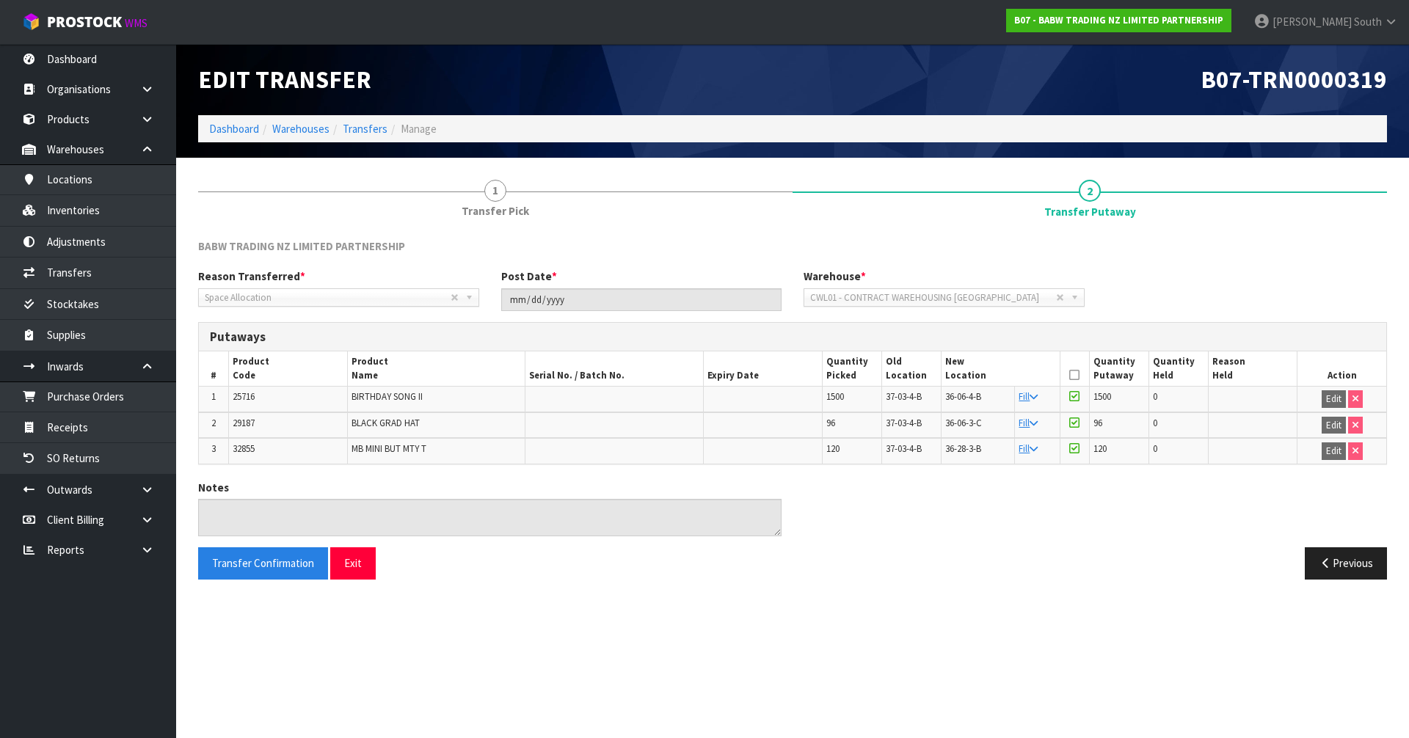
click at [925, 561] on div "Previous" at bounding box center [1096, 564] width 606 height 32
click at [359, 565] on button "Exit" at bounding box center [353, 564] width 46 height 32
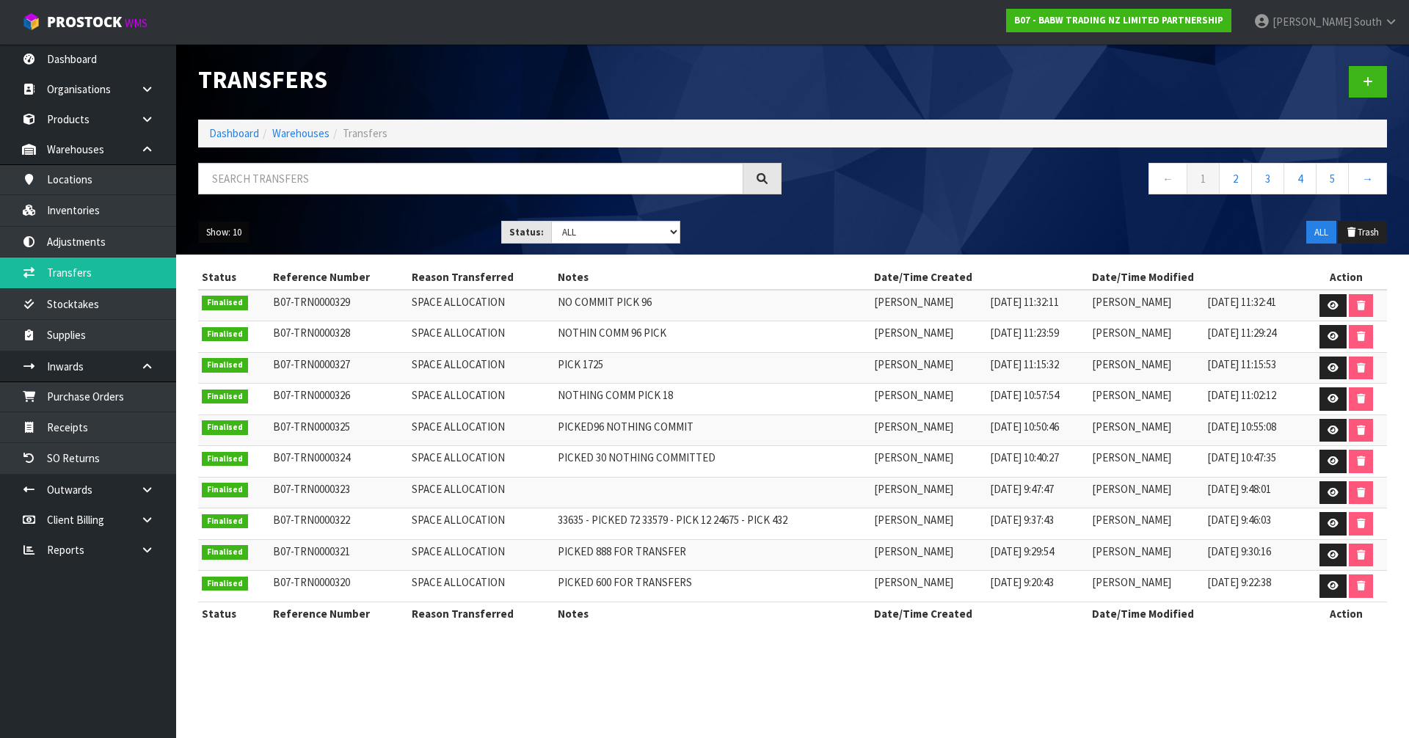
click at [205, 233] on button "Show: 10" at bounding box center [223, 232] width 51 height 23
click at [225, 319] on link "50" at bounding box center [257, 320] width 116 height 20
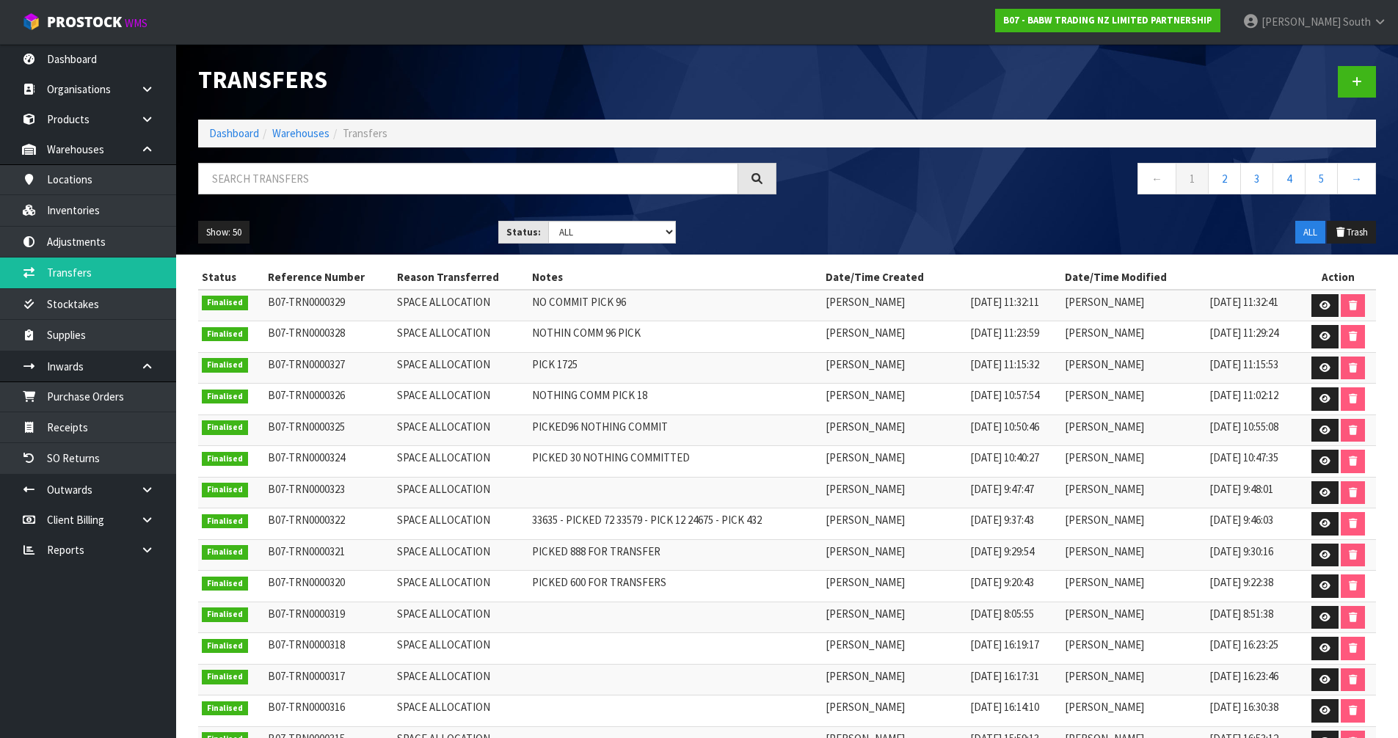
drag, startPoint x: 1262, startPoint y: 617, endPoint x: 1174, endPoint y: 612, distance: 88.2
click at [1206, 612] on td "09/09/2025 8:51:38" at bounding box center [1253, 618] width 95 height 32
click at [66, 55] on link "Dashboard" at bounding box center [88, 59] width 176 height 30
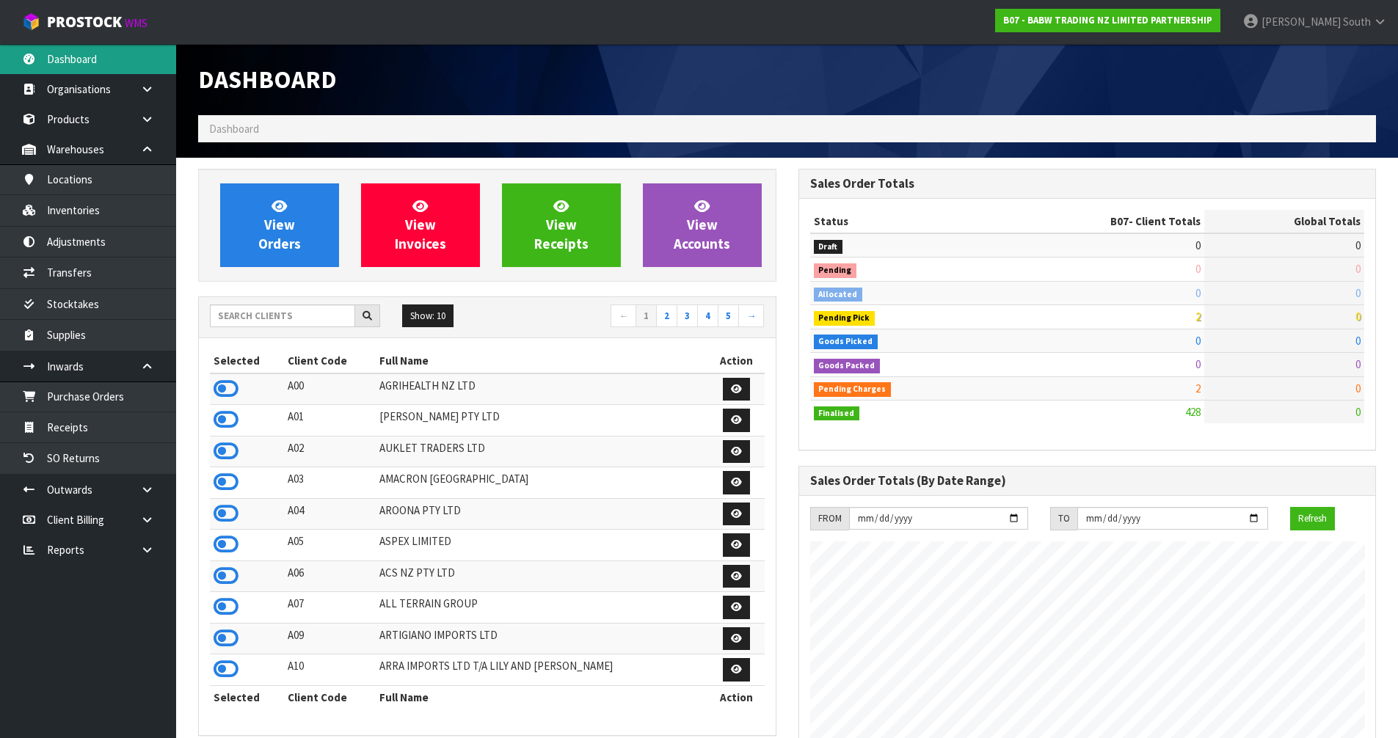
scroll to position [1112, 600]
click at [1354, 27] on span "South" at bounding box center [1357, 22] width 28 height 14
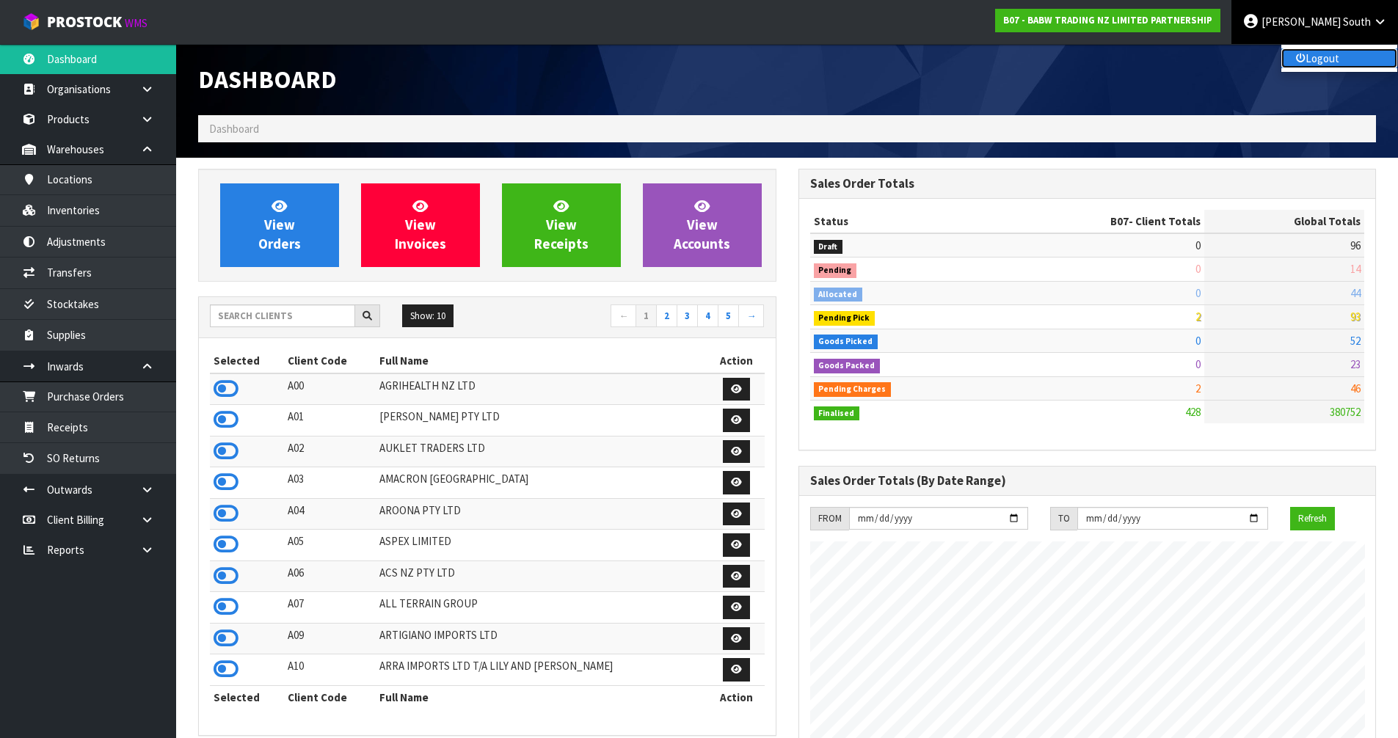
click at [1347, 62] on link "Logout" at bounding box center [1340, 58] width 116 height 20
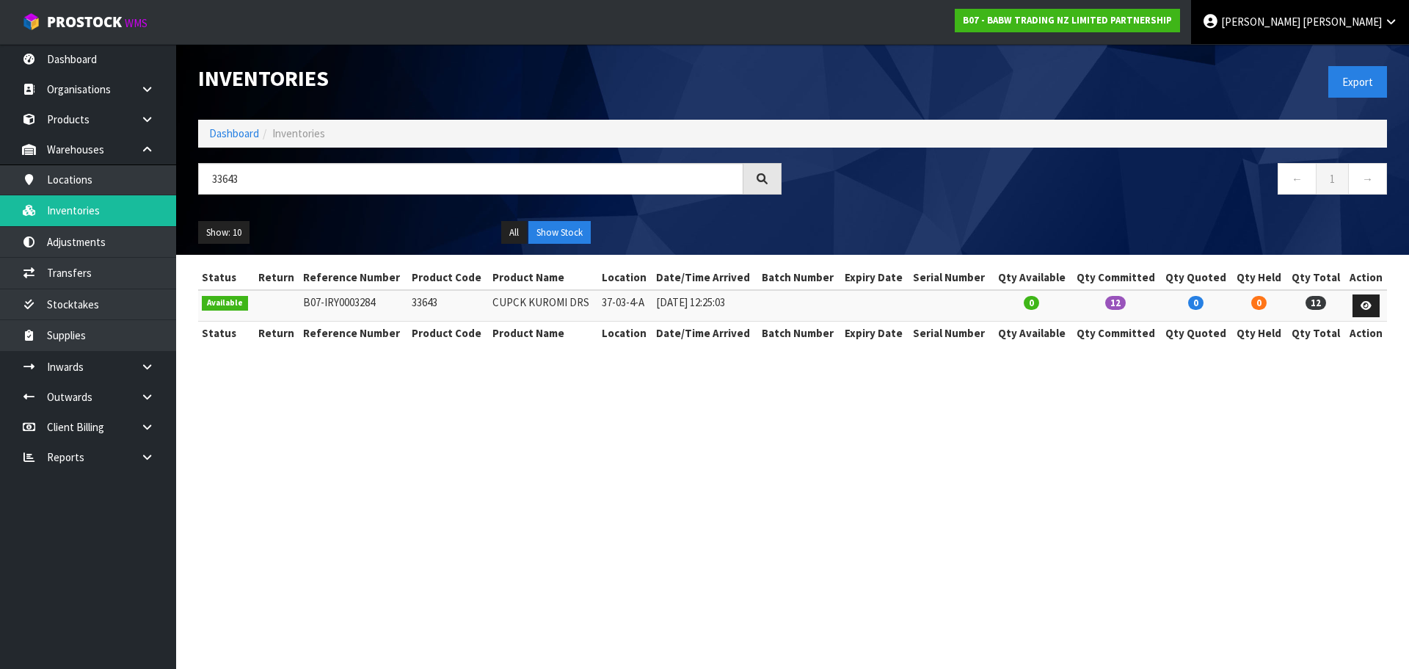
drag, startPoint x: 1346, startPoint y: 23, endPoint x: 1336, endPoint y: 23, distance: 10.3
click at [1342, 23] on link "Karlene Christie" at bounding box center [1300, 22] width 218 height 44
click at [1336, 53] on link "Logout" at bounding box center [1351, 58] width 116 height 20
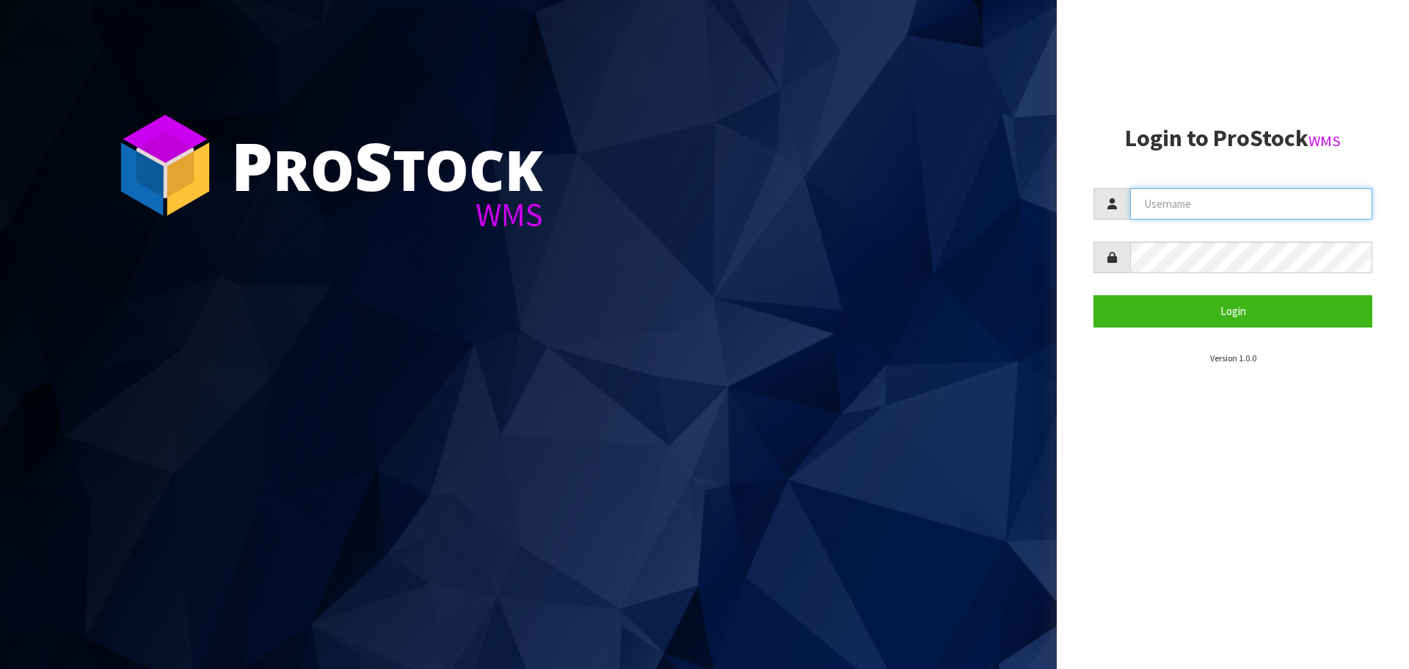
type input "Mana"
click at [520, 158] on div "P ro S tock" at bounding box center [387, 165] width 312 height 66
